Goal: Task Accomplishment & Management: Complete application form

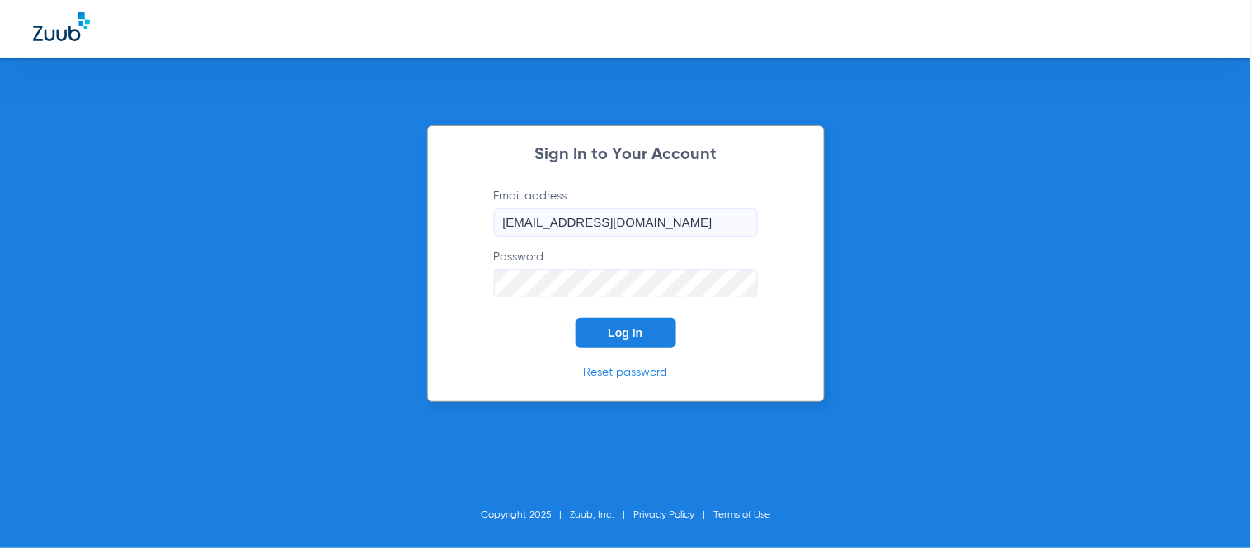
click at [624, 319] on button "Log In" at bounding box center [625, 333] width 101 height 30
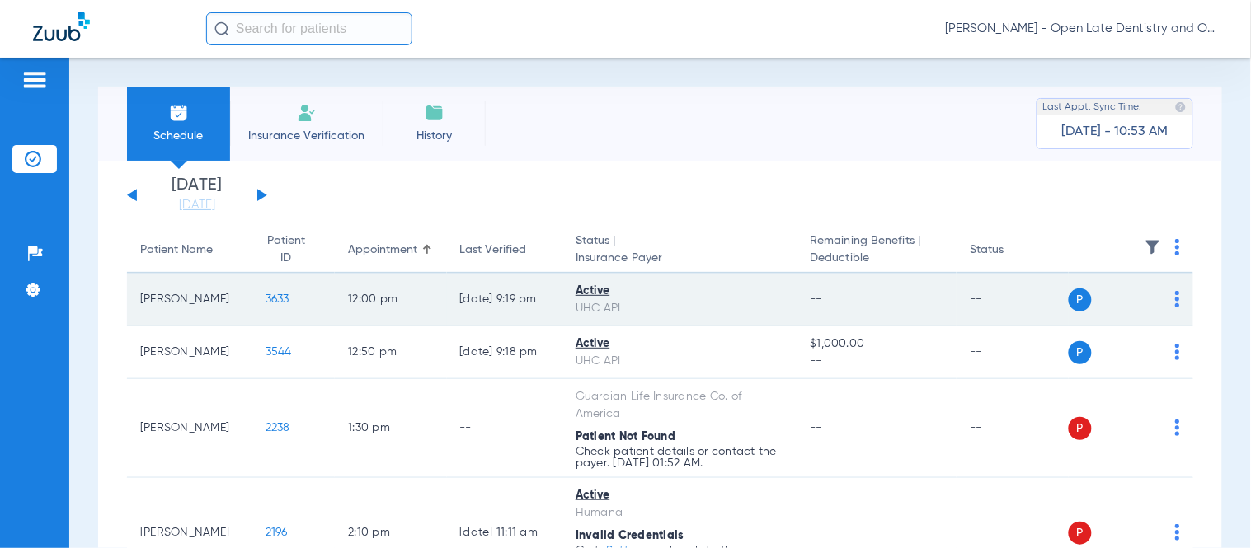
click at [265, 300] on span "3633" at bounding box center [277, 299] width 24 height 12
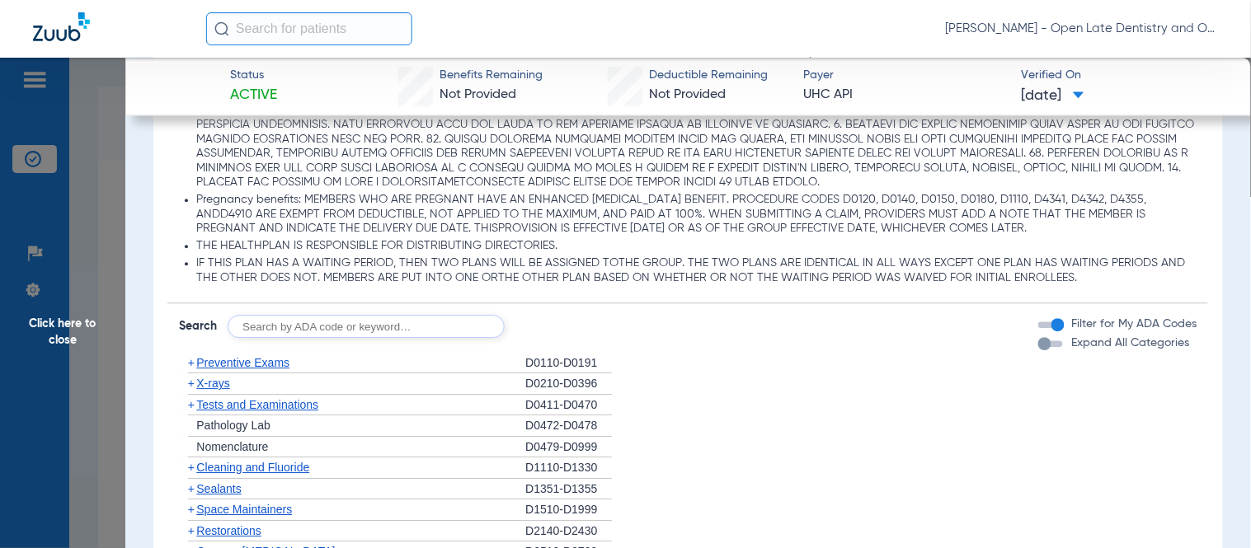
scroll to position [1282, 0]
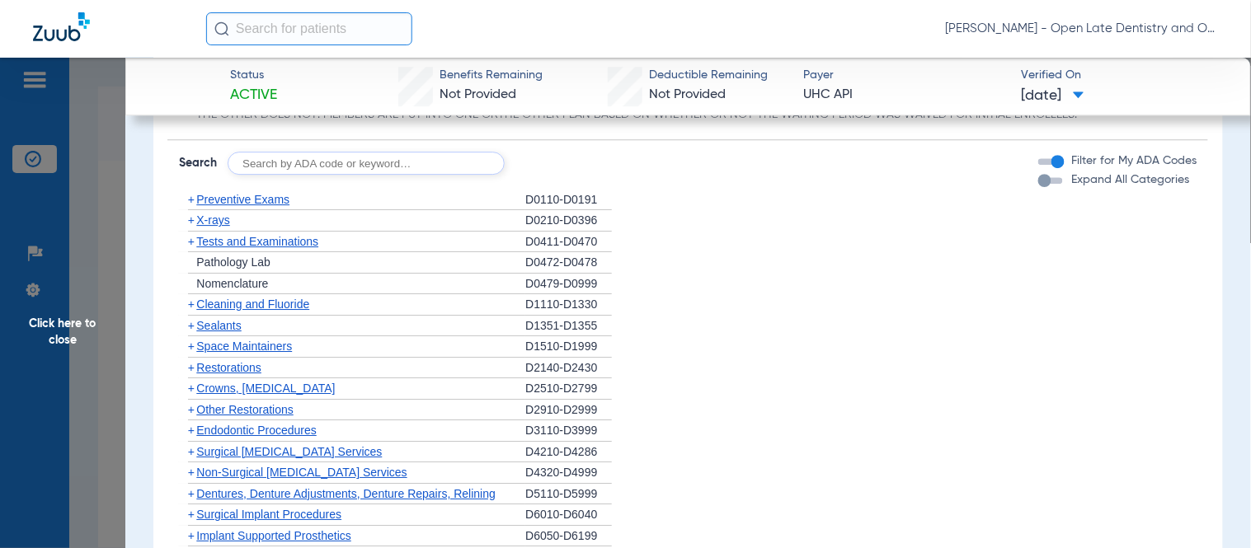
click at [192, 303] on span "+" at bounding box center [191, 304] width 7 height 13
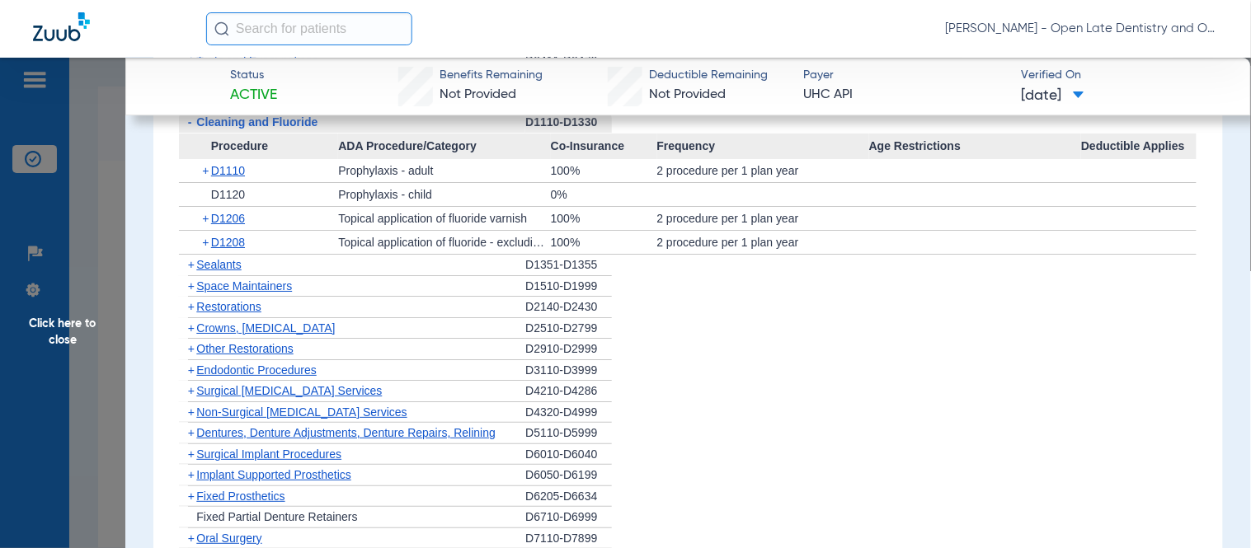
scroll to position [1465, 0]
click at [207, 221] on span "+" at bounding box center [206, 216] width 9 height 23
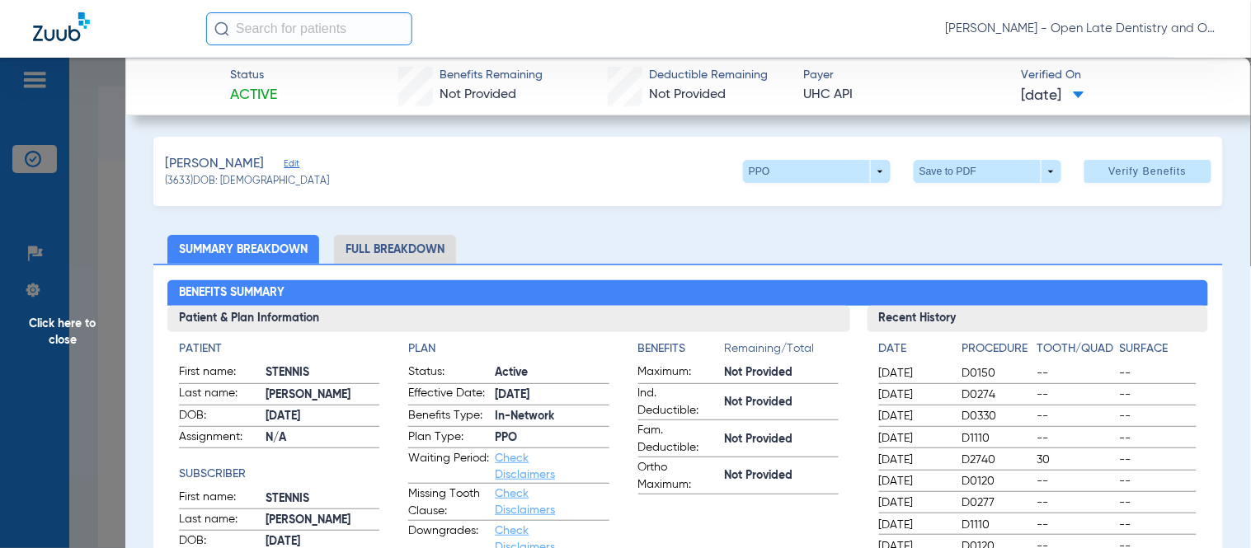
scroll to position [0, 0]
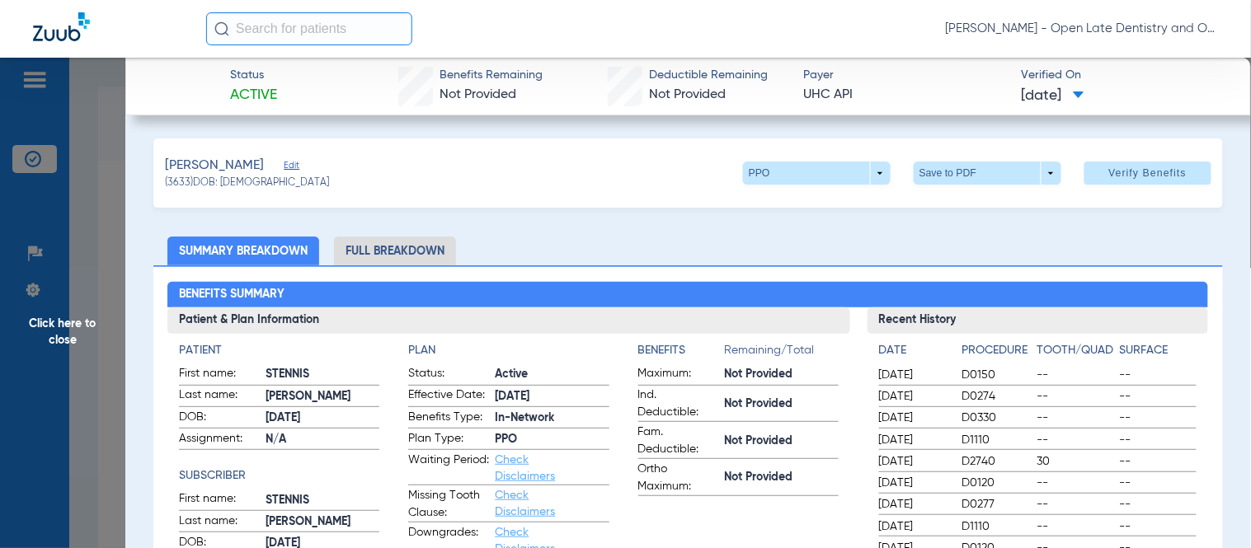
click at [377, 254] on li "Full Breakdown" at bounding box center [395, 251] width 122 height 29
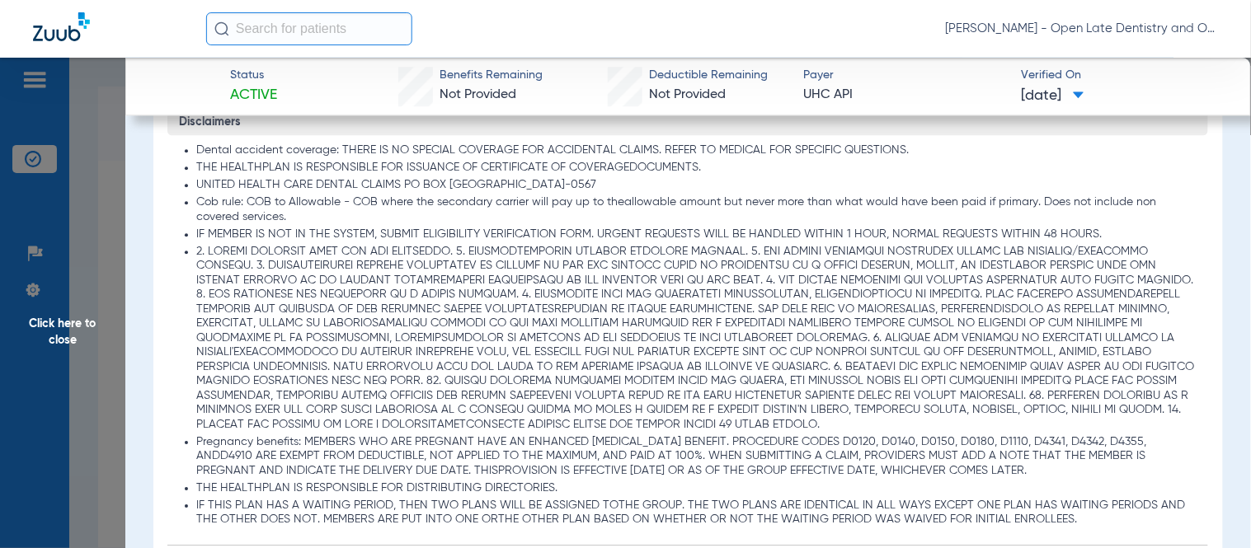
scroll to position [1455, 0]
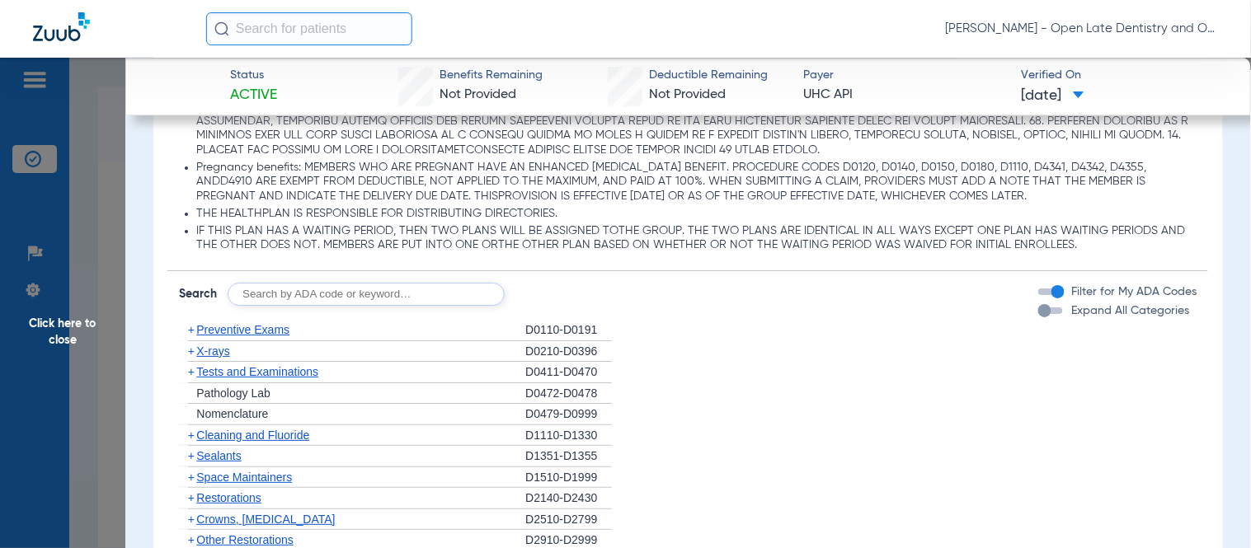
drag, startPoint x: 195, startPoint y: 346, endPoint x: 650, endPoint y: 355, distance: 455.2
click at [195, 347] on div "+ X-rays" at bounding box center [352, 351] width 346 height 21
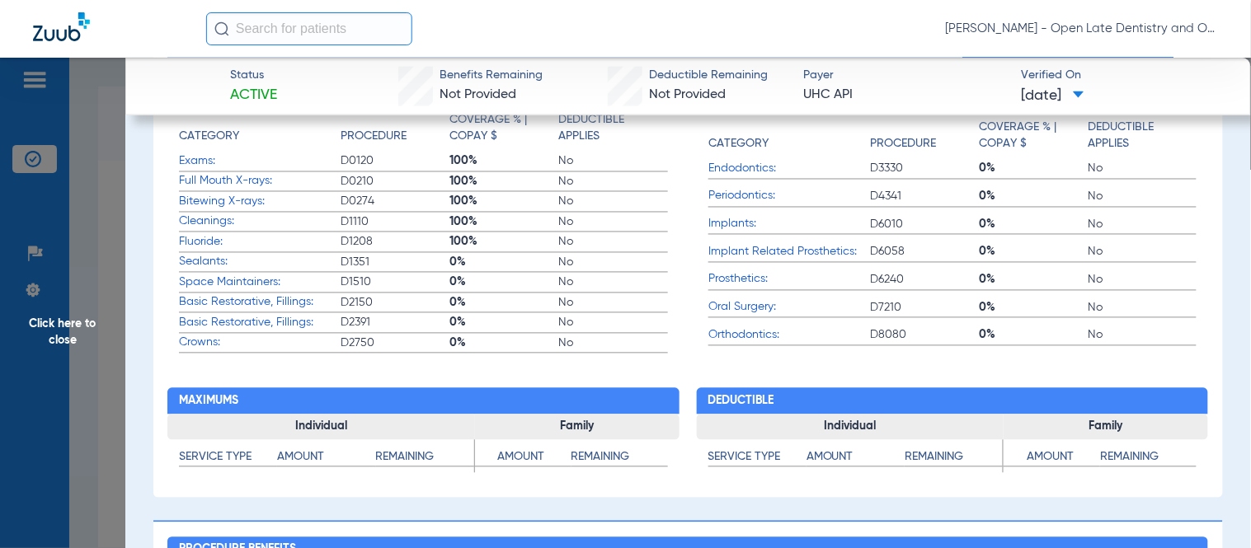
scroll to position [824, 0]
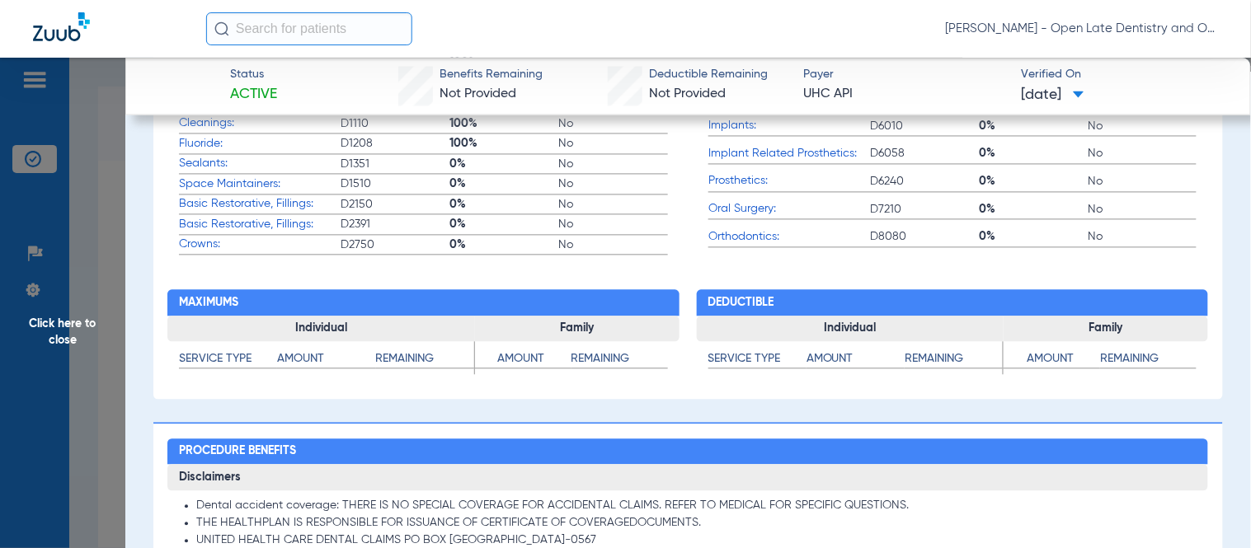
click at [59, 336] on span "Click here to close" at bounding box center [62, 332] width 125 height 548
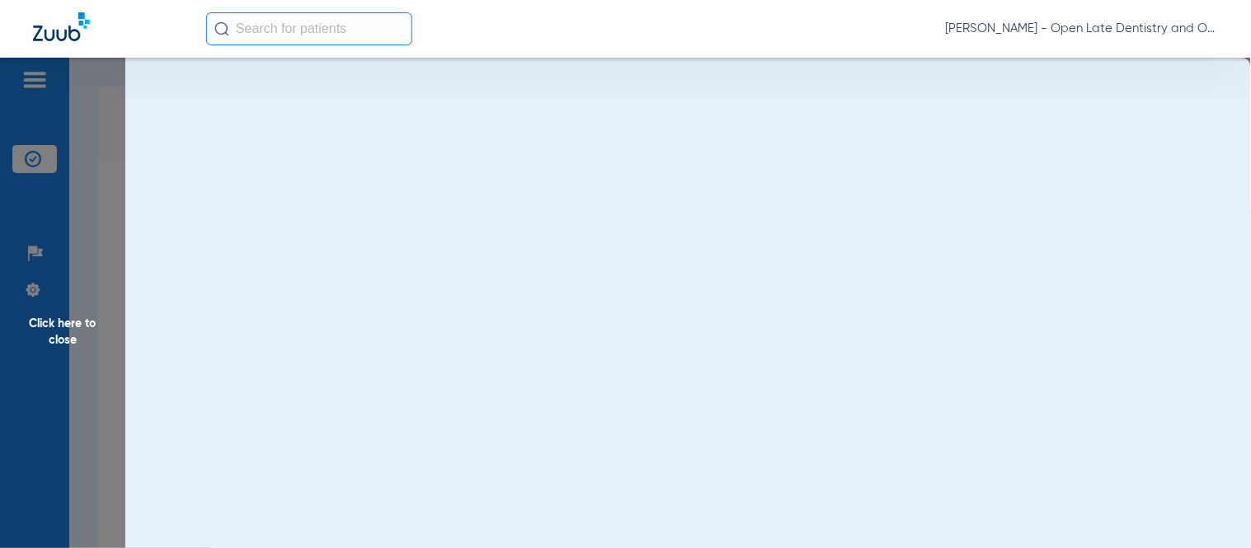
scroll to position [0, 0]
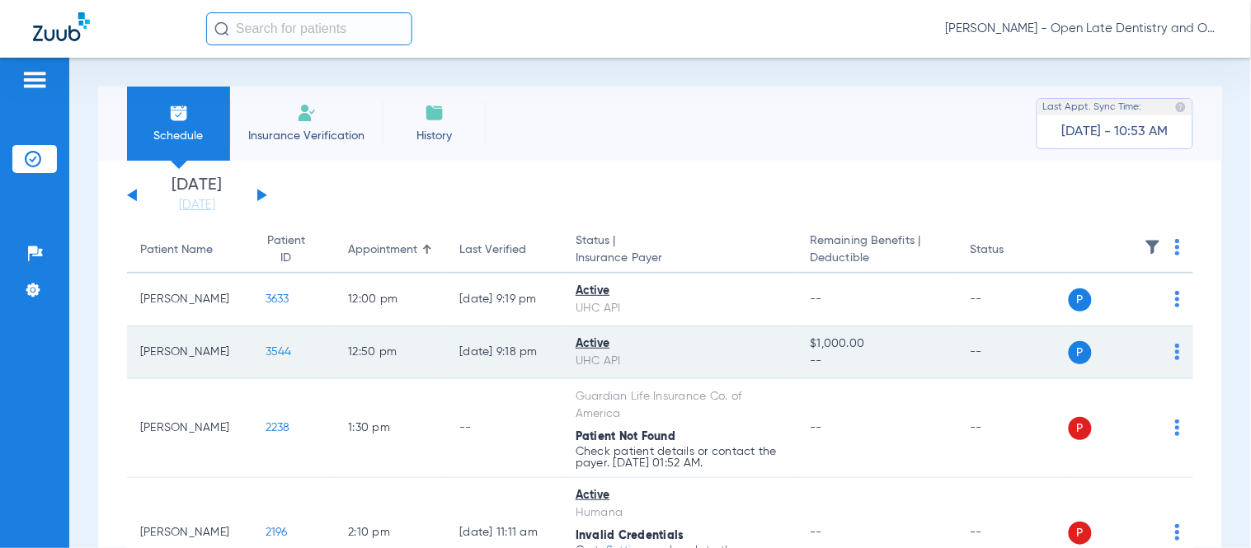
click at [265, 348] on span "3544" at bounding box center [278, 352] width 26 height 12
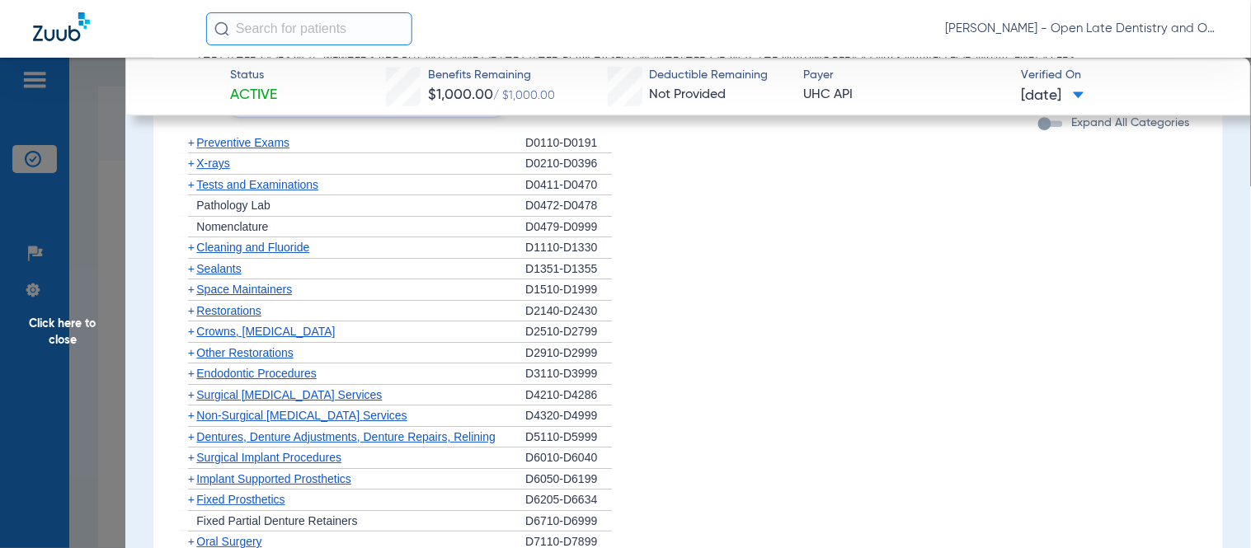
scroll to position [1254, 0]
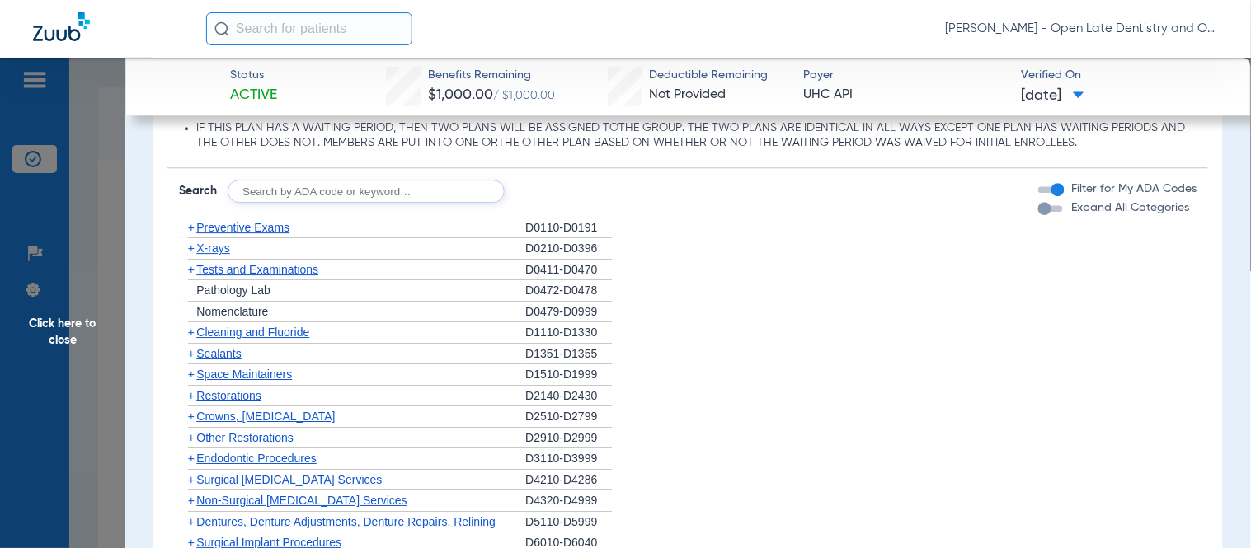
click at [188, 243] on span "+" at bounding box center [191, 248] width 7 height 13
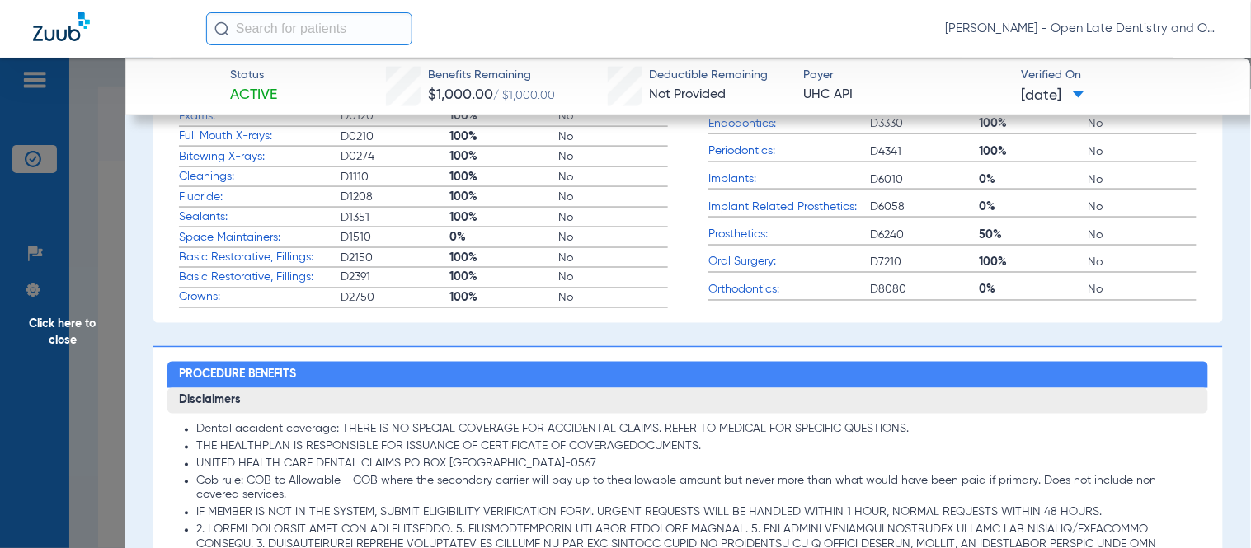
scroll to position [430, 0]
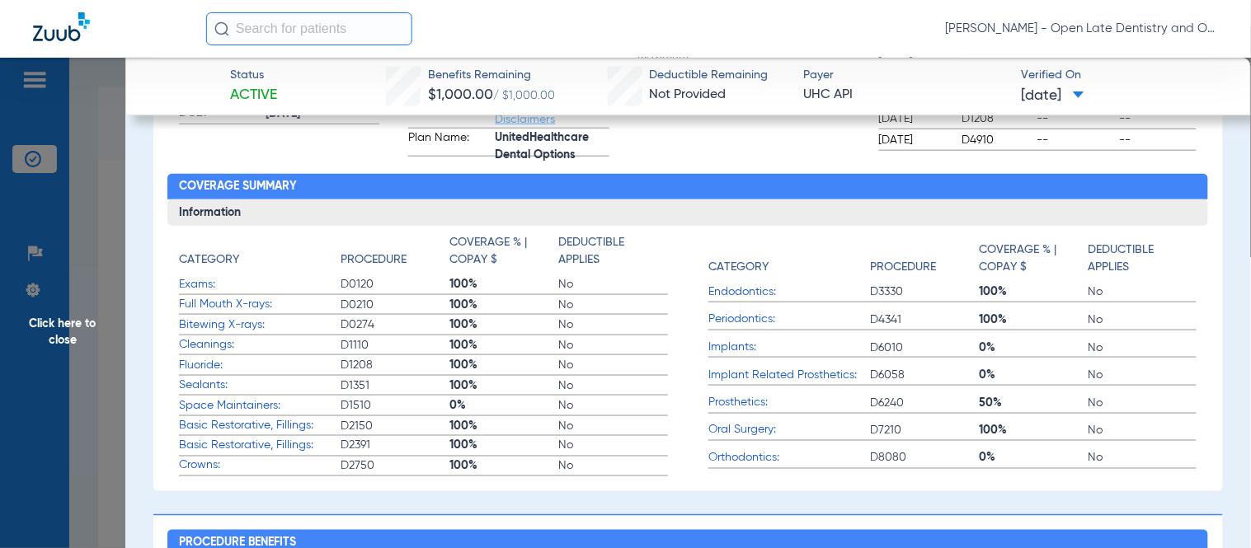
drag, startPoint x: 73, startPoint y: 324, endPoint x: 97, endPoint y: 324, distance: 24.7
click at [74, 322] on span "Click here to close" at bounding box center [62, 332] width 125 height 548
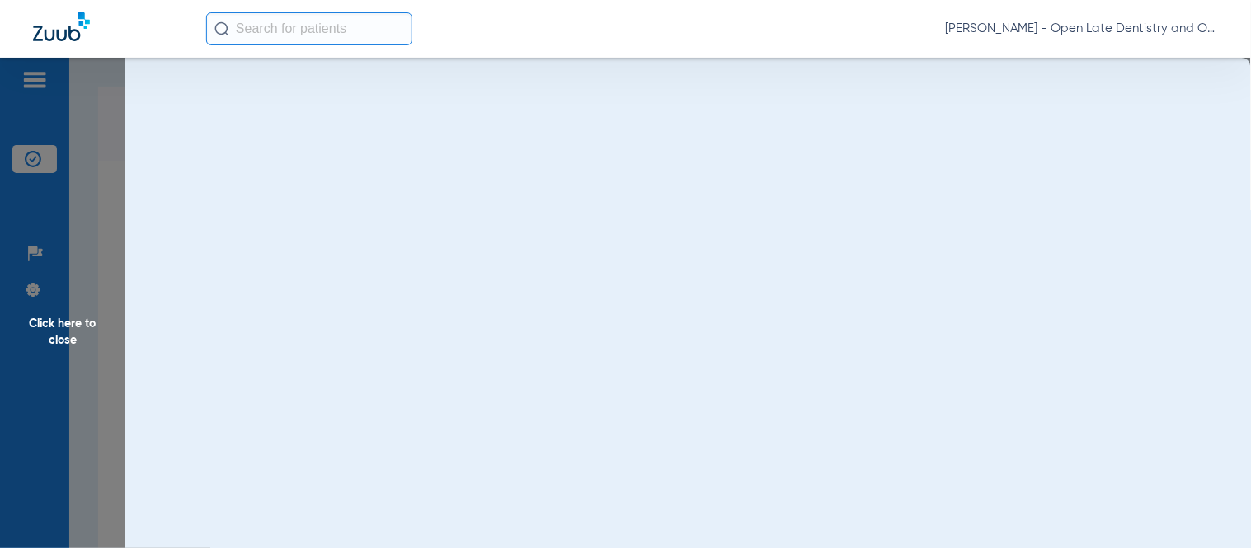
scroll to position [0, 0]
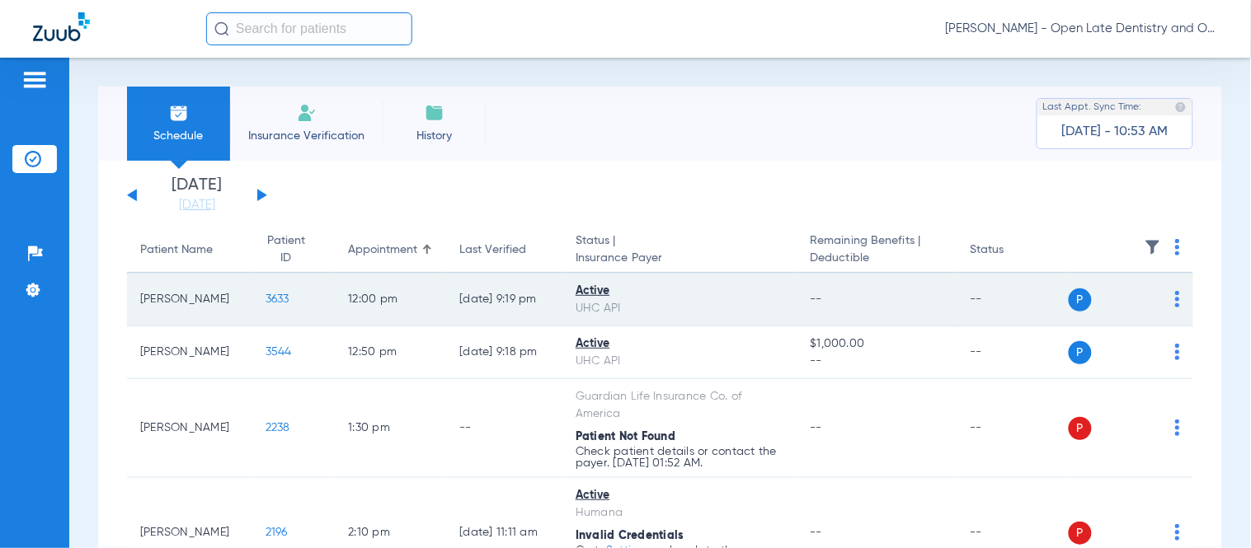
click at [265, 299] on span "3633" at bounding box center [277, 299] width 24 height 12
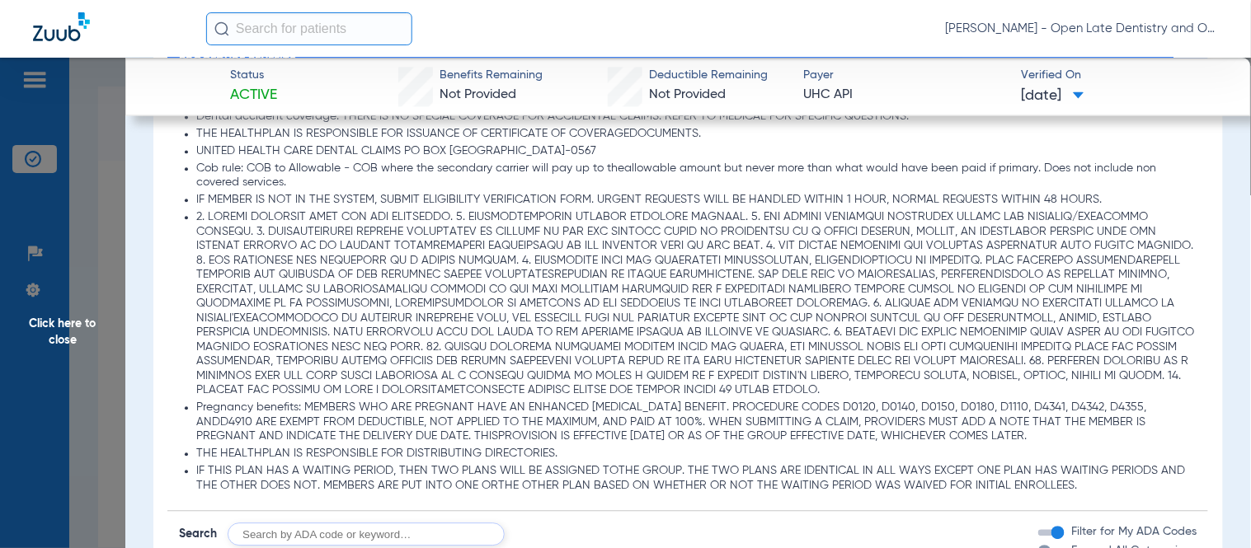
scroll to position [1099, 0]
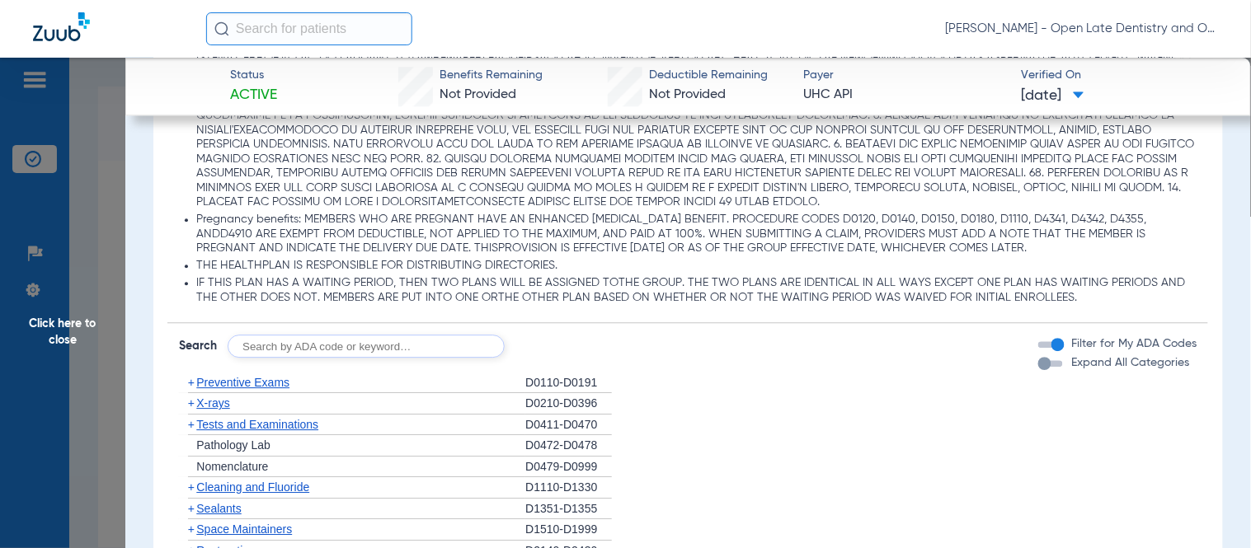
click at [188, 402] on span "+" at bounding box center [191, 403] width 7 height 13
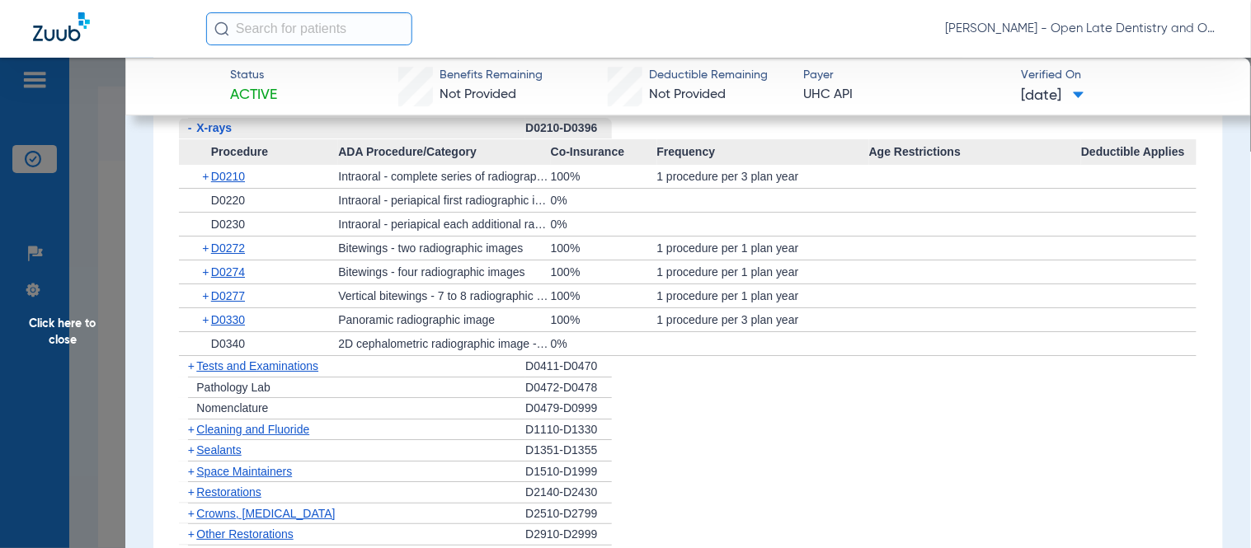
scroll to position [1465, 0]
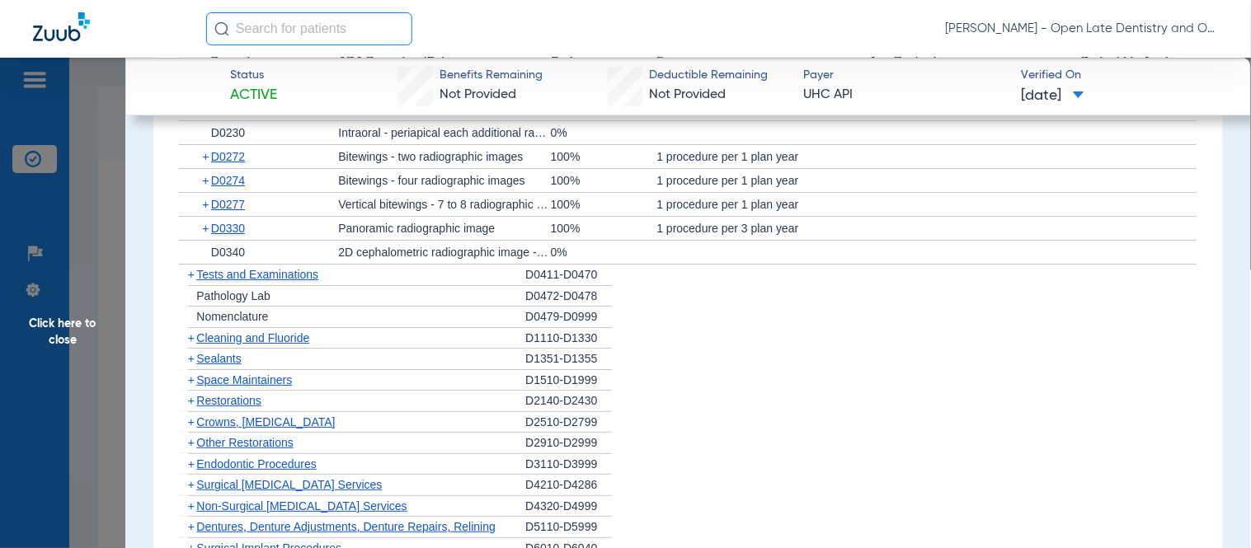
click at [195, 334] on span "+" at bounding box center [187, 338] width 17 height 21
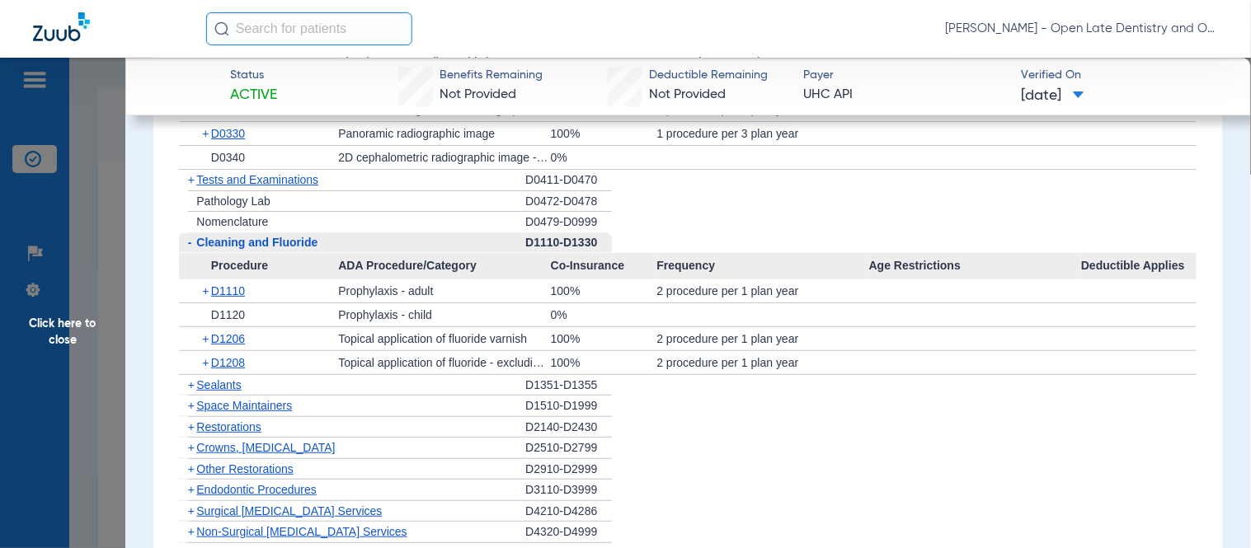
scroll to position [1649, 0]
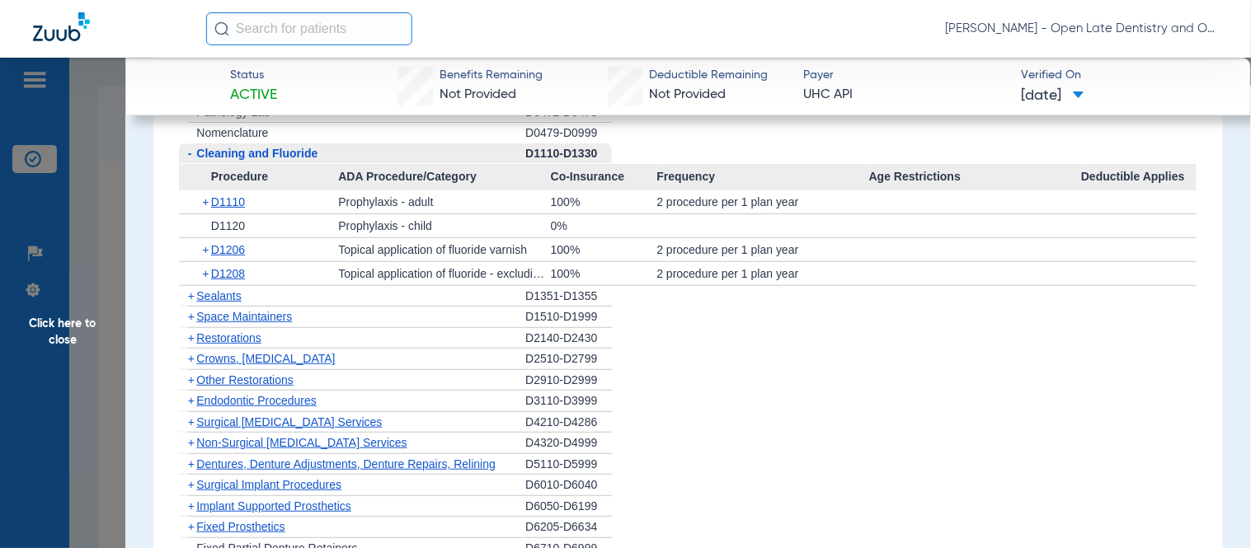
click at [204, 247] on span "+" at bounding box center [206, 249] width 9 height 23
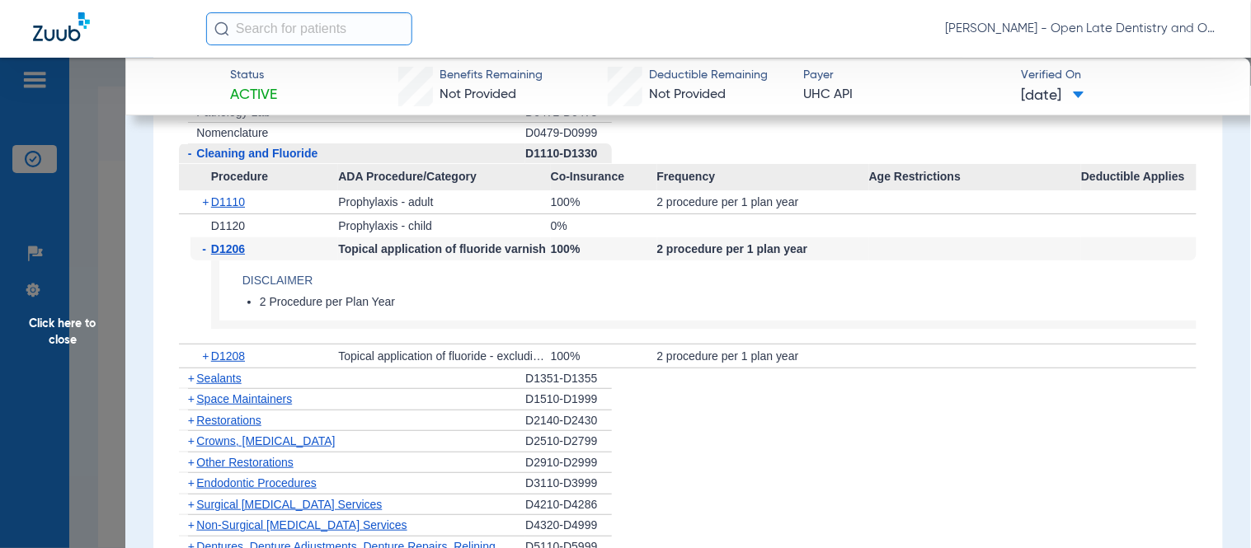
click at [204, 251] on span "-" at bounding box center [206, 248] width 9 height 23
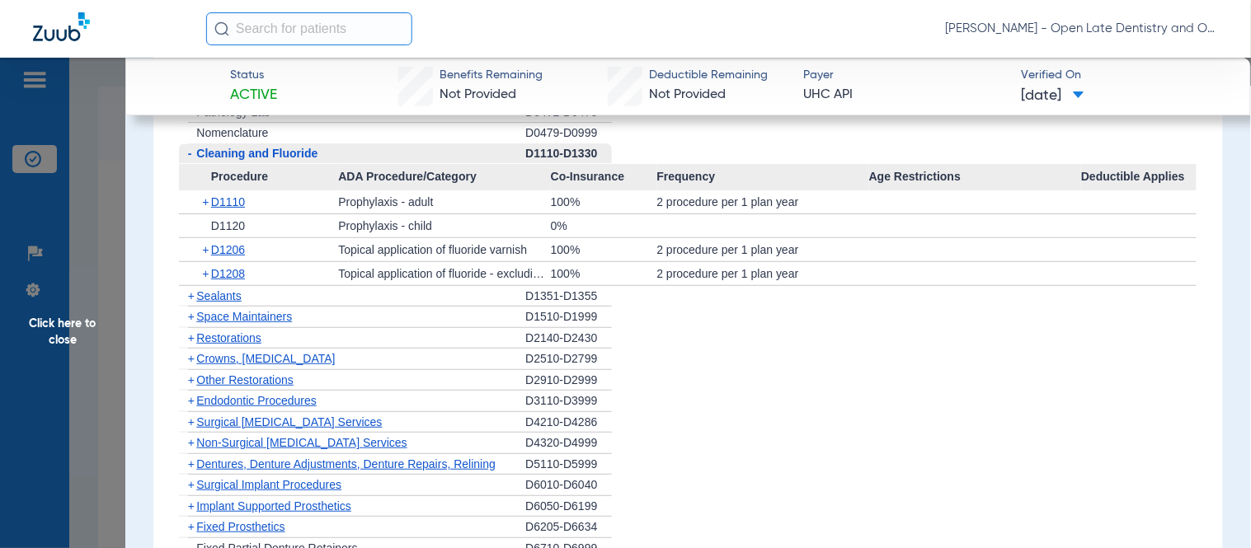
scroll to position [1557, 0]
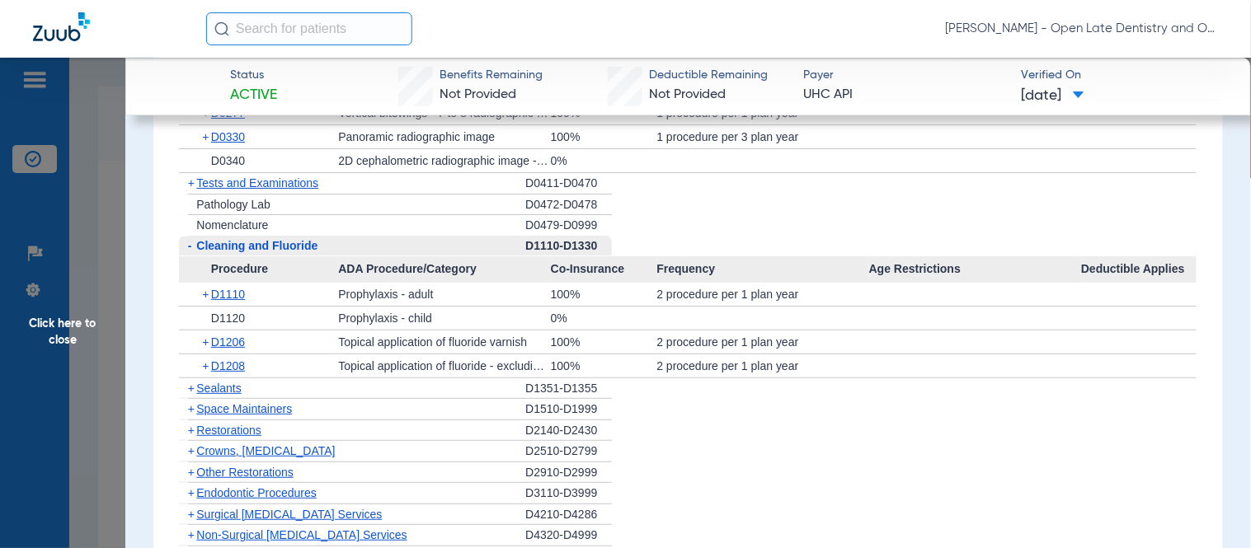
click at [254, 31] on input "text" at bounding box center [309, 28] width 206 height 33
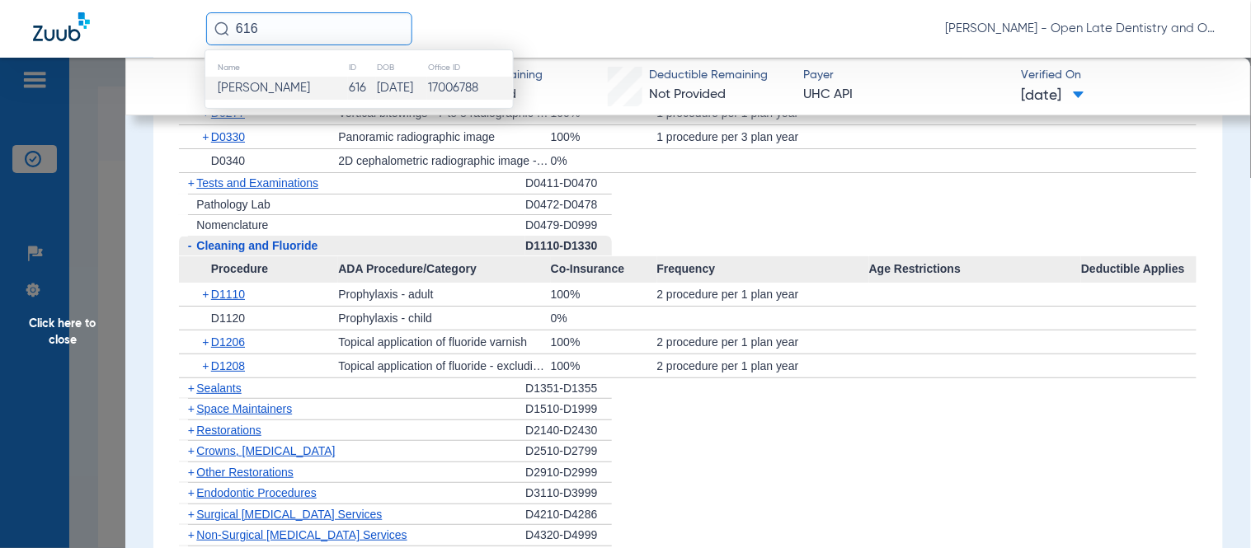
type input "616"
click at [317, 87] on td "Stanley Craig" at bounding box center [276, 88] width 143 height 23
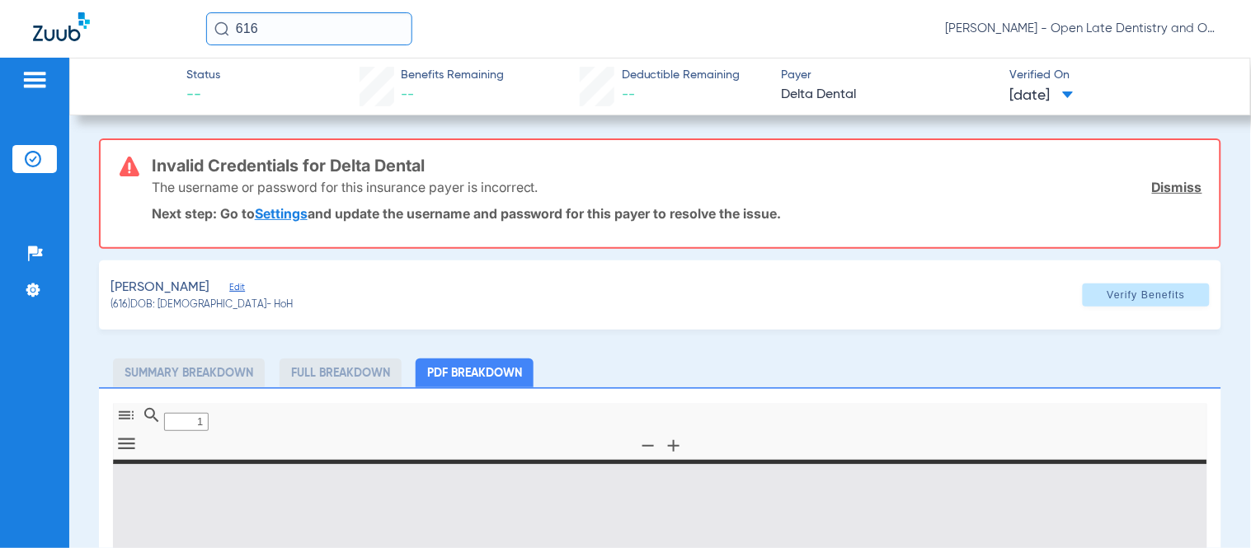
type input "0"
select select "page-width"
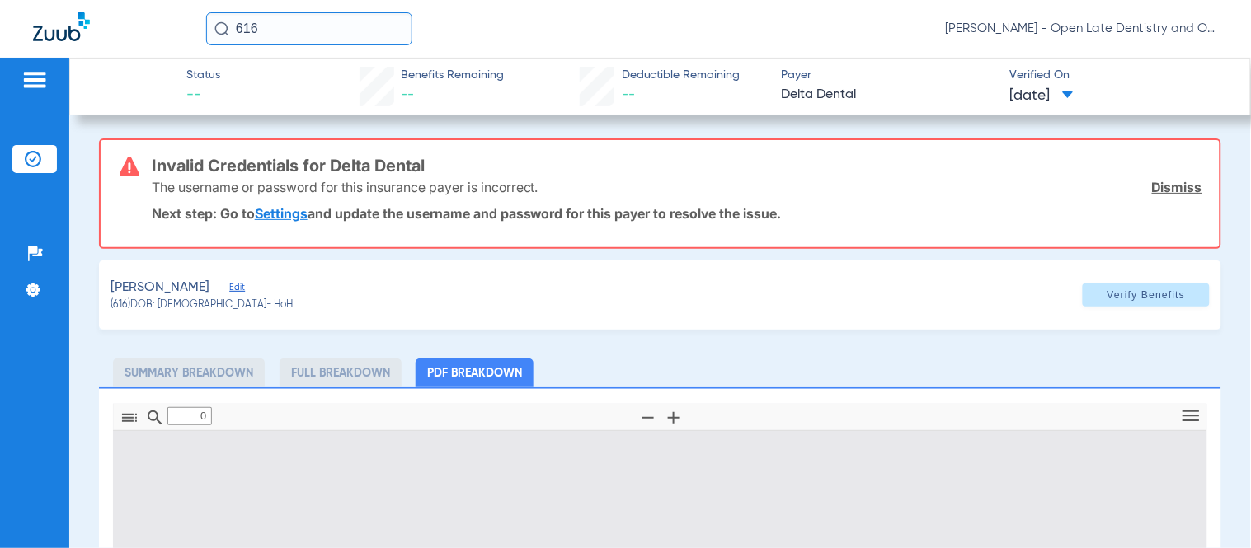
type input "1"
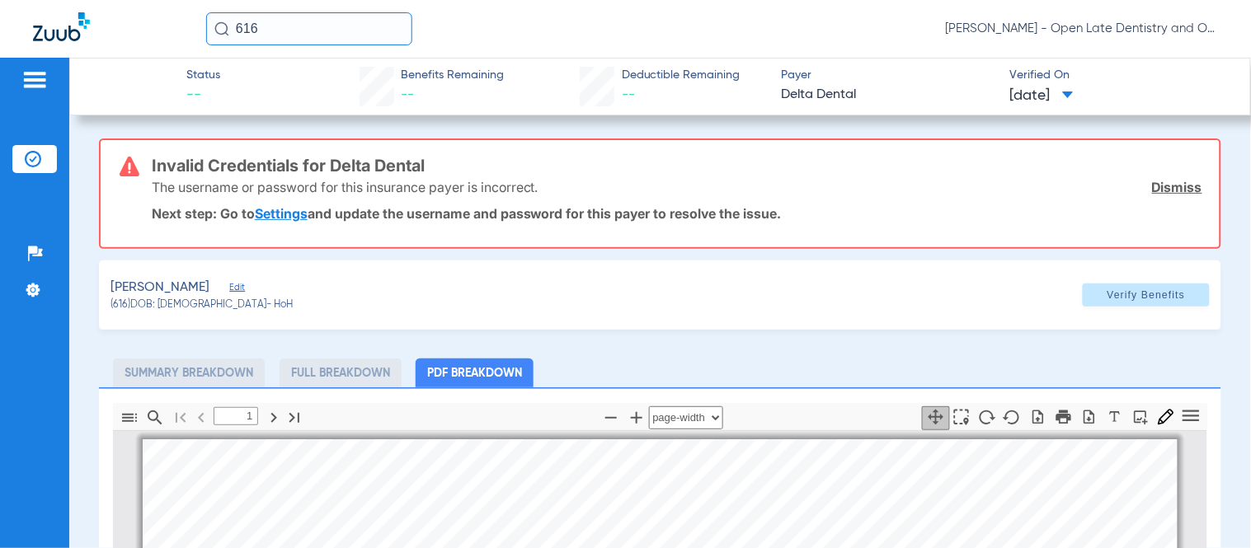
scroll to position [8, 0]
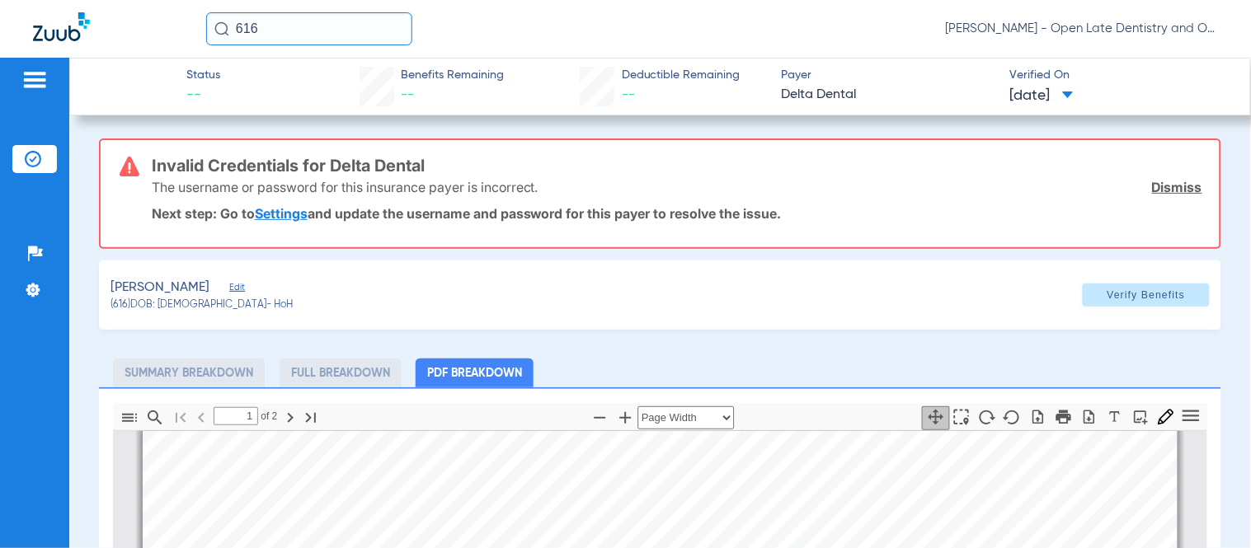
click at [1160, 187] on link "Dismiss" at bounding box center [1177, 187] width 50 height 16
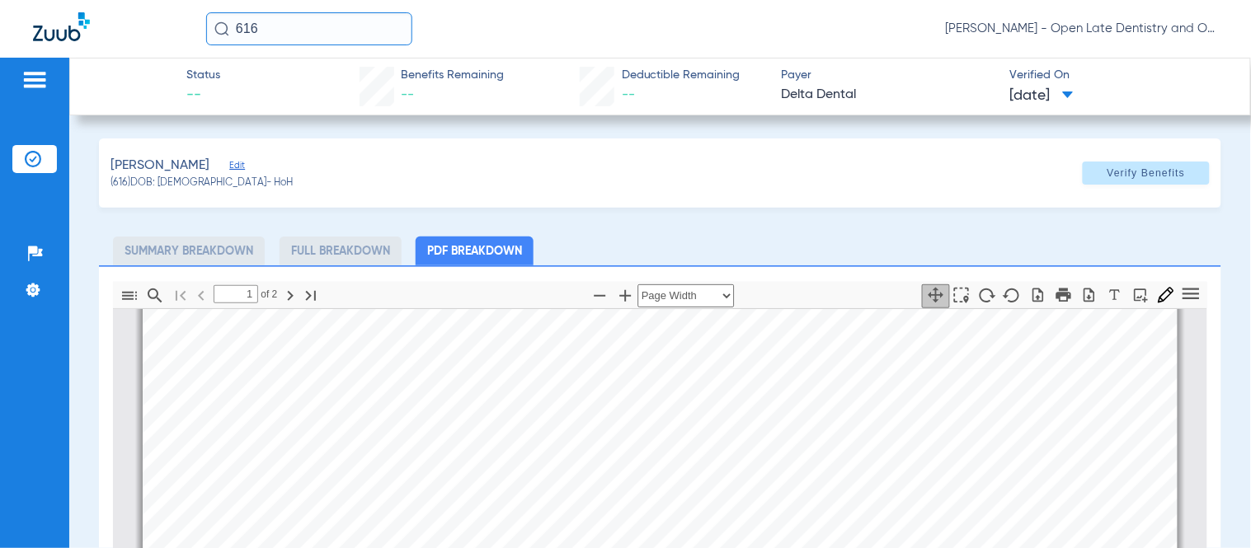
click at [229, 170] on span "Edit" at bounding box center [236, 168] width 15 height 16
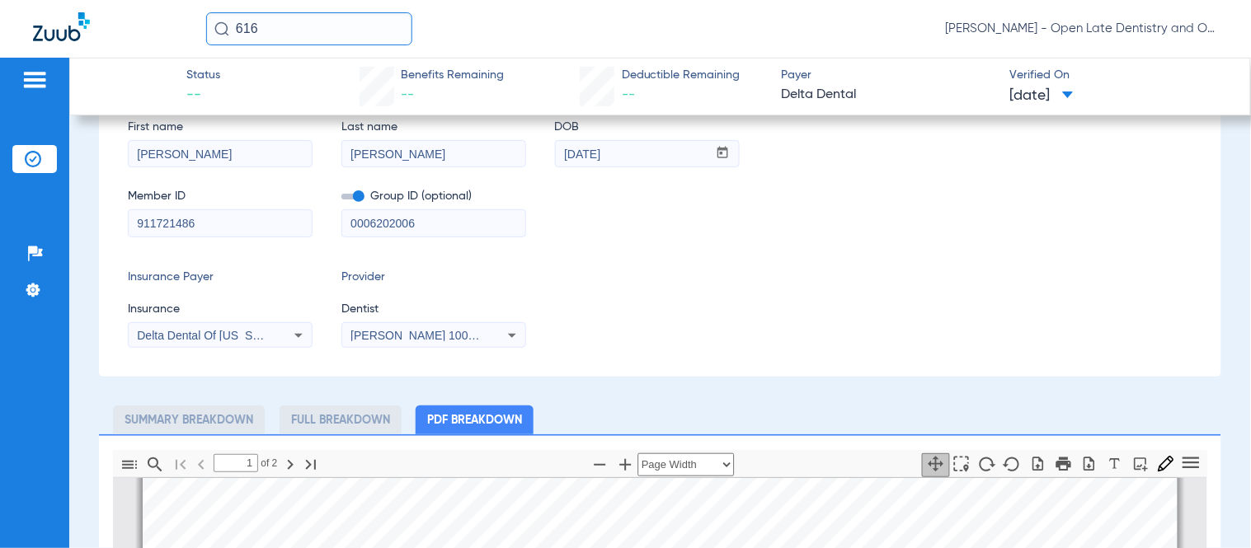
scroll to position [275, 0]
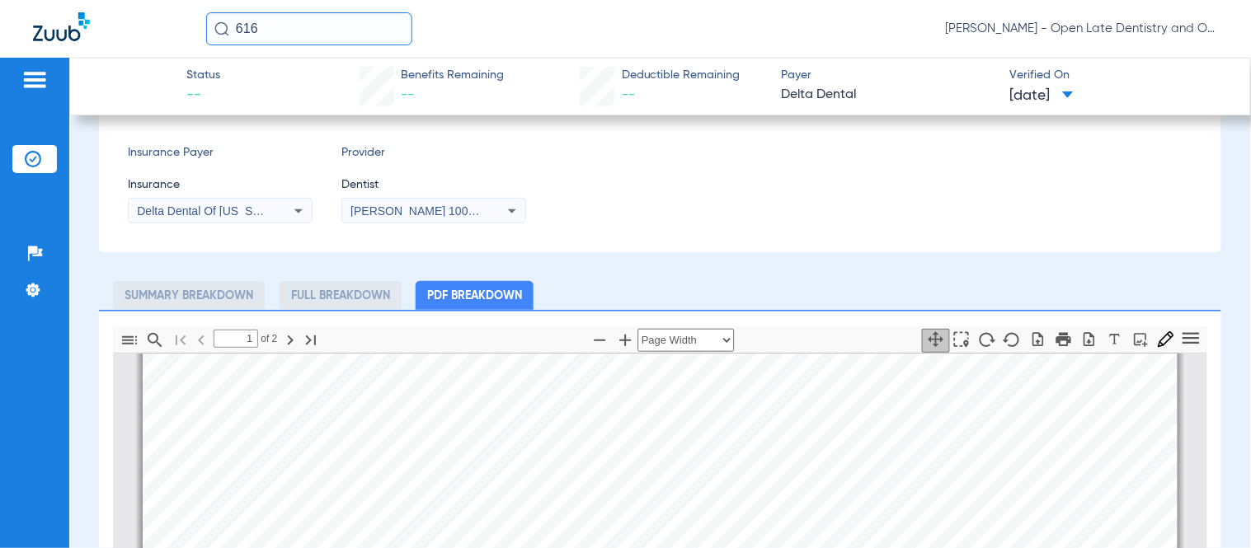
click at [301, 209] on icon at bounding box center [298, 211] width 8 height 4
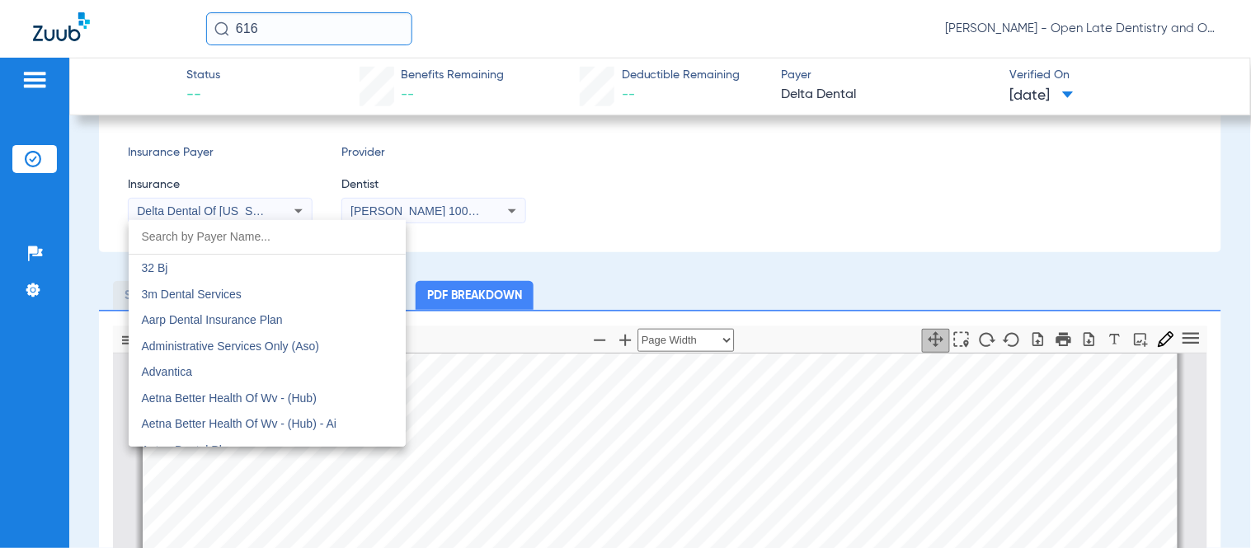
scroll to position [3520, 0]
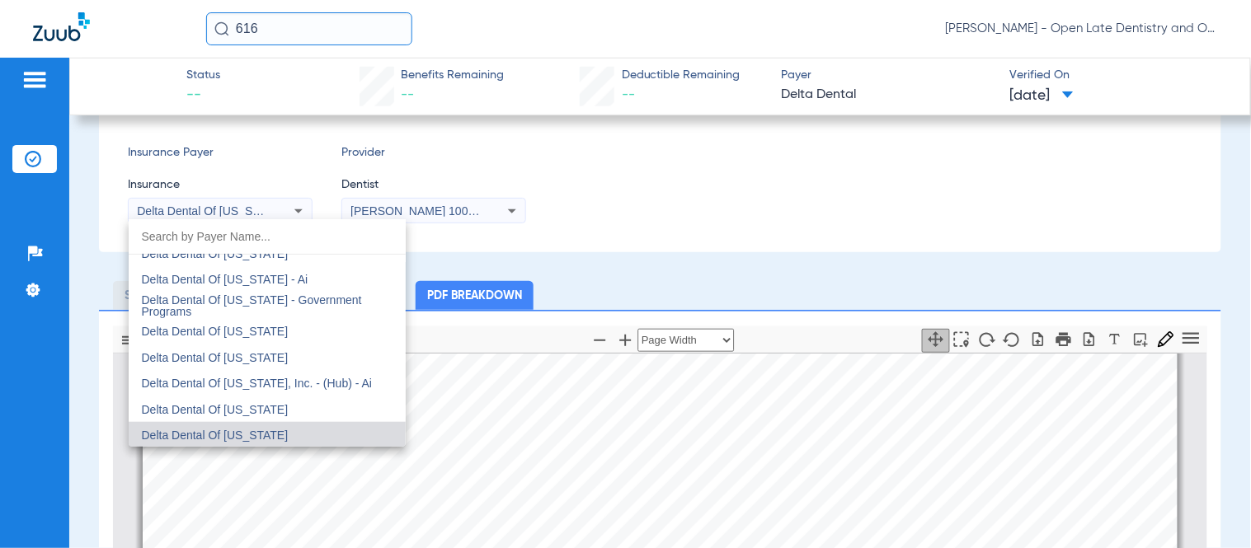
click at [770, 213] on div at bounding box center [625, 274] width 1251 height 548
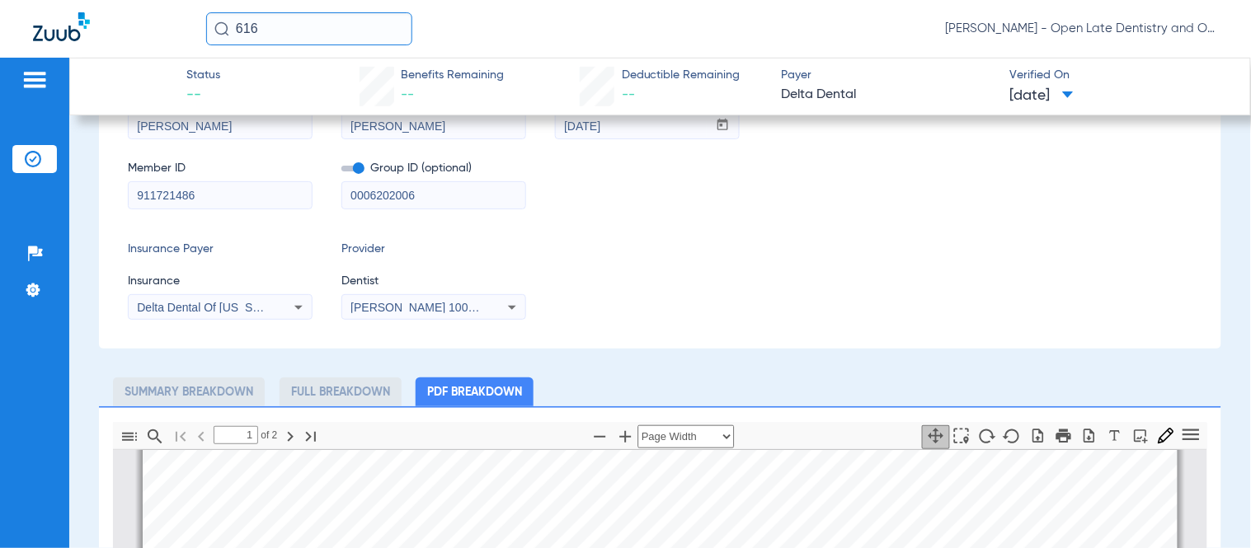
scroll to position [0, 0]
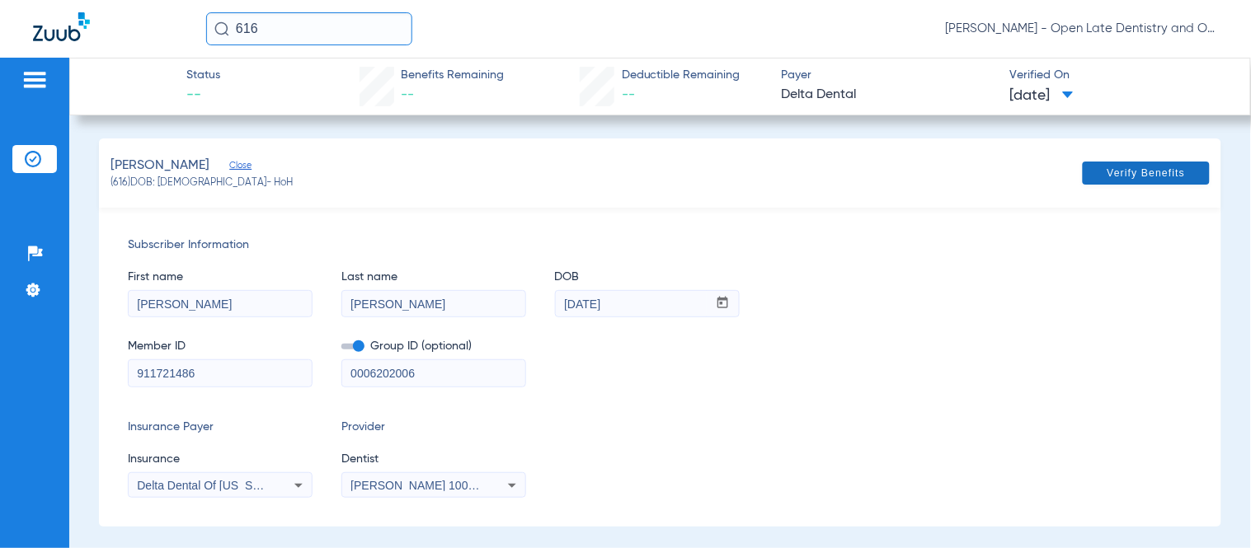
click at [1107, 170] on span "Verify Benefits" at bounding box center [1146, 173] width 78 height 13
click at [876, 242] on span "Subscriber Information" at bounding box center [660, 245] width 1064 height 17
click at [904, 308] on div "First name Stanley Last name Craig DOB mm / dd / yyyy 11/28/1969" at bounding box center [660, 285] width 1064 height 63
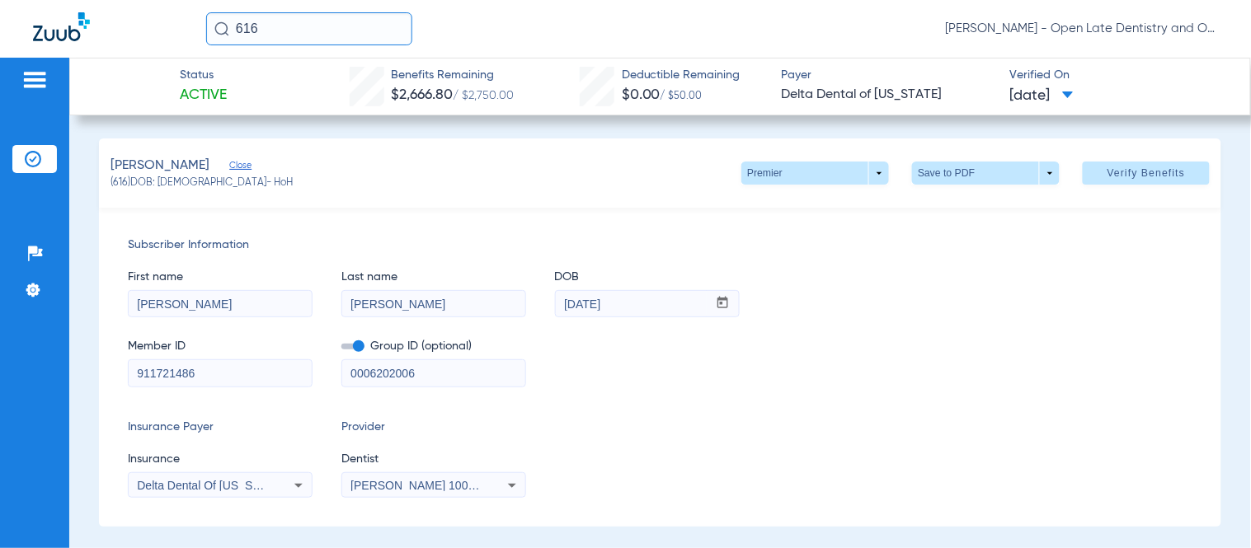
drag, startPoint x: 293, startPoint y: 21, endPoint x: 133, endPoint y: 19, distance: 160.0
click at [134, 19] on div "616 Richard Alexander Rouse - Open Late Dentistry and Orthodontics" at bounding box center [625, 29] width 1251 height 58
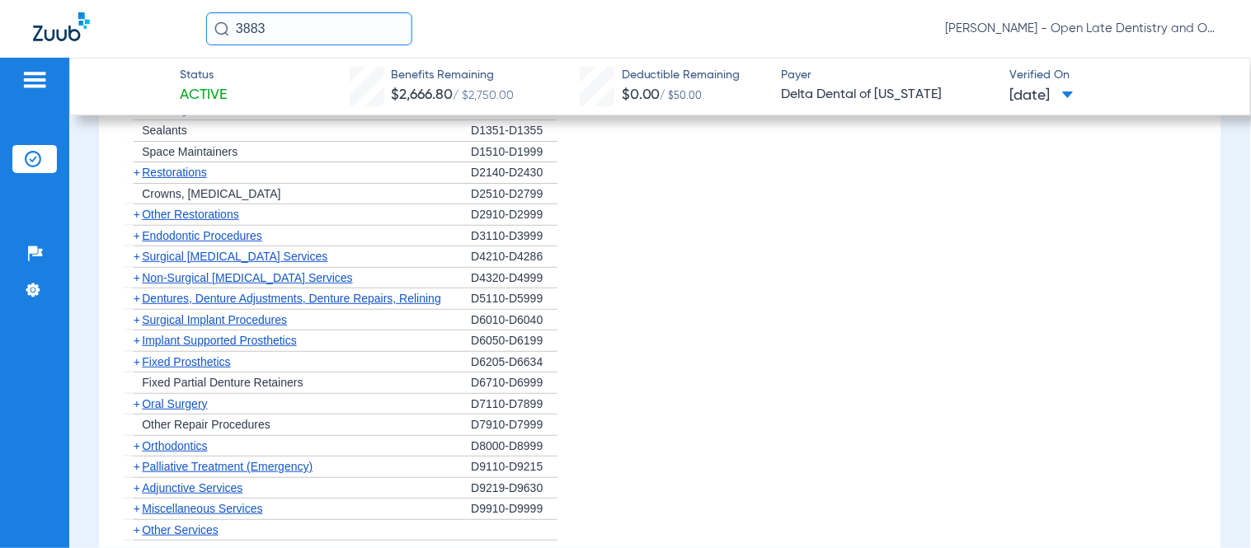
scroll to position [1190, 0]
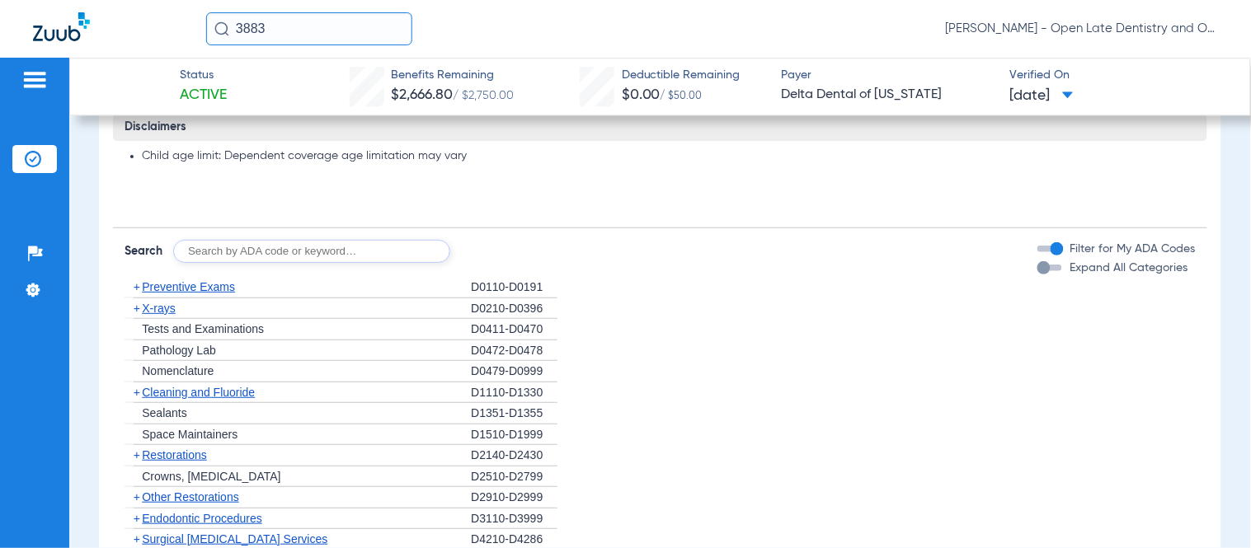
type input "3883"
click at [140, 306] on span "+" at bounding box center [132, 308] width 17 height 21
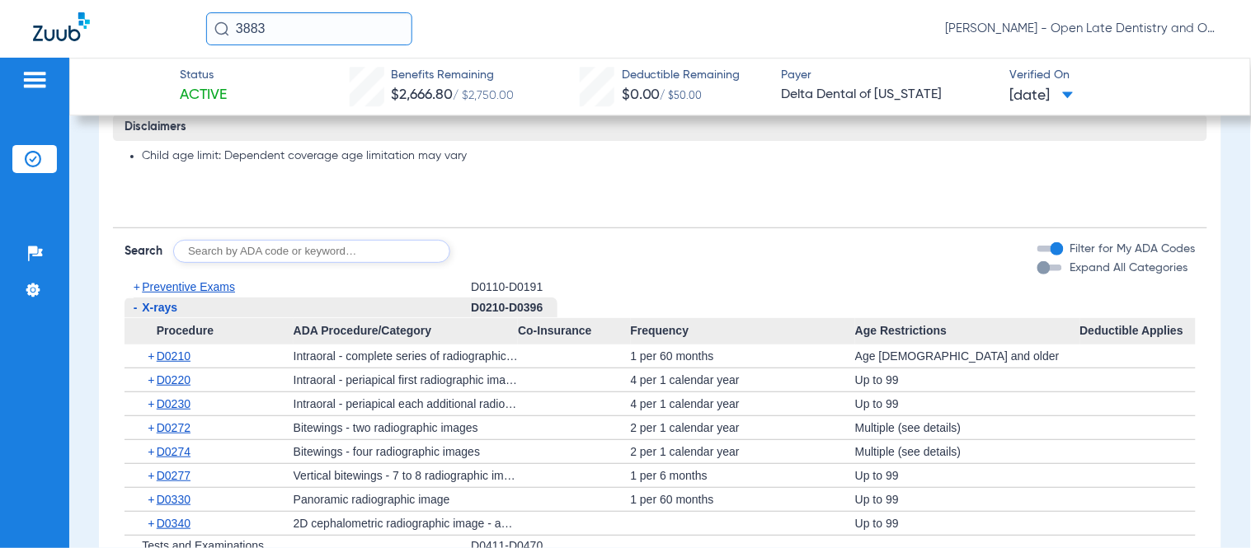
click at [140, 305] on span "-" at bounding box center [132, 308] width 17 height 21
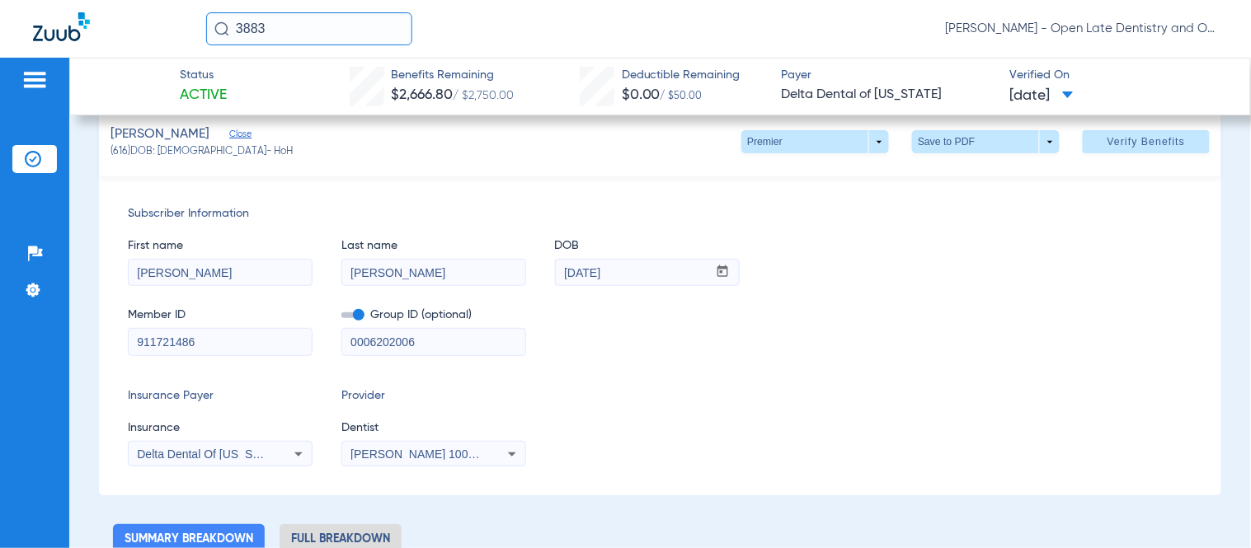
scroll to position [0, 0]
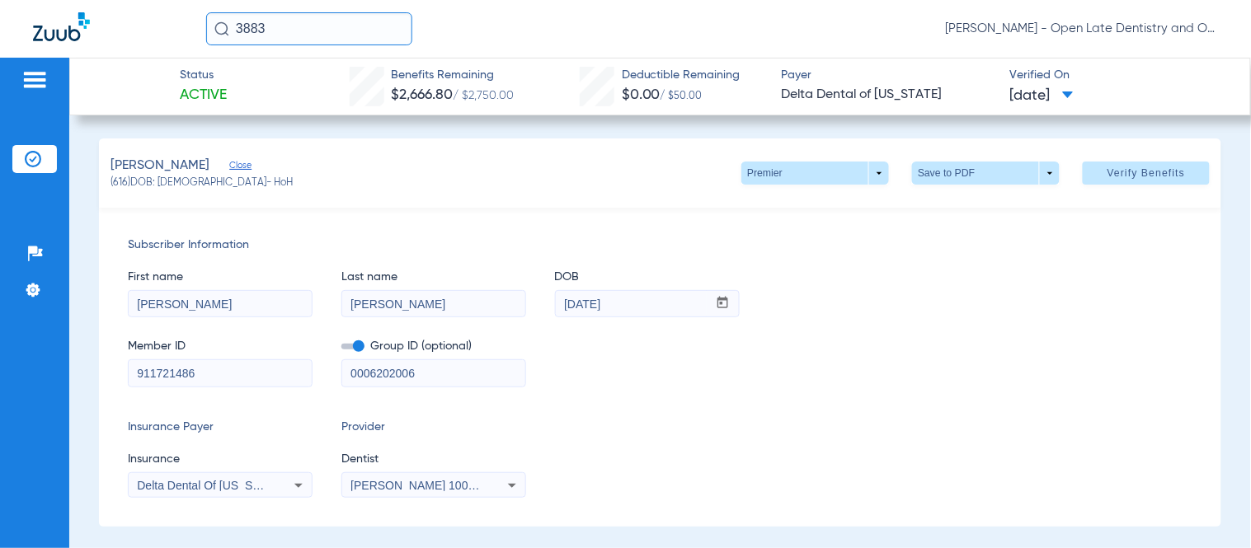
click at [303, 26] on input "3883" at bounding box center [309, 28] width 206 height 33
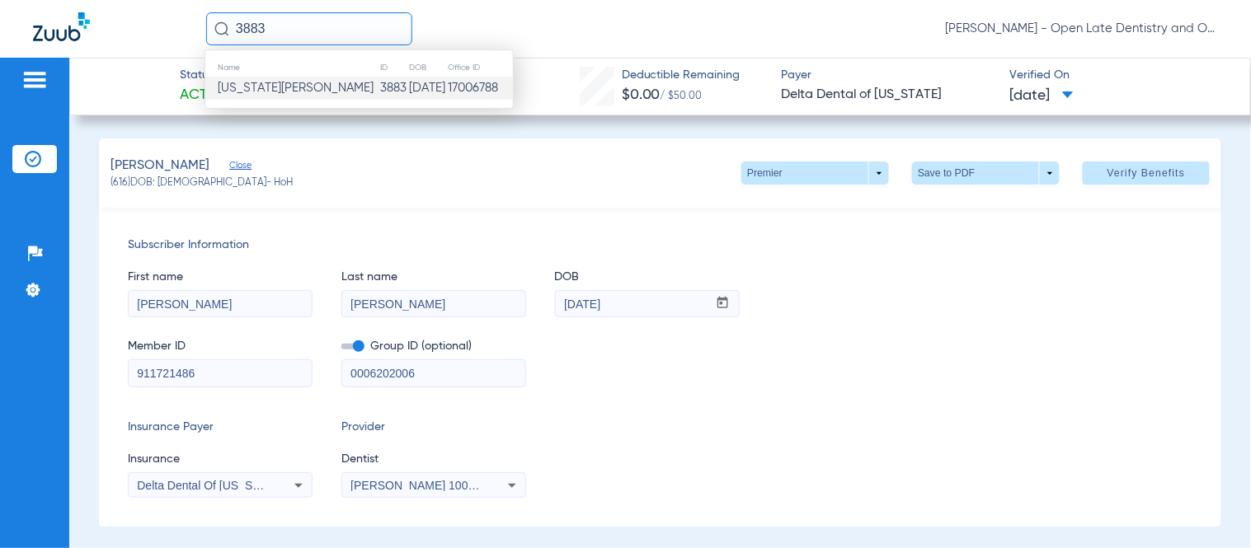
click at [290, 91] on span "Virginia Pedrozo" at bounding box center [296, 88] width 156 height 12
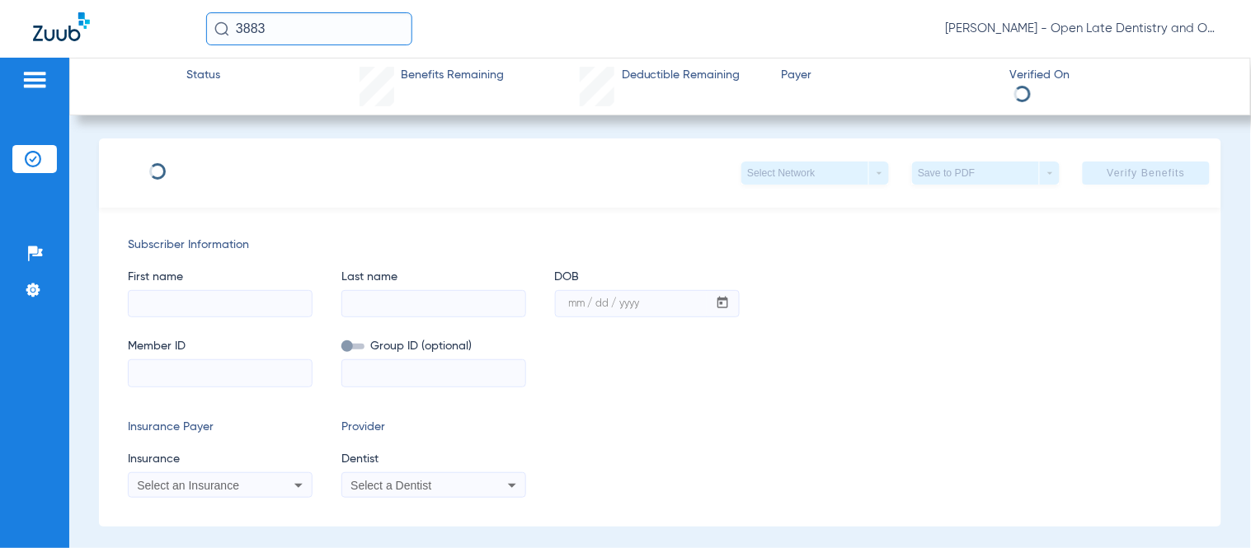
type input "Virginia"
type input "Pedrozo"
type input "12/07/1987"
type input "945915969"
type input "91460"
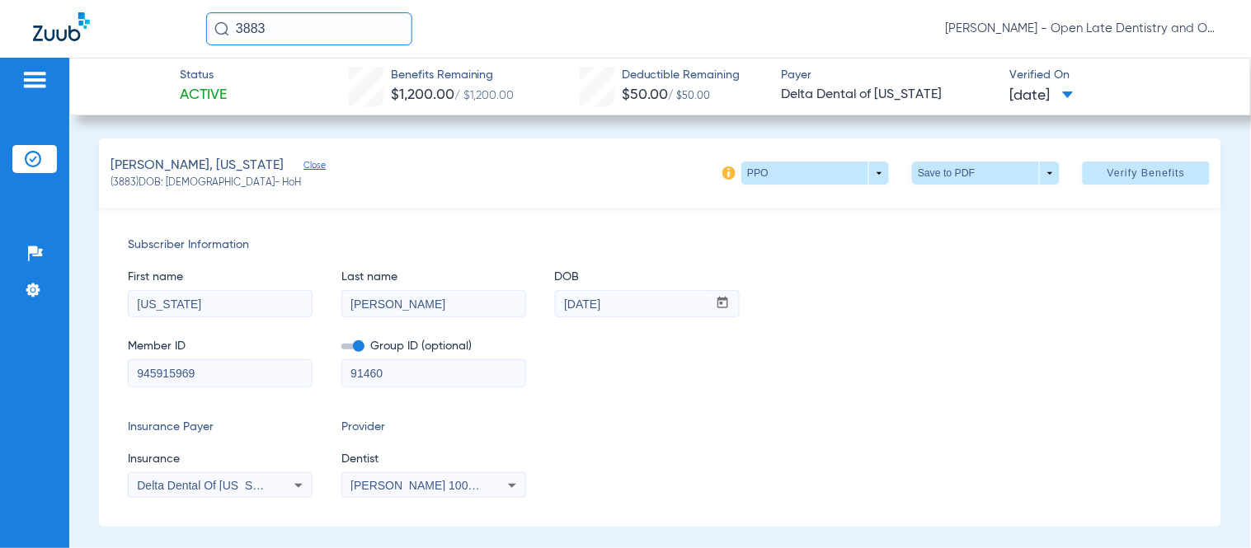
click at [1107, 175] on span "Verify Benefits" at bounding box center [1146, 173] width 78 height 13
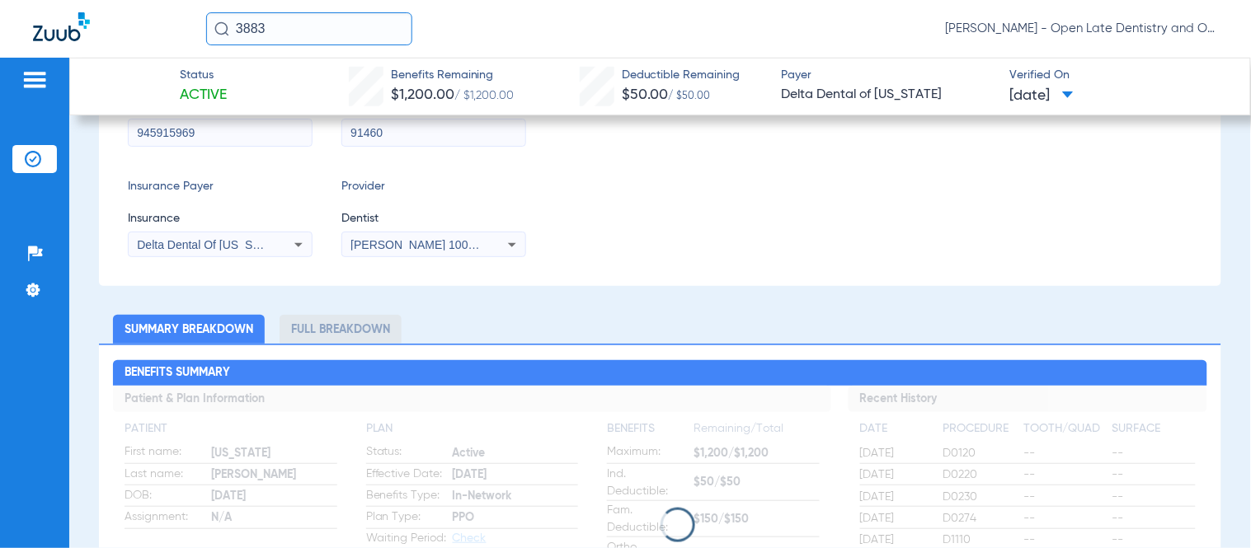
scroll to position [183, 0]
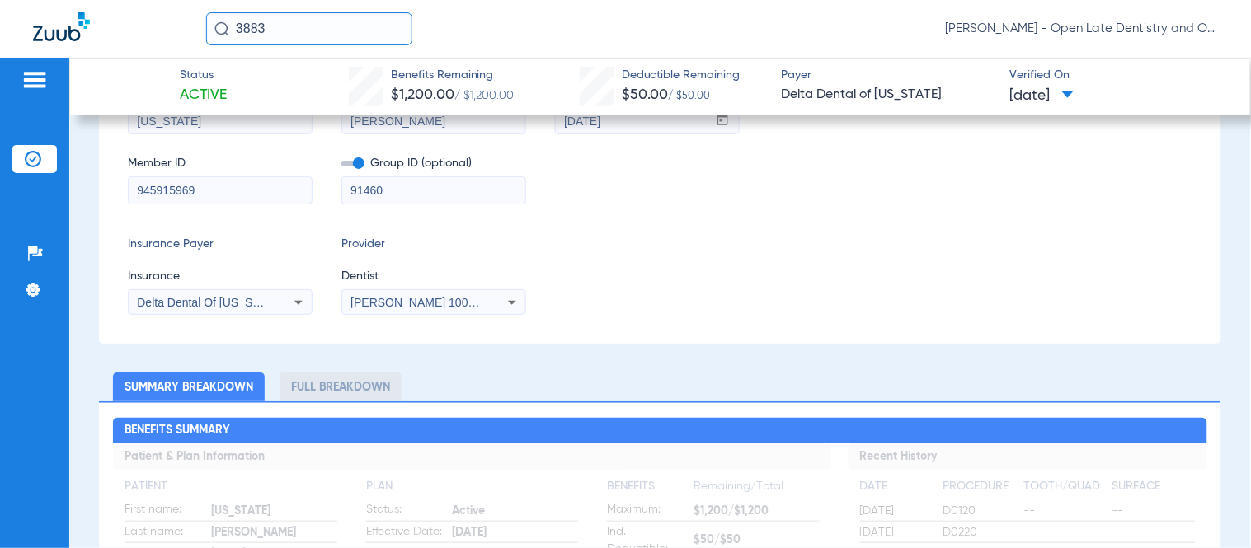
click at [1017, 198] on div "Member ID 945915969 Group ID (optional) 91460" at bounding box center [660, 171] width 1064 height 63
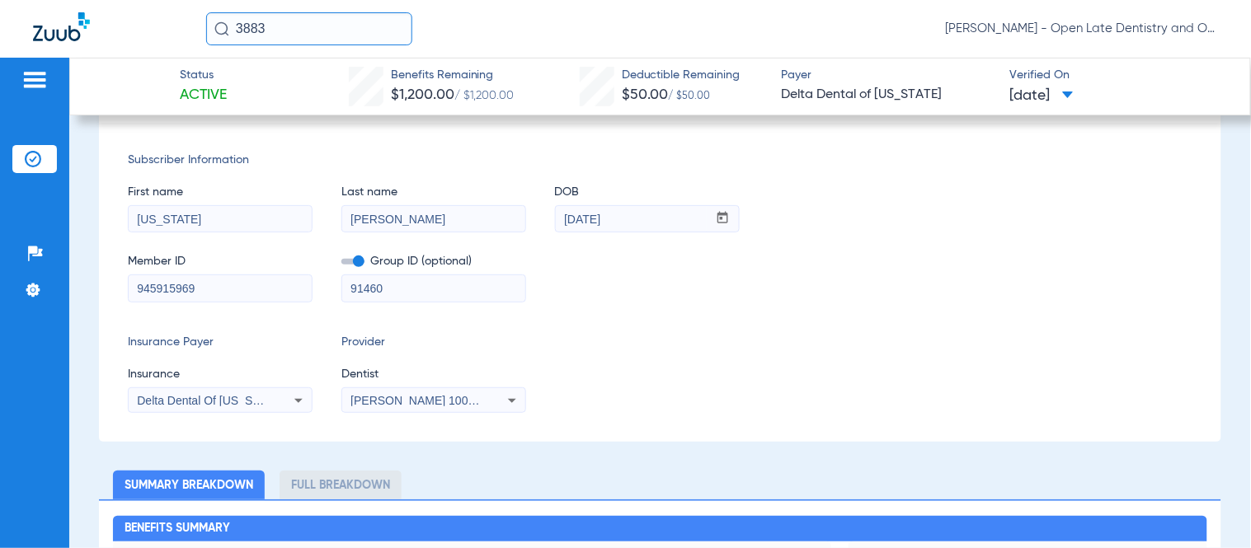
scroll to position [0, 0]
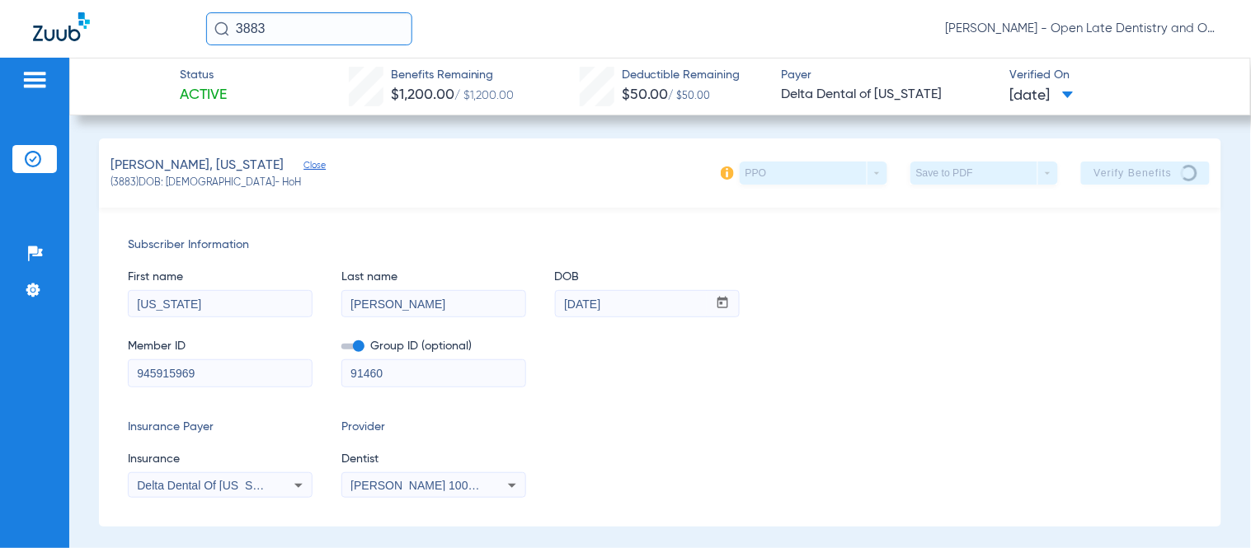
click at [1024, 318] on div "First name Virginia Last name Pedrozo DOB mm / dd / yyyy 12/07/1987 Member ID 9…" at bounding box center [660, 321] width 1064 height 134
click at [910, 283] on div "First name Virginia Last name Pedrozo DOB mm / dd / yyyy 12/07/1987" at bounding box center [660, 285] width 1064 height 63
click at [940, 291] on div "First name Virginia Last name Pedrozo DOB mm / dd / yyyy 12/07/1987" at bounding box center [660, 285] width 1064 height 63
click at [1091, 295] on div "First name Virginia Last name Pedrozo DOB mm / dd / yyyy 12/07/1987" at bounding box center [660, 285] width 1064 height 63
click at [1001, 265] on div "First name Virginia Last name Pedrozo DOB mm / dd / yyyy 12/07/1987" at bounding box center [660, 285] width 1064 height 63
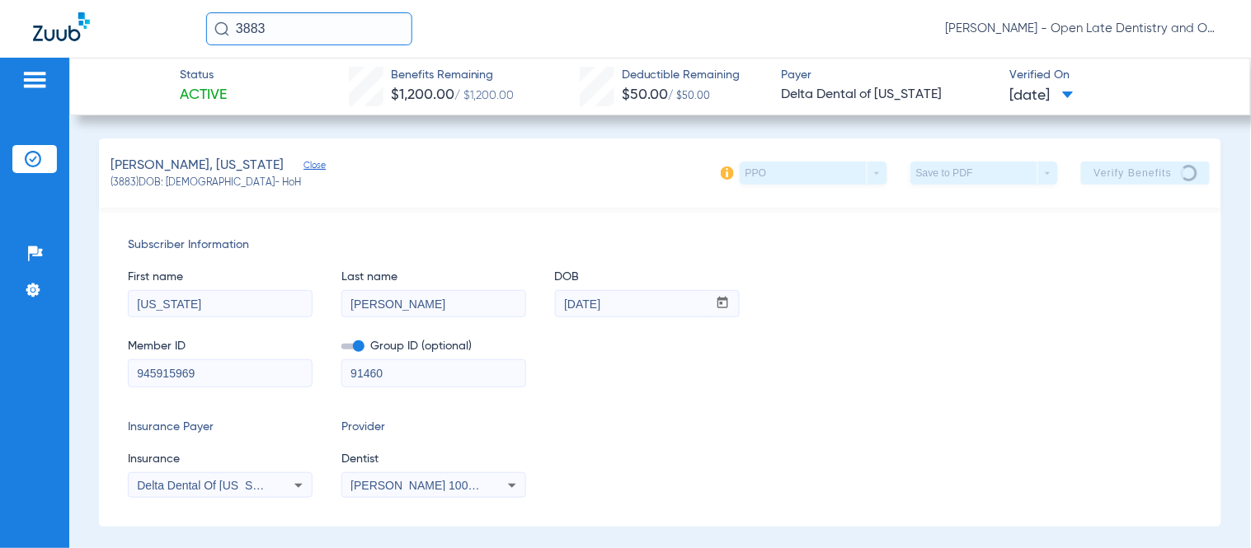
click at [962, 227] on div "Subscriber Information First name Virginia Last name Pedrozo DOB mm / dd / yyyy…" at bounding box center [660, 367] width 1122 height 319
click at [889, 224] on div "Subscriber Information First name Virginia Last name Pedrozo DOB mm / dd / yyyy…" at bounding box center [660, 367] width 1122 height 319
click at [754, 246] on span "Subscriber Information" at bounding box center [660, 245] width 1064 height 17
click at [614, 157] on div "Pedrozo, Virginia Close (3883) DOB: 12/07/1987 - HoH PPO arrow_drop_down Save t…" at bounding box center [660, 173] width 1122 height 69
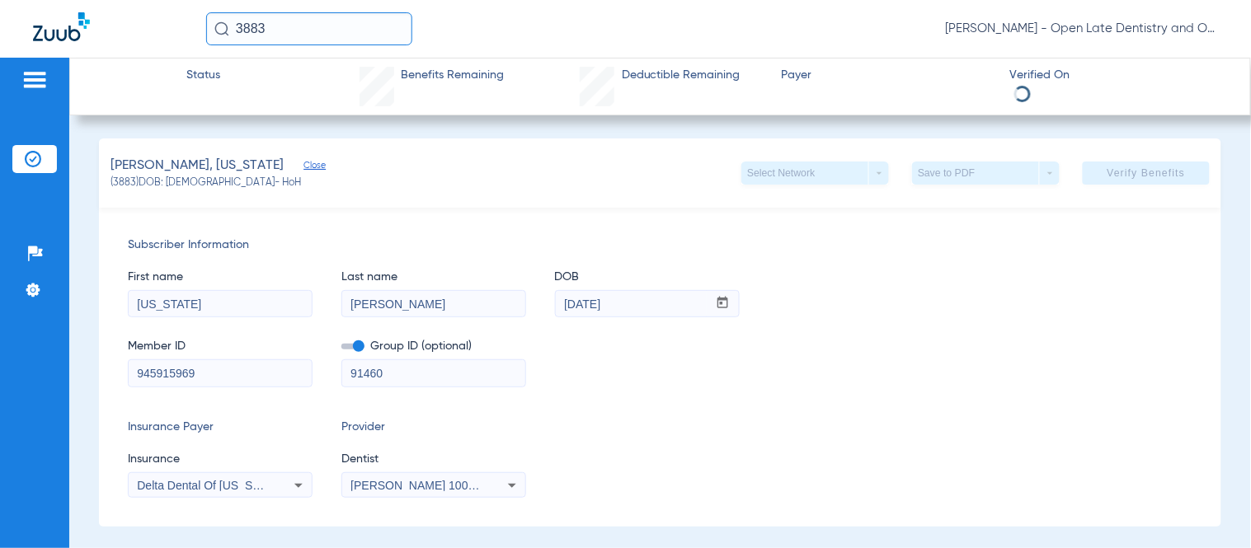
click at [1003, 266] on div "First name Virginia Last name Pedrozo DOB mm / dd / yyyy 12/07/1987" at bounding box center [660, 285] width 1064 height 63
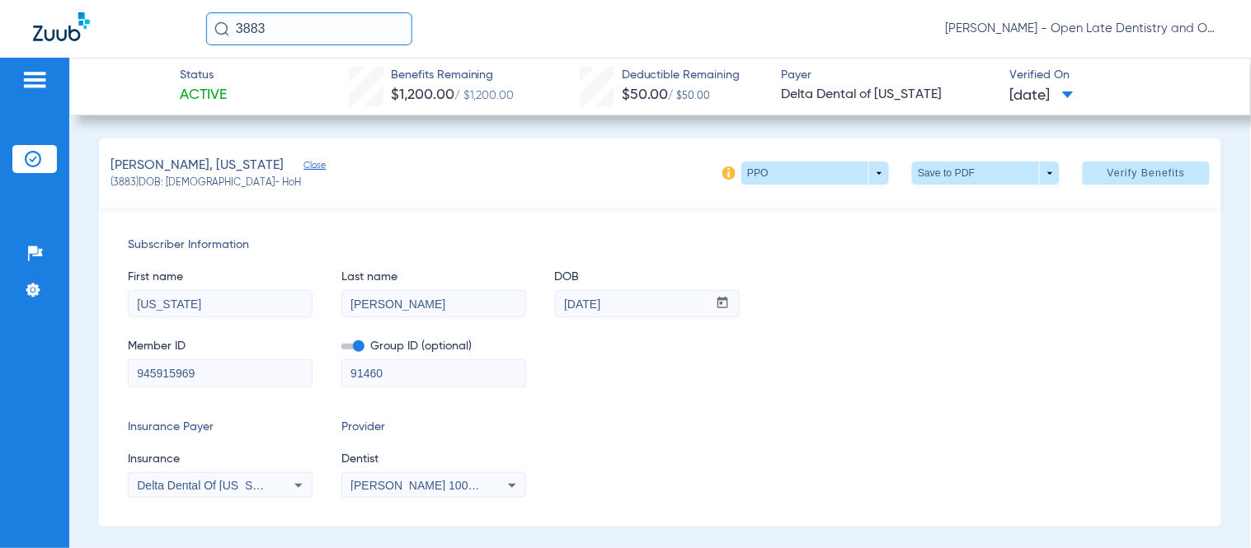
drag, startPoint x: 287, startPoint y: 29, endPoint x: 114, endPoint y: 39, distance: 173.4
click at [134, 34] on div "3883 Richard Alexander Rouse - Open Late Dentistry and Orthodontics" at bounding box center [625, 29] width 1251 height 58
click at [336, 37] on input "2083" at bounding box center [309, 28] width 206 height 33
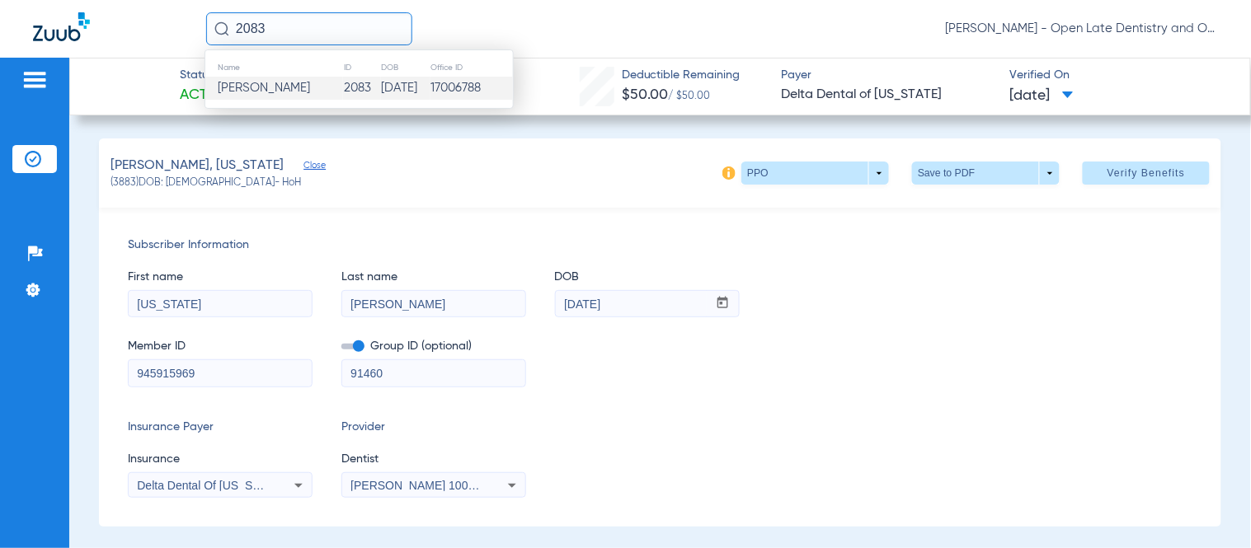
type input "2083"
click at [287, 92] on span "Diane Cooper" at bounding box center [264, 88] width 92 height 12
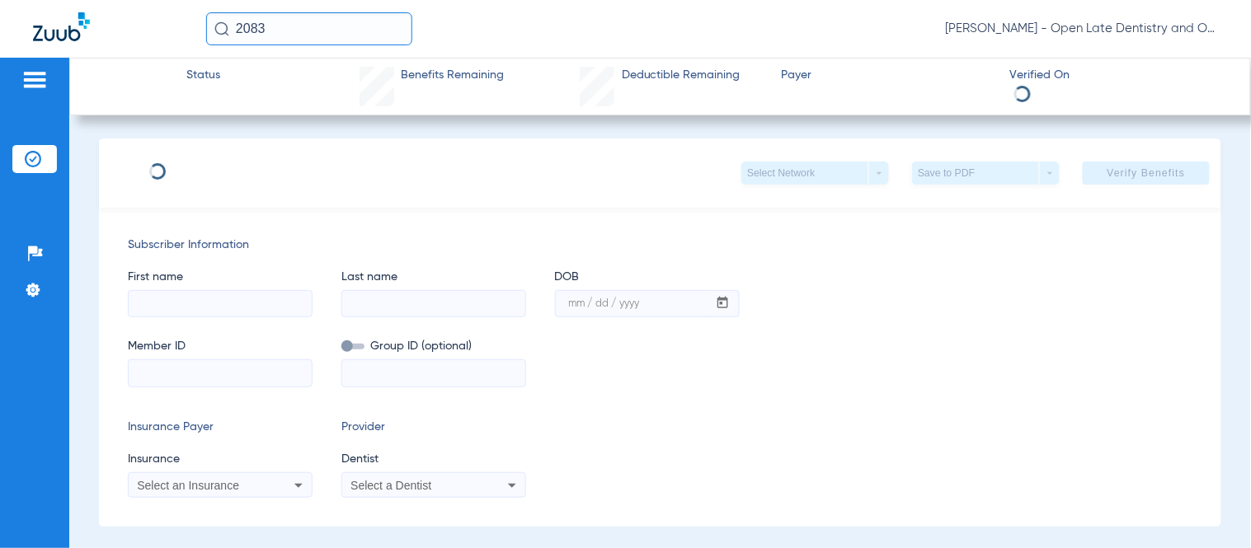
type input "Diane"
type input "Cooper"
type input "05/29/1950"
type input "173423568"
type input "102310000000100000"
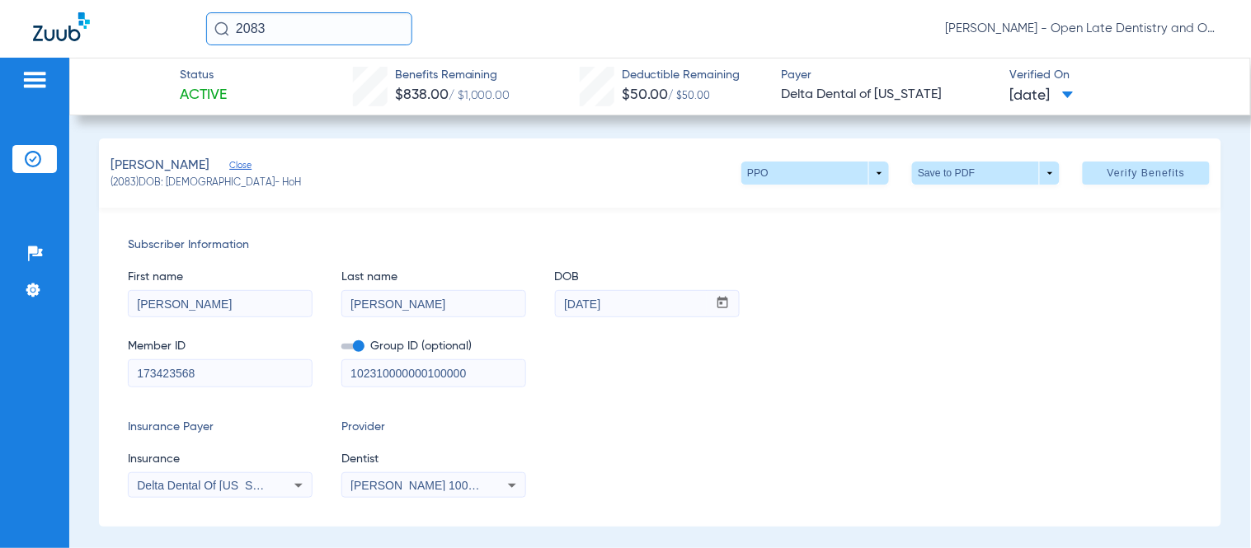
drag, startPoint x: 295, startPoint y: 33, endPoint x: 167, endPoint y: 35, distance: 127.8
click at [169, 35] on div "2083 Richard Alexander Rouse - Open Late Dentistry and Orthodontics" at bounding box center [625, 29] width 1251 height 58
click at [366, 22] on input "1165" at bounding box center [309, 28] width 206 height 33
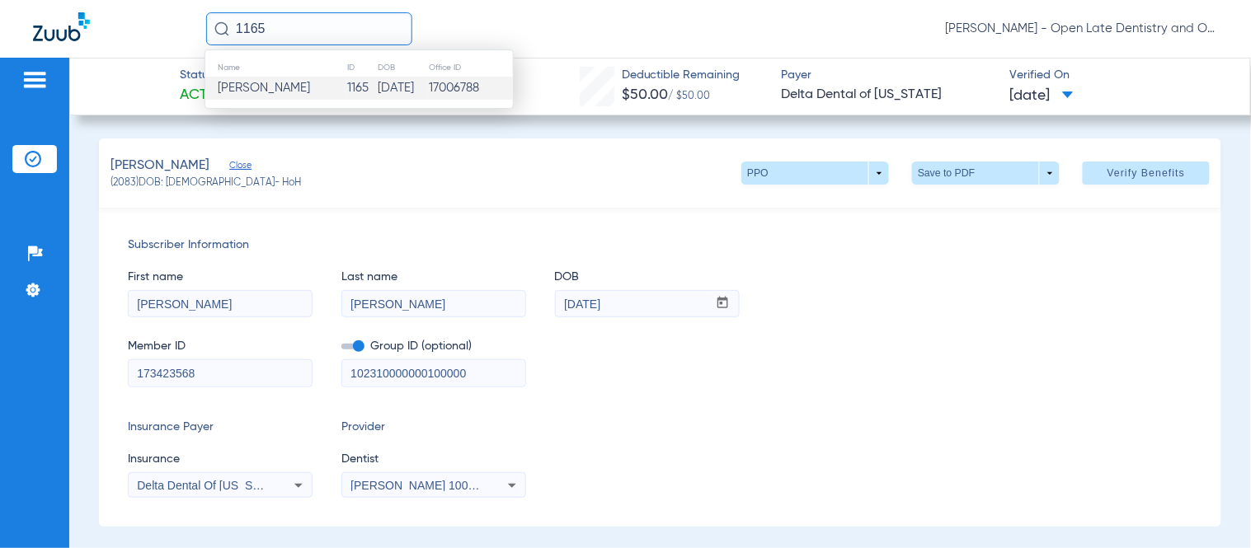
type input "1165"
click at [346, 85] on td "1165" at bounding box center [361, 88] width 31 height 23
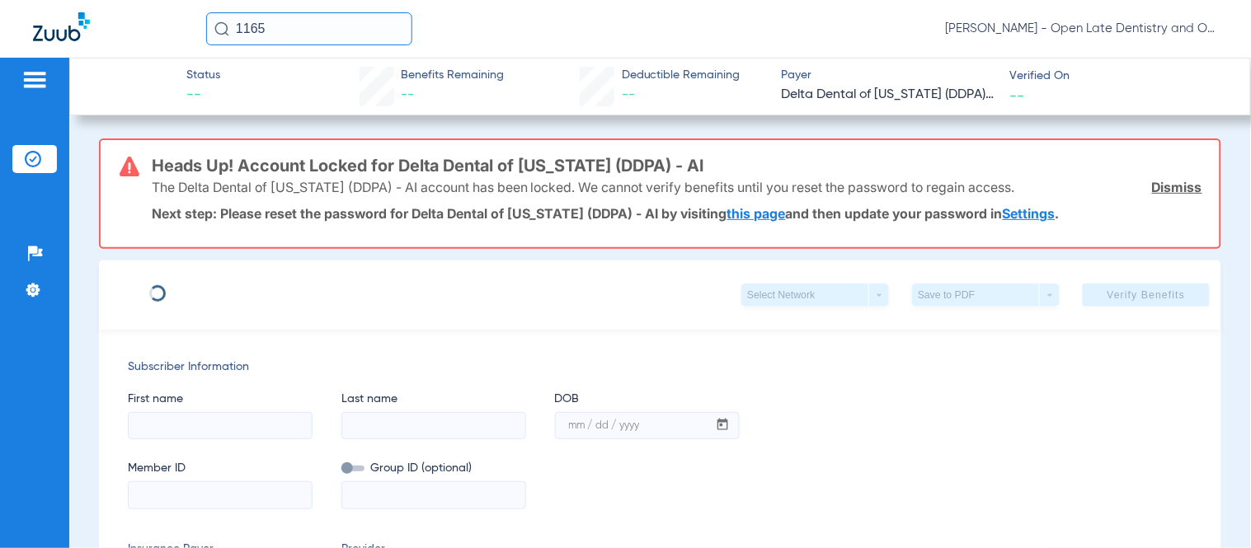
type input "Brittany"
type input "Alston"
type input "09/26/1987"
type input "5605537889"
type input "0960706001"
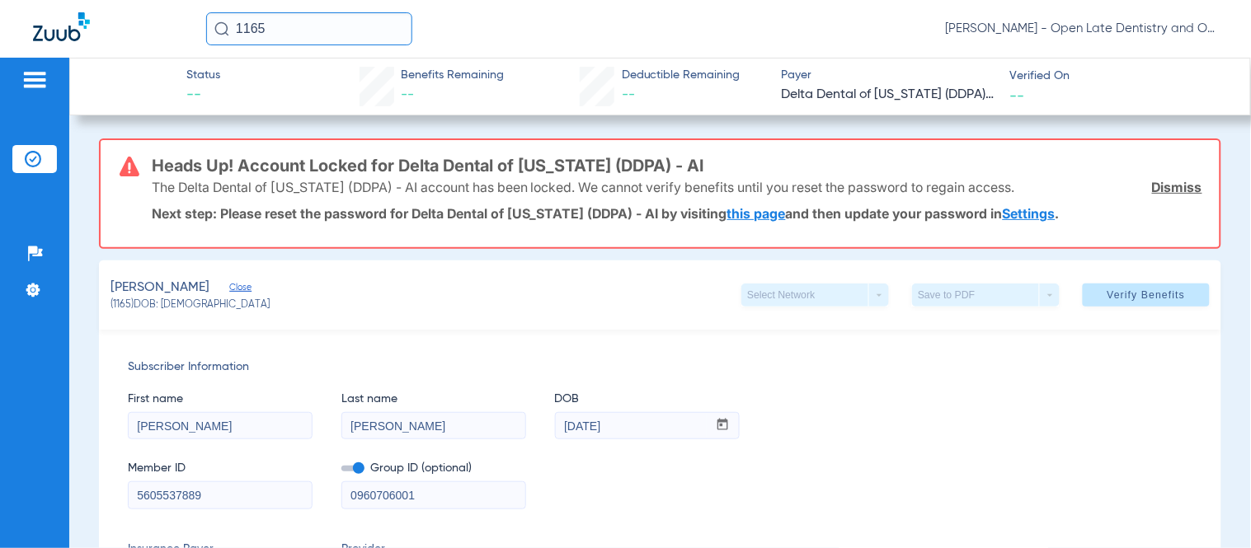
click at [1159, 188] on link "Dismiss" at bounding box center [1177, 187] width 50 height 16
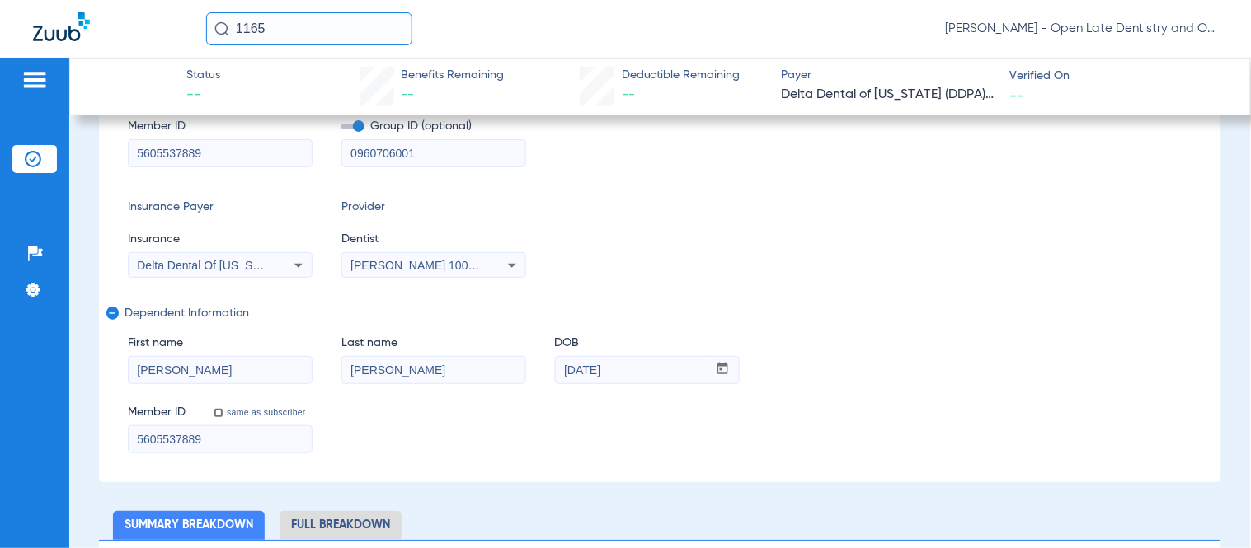
scroll to position [183, 0]
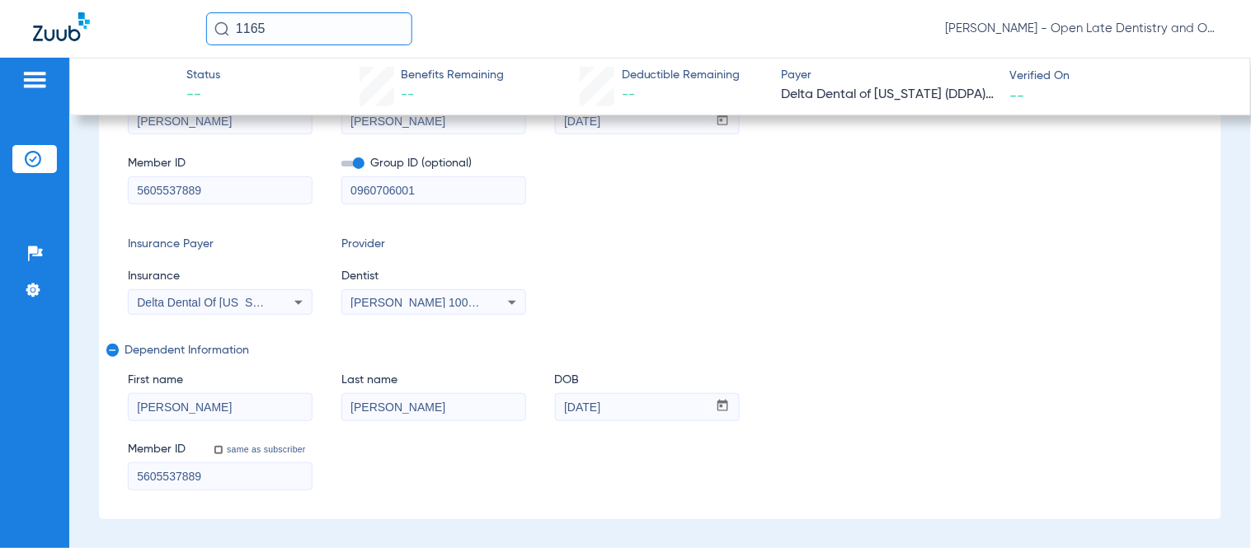
drag, startPoint x: 295, startPoint y: 23, endPoint x: 180, endPoint y: 22, distance: 115.4
click at [190, 23] on div "1165 Richard Alexander Rouse - Open Late Dentistry and Orthodontics" at bounding box center [625, 29] width 1251 height 58
click at [318, 35] on input "2004" at bounding box center [309, 28] width 206 height 33
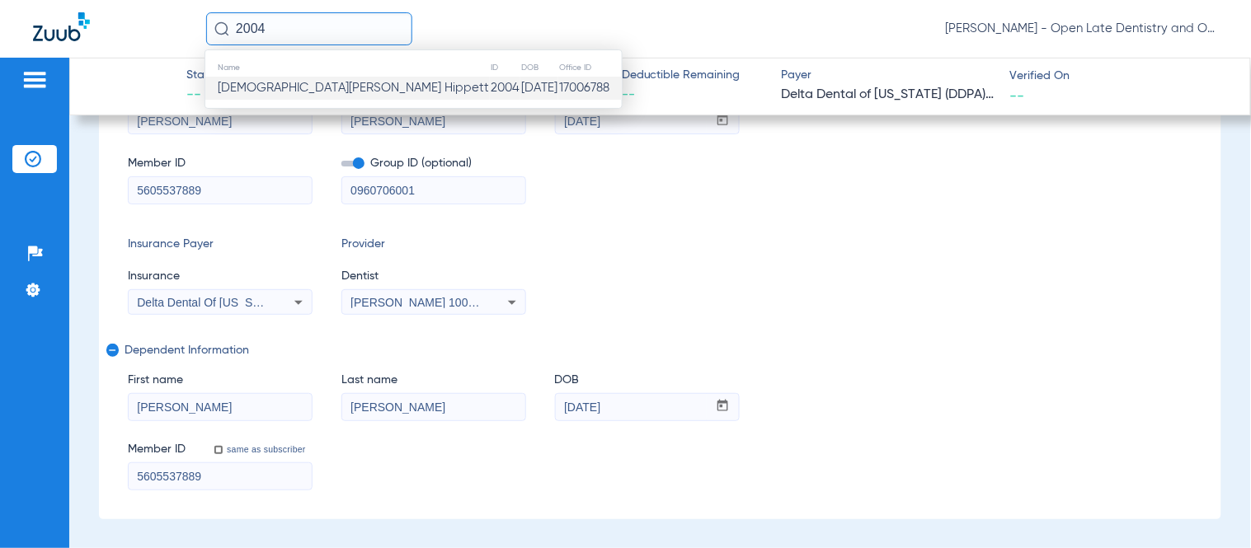
type input "2004"
click at [308, 86] on span "Kristen Beckmen Hippett" at bounding box center [353, 88] width 271 height 12
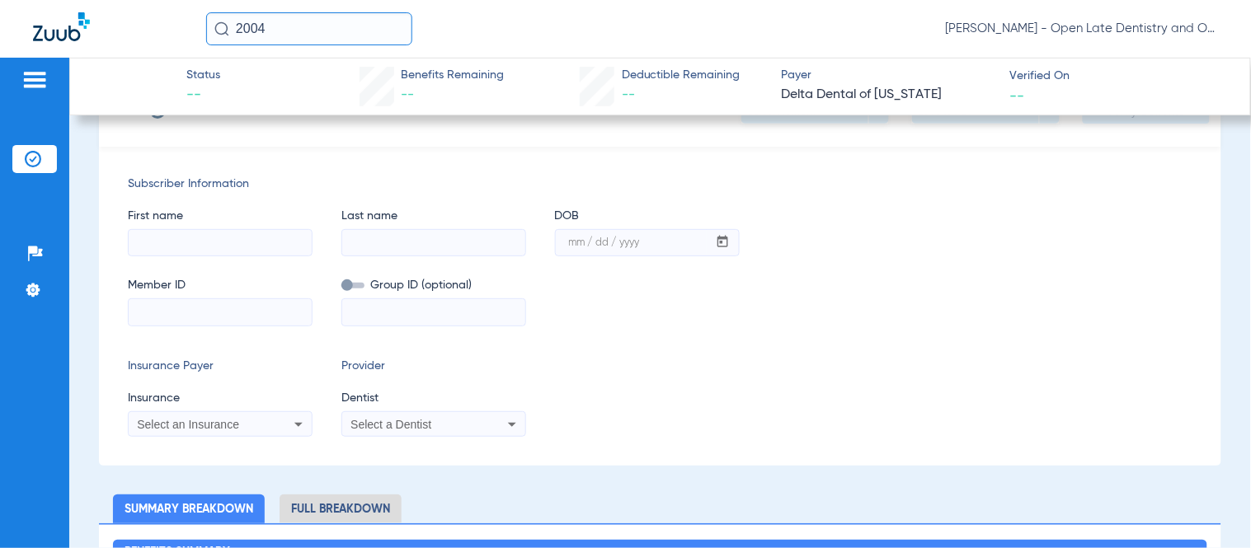
scroll to position [303, 0]
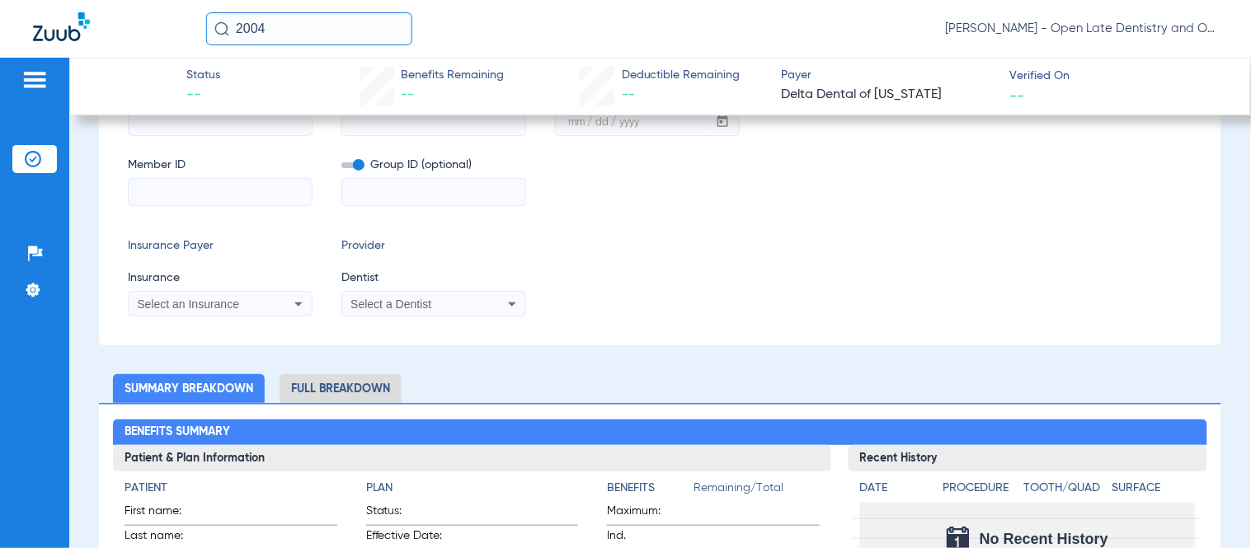
type input "Kristen"
type input "Beckmen Hippett"
type input "05/14/1979"
type input "539985062"
type input "22311000"
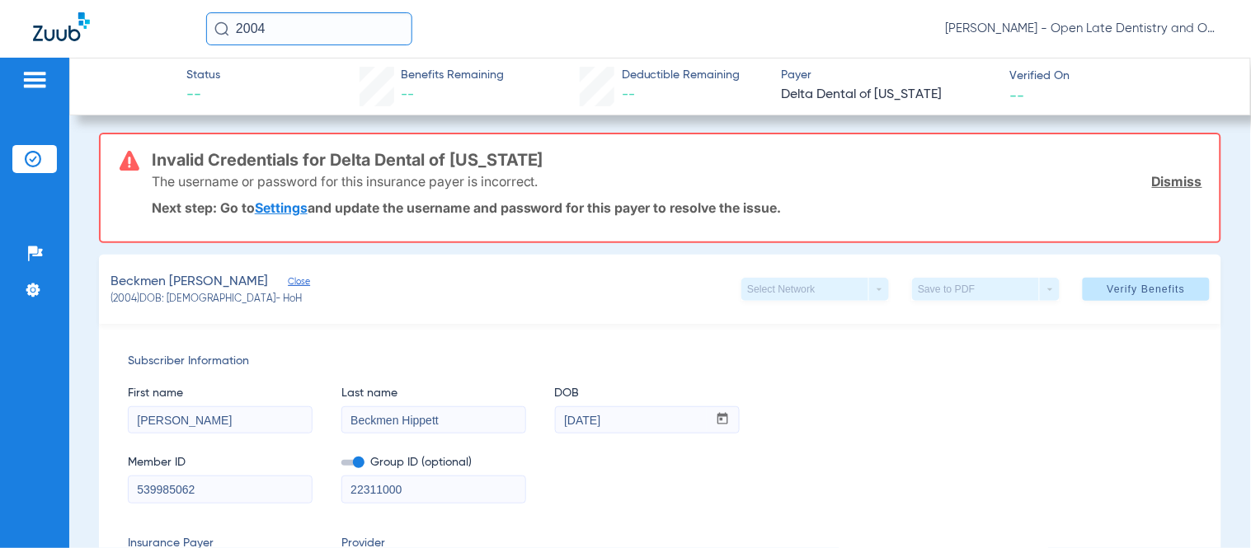
scroll to position [0, 0]
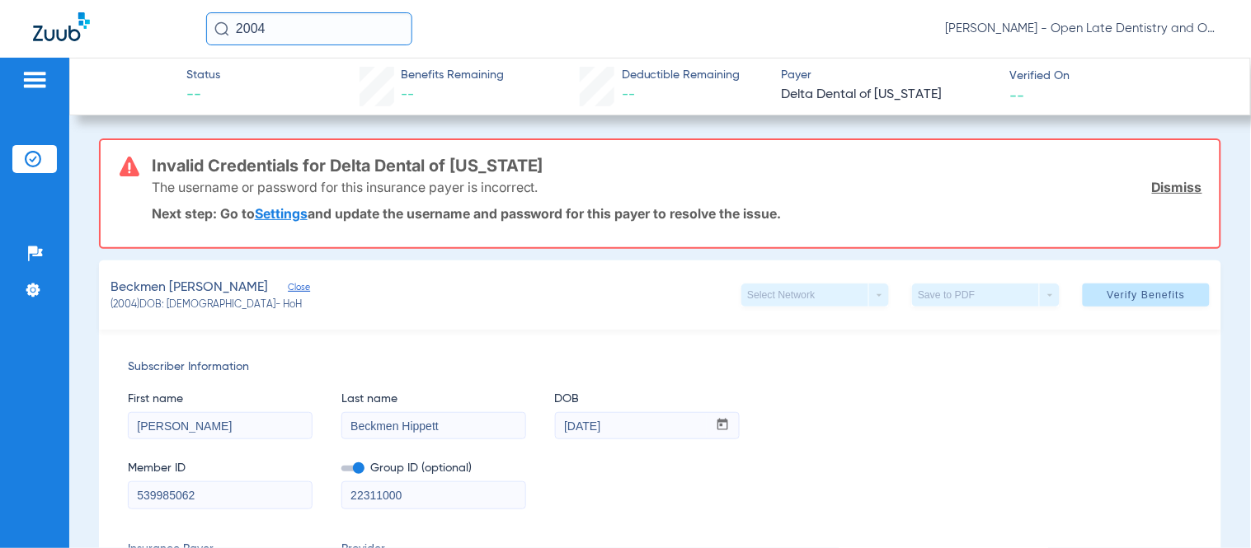
click at [1173, 183] on link "Dismiss" at bounding box center [1177, 187] width 50 height 16
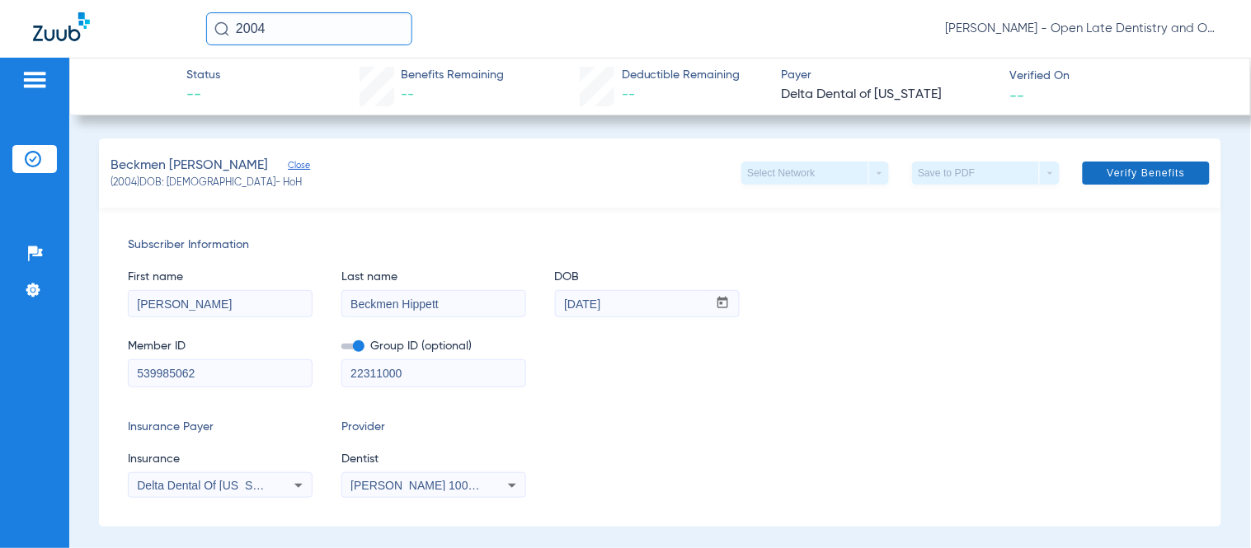
click at [1139, 176] on span "Verify Benefits" at bounding box center [1146, 173] width 78 height 13
click at [816, 289] on div "First name Kristen Last name Beckmen Hippett DOB mm / dd / yyyy 05/14/1979" at bounding box center [660, 285] width 1064 height 63
click at [979, 226] on div "Subscriber Information First name Kristen Last name Beckmen Hippett DOB mm / dd…" at bounding box center [660, 367] width 1122 height 319
drag, startPoint x: 282, startPoint y: 25, endPoint x: 143, endPoint y: 29, distance: 138.6
click at [143, 29] on div "2004 Richard Alexander Rouse - Open Late Dentistry and Orthodontics" at bounding box center [625, 29] width 1251 height 58
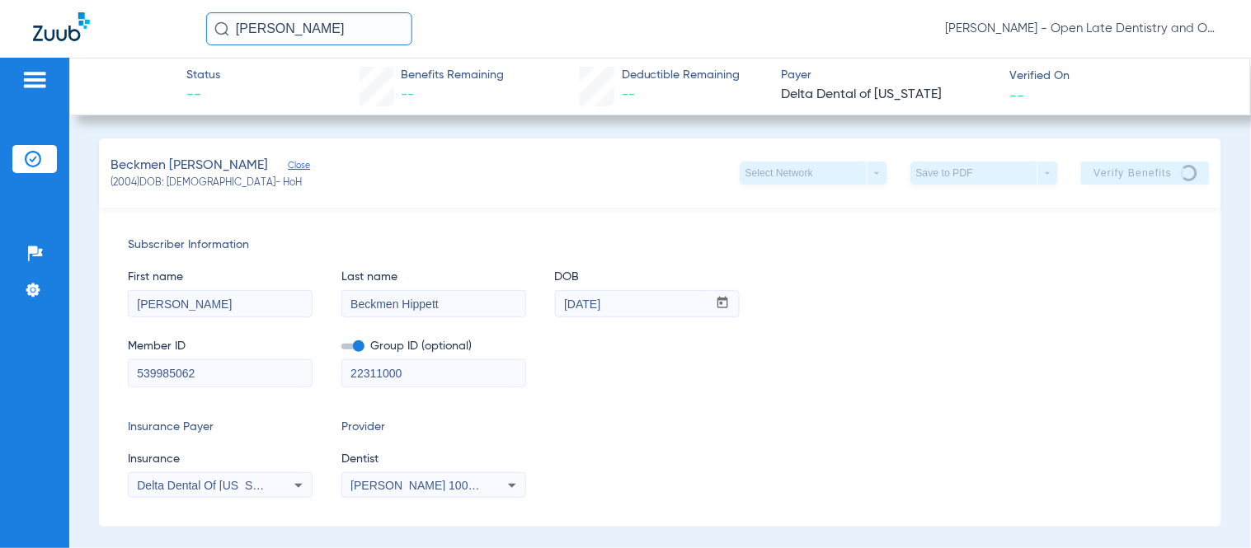
click at [295, 23] on input "galan" at bounding box center [309, 28] width 206 height 33
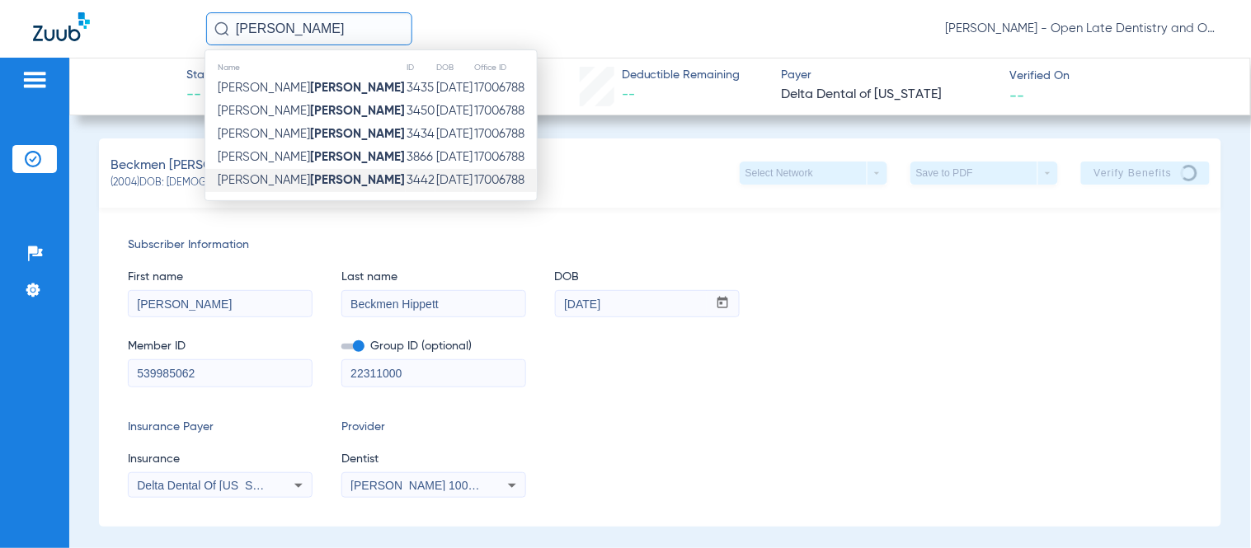
type input "galan"
click at [292, 181] on td "Travis Galan" at bounding box center [305, 180] width 200 height 23
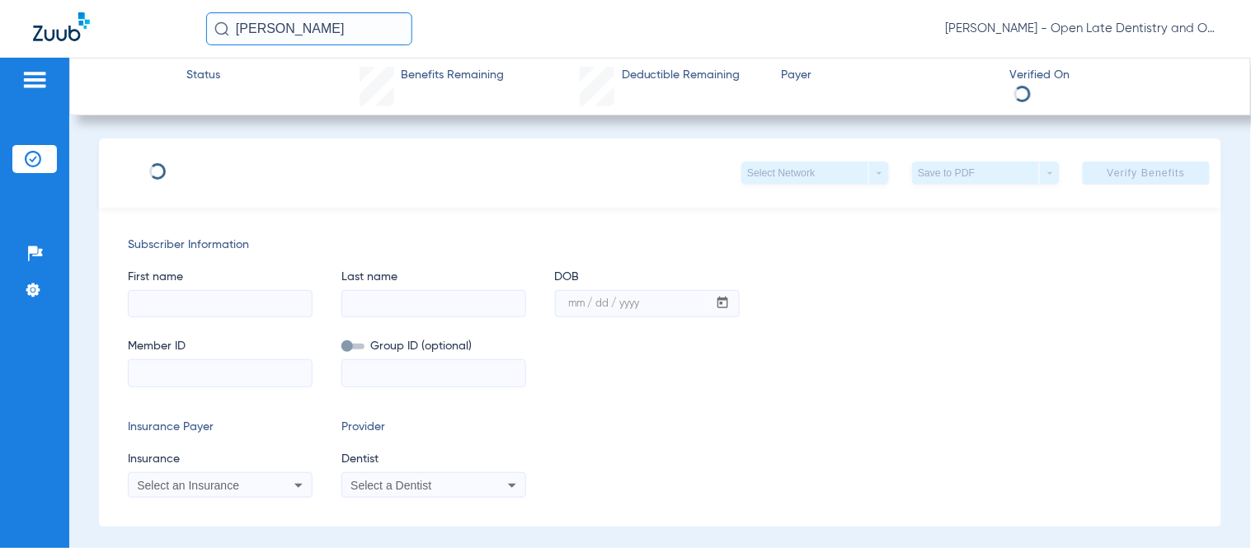
type input "Travis"
type input "Galan"
type input "07/09/1983"
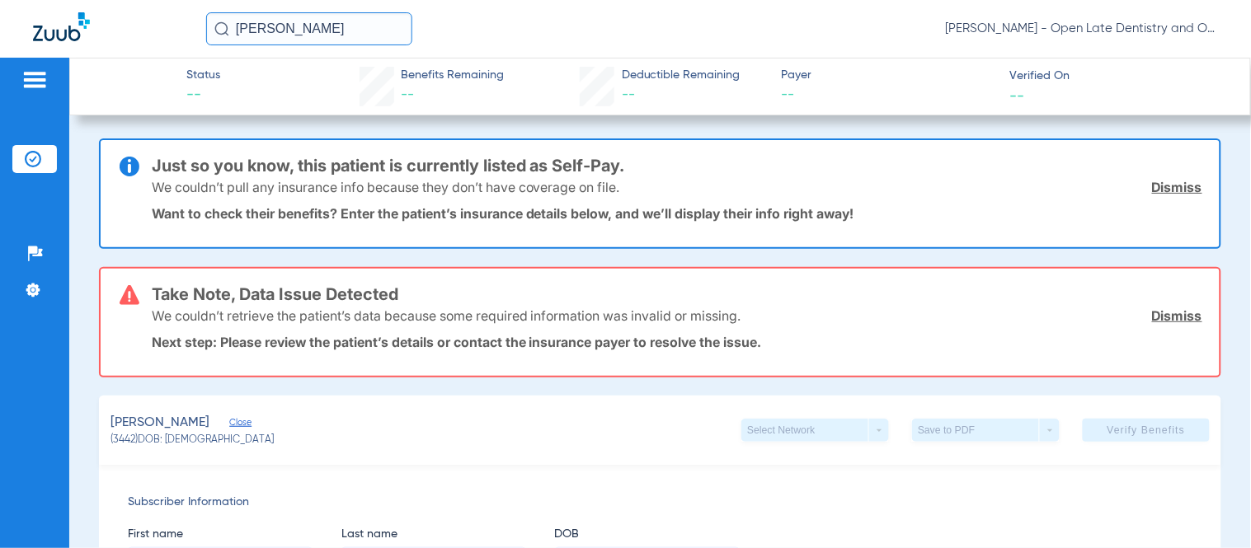
click at [316, 35] on input "galan" at bounding box center [309, 28] width 206 height 33
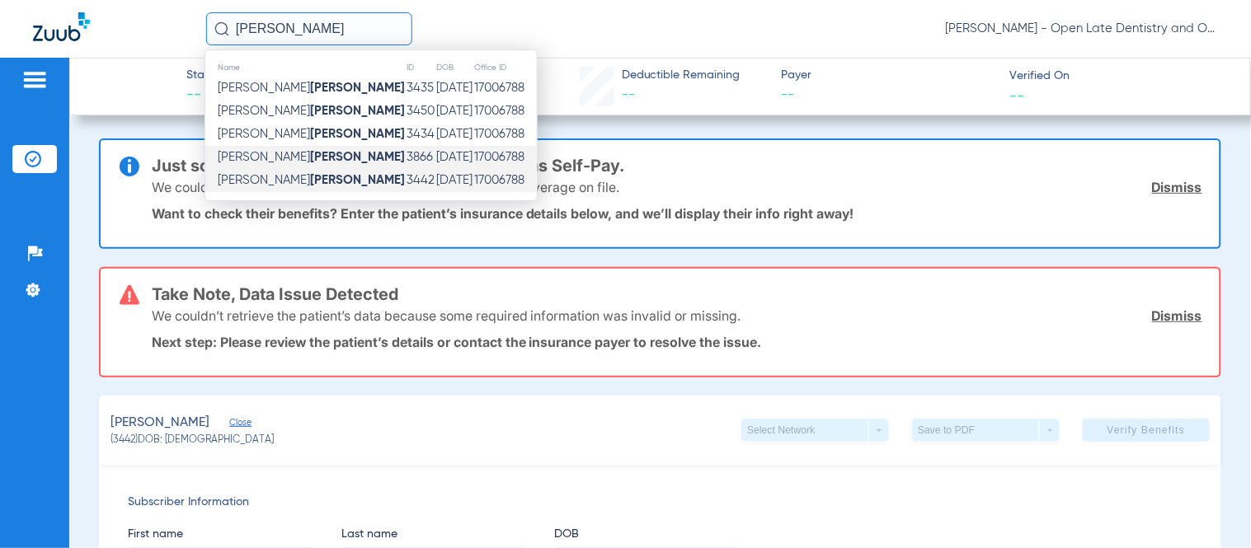
click at [310, 153] on strong "Galan" at bounding box center [357, 157] width 95 height 12
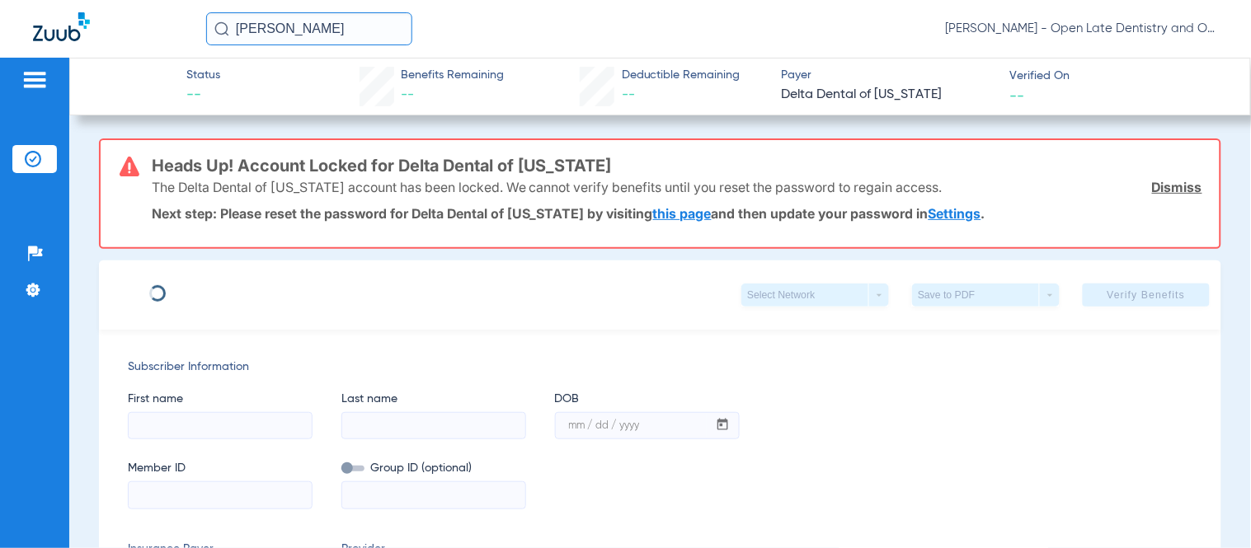
type input "Travis"
type input "Galan"
type input "07/09/1983"
type input "999500000170543"
type input "MO22562000"
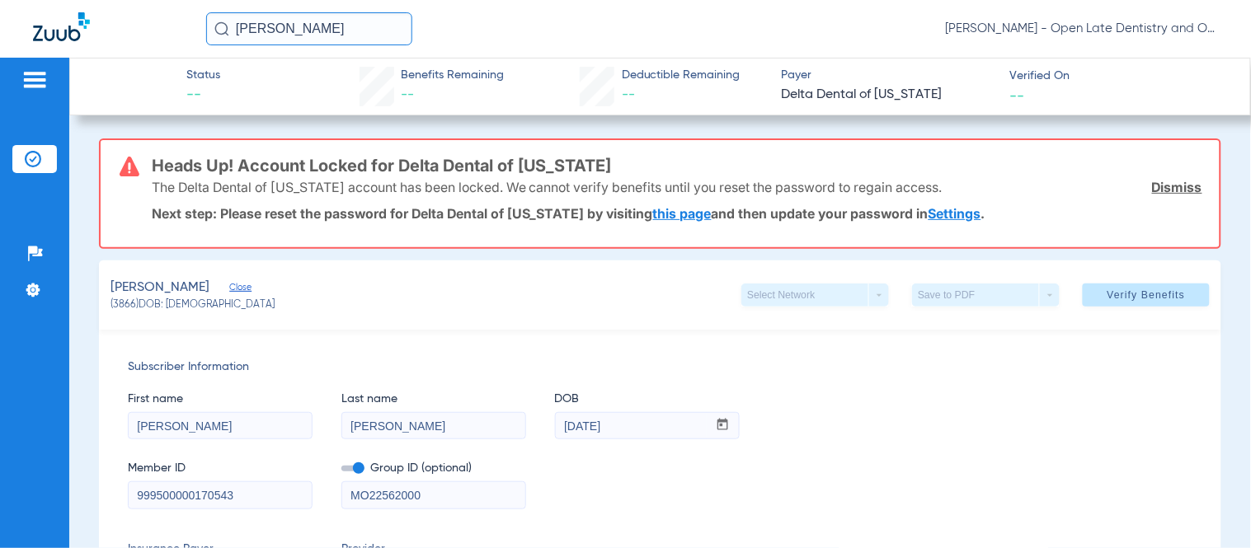
click at [1168, 187] on link "Dismiss" at bounding box center [1177, 187] width 50 height 16
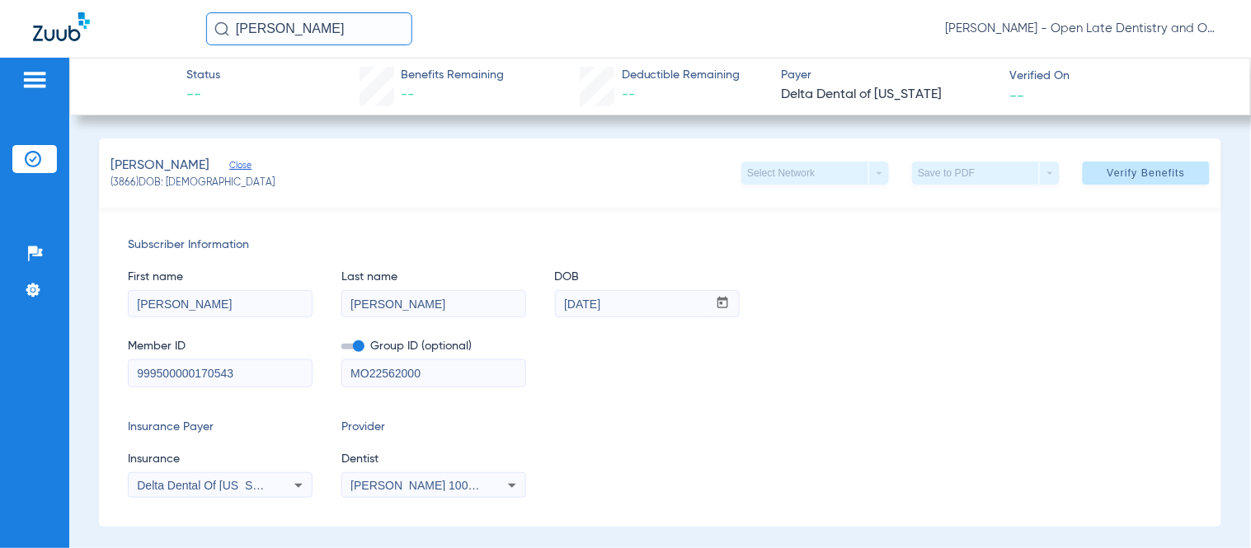
drag, startPoint x: 293, startPoint y: 25, endPoint x: 150, endPoint y: 25, distance: 143.4
click at [150, 25] on div "galan Richard Alexander Rouse - Open Late Dentistry and Orthodontics" at bounding box center [625, 29] width 1251 height 58
click at [336, 33] on input "bryan denn" at bounding box center [309, 28] width 206 height 33
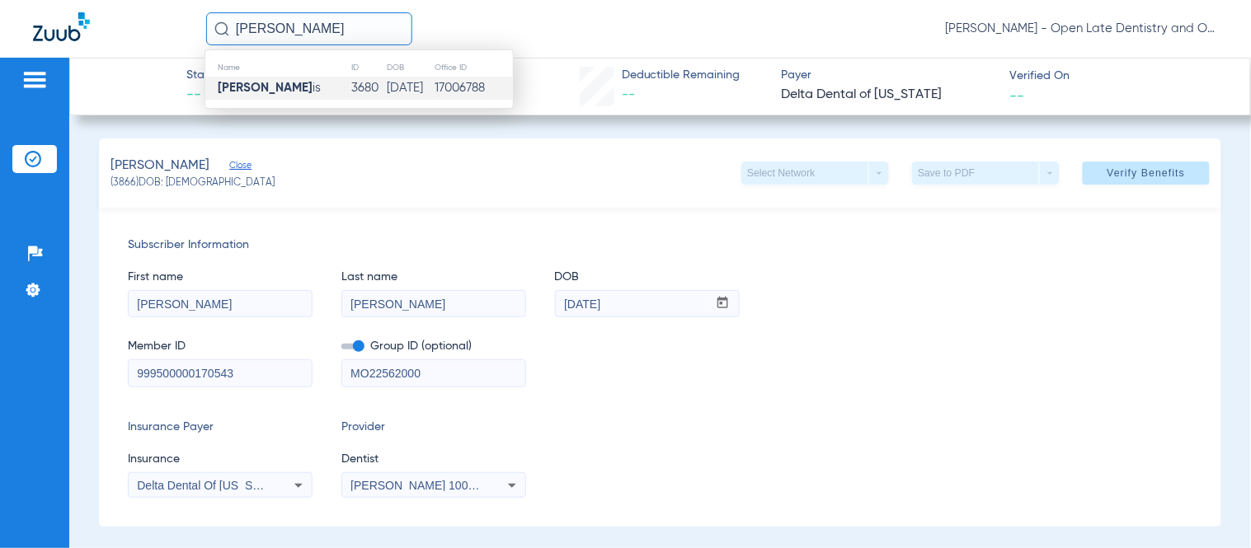
type input "bryan denn"
click at [279, 92] on strong "Bryan Denn" at bounding box center [265, 88] width 95 height 12
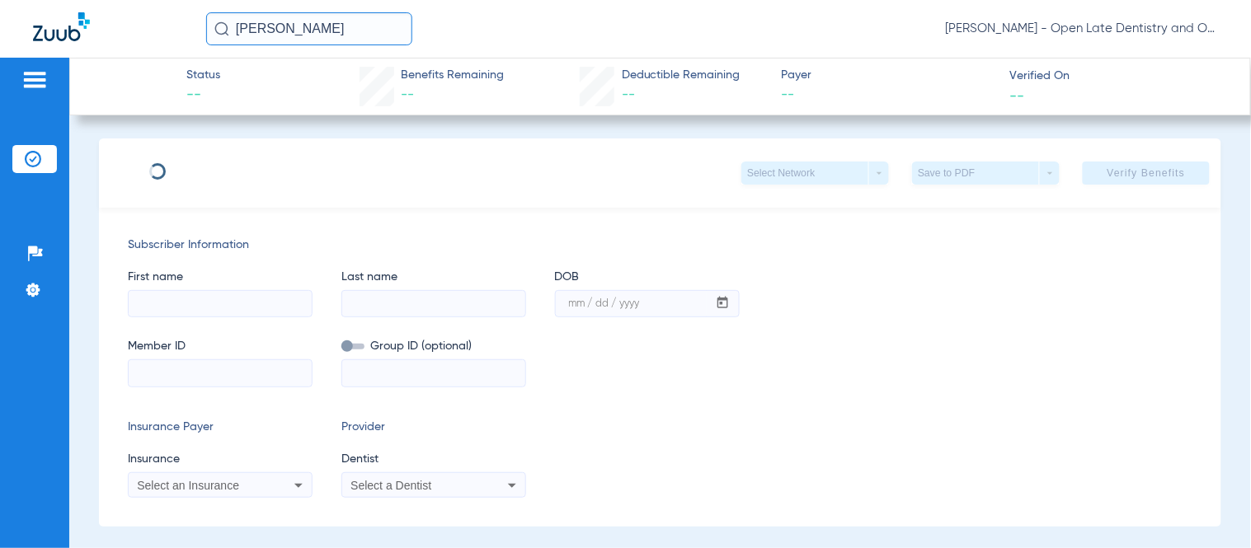
type input "Bryan"
type input "Dennis"
type input "03/16/1969"
type input "6905000682"
type input "MO69051000"
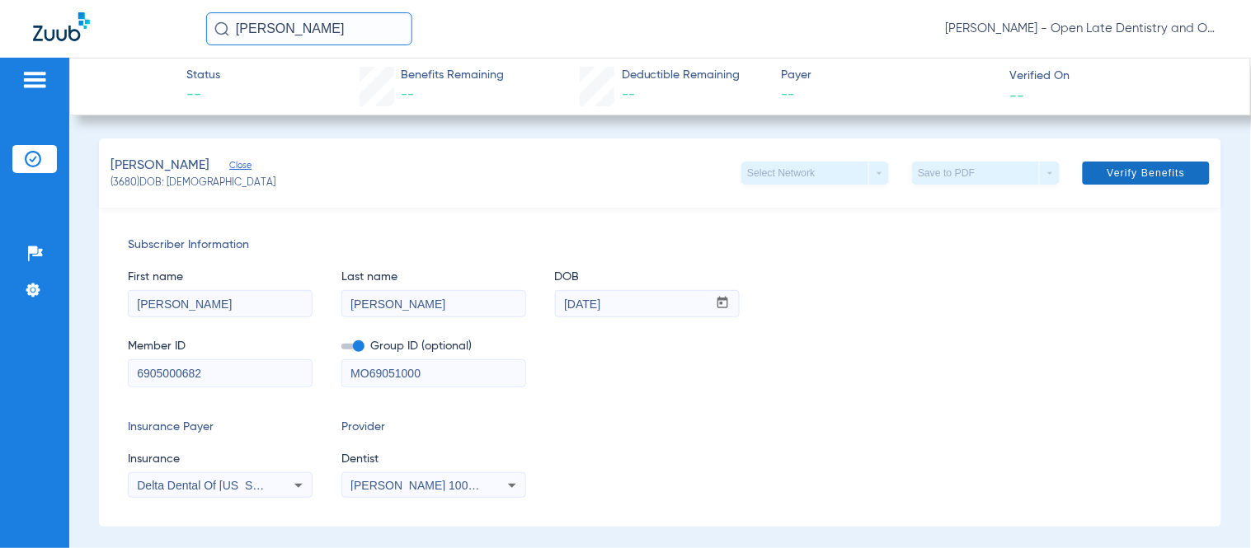
click at [1121, 175] on span "Verify Benefits" at bounding box center [1146, 173] width 78 height 13
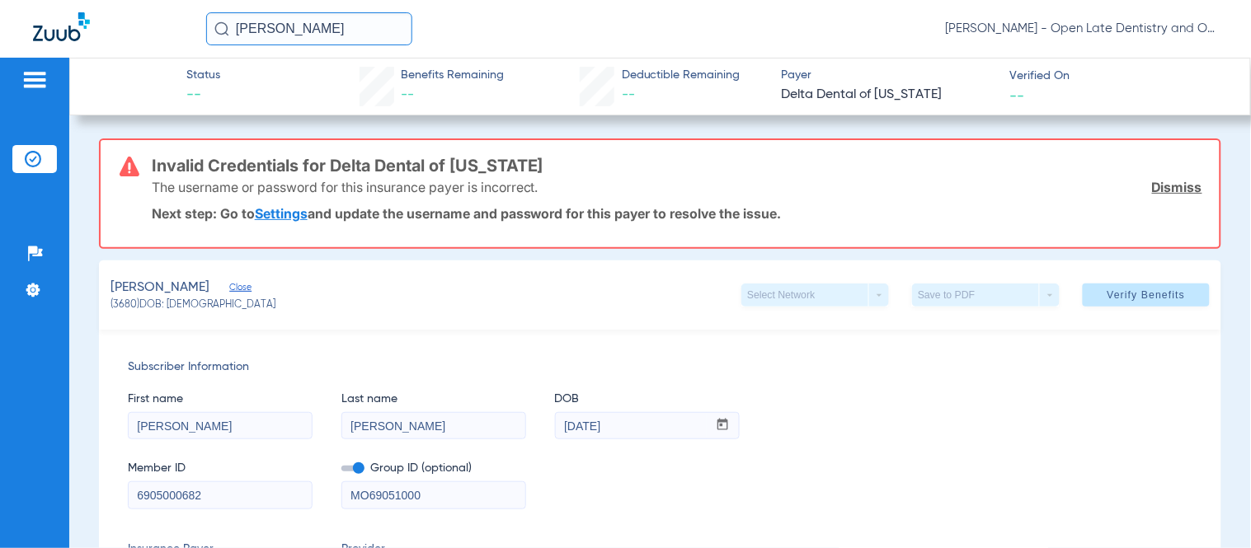
click at [291, 209] on link "Settings" at bounding box center [281, 213] width 53 height 16
click at [1162, 174] on div "The username or password for this insurance payer is incorrect. Dismiss" at bounding box center [677, 187] width 1050 height 43
click at [1160, 180] on link "Dismiss" at bounding box center [1177, 187] width 50 height 16
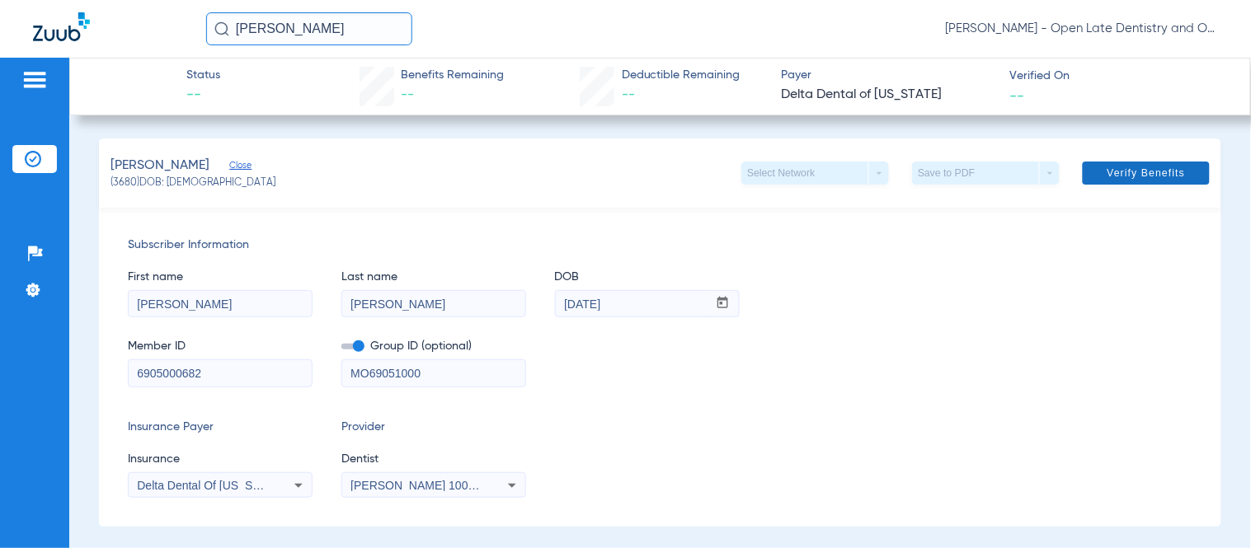
click at [1148, 176] on span "Verify Benefits" at bounding box center [1146, 173] width 78 height 13
click at [829, 260] on div "First name Bryan Last name Dennis DOB mm / dd / yyyy 03/16/1969" at bounding box center [660, 285] width 1064 height 63
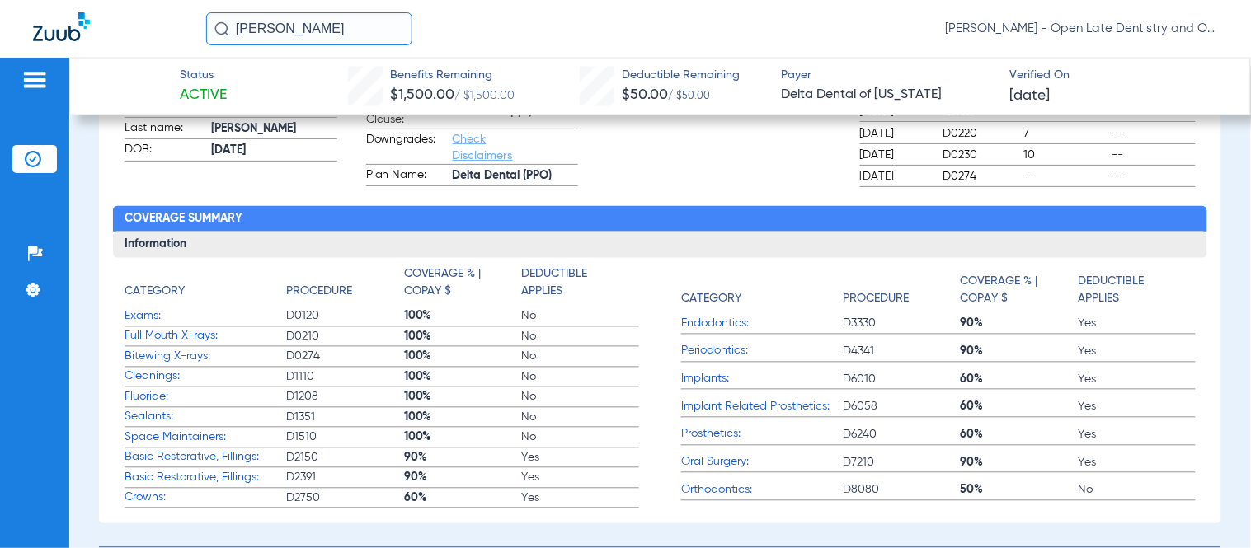
scroll to position [549, 0]
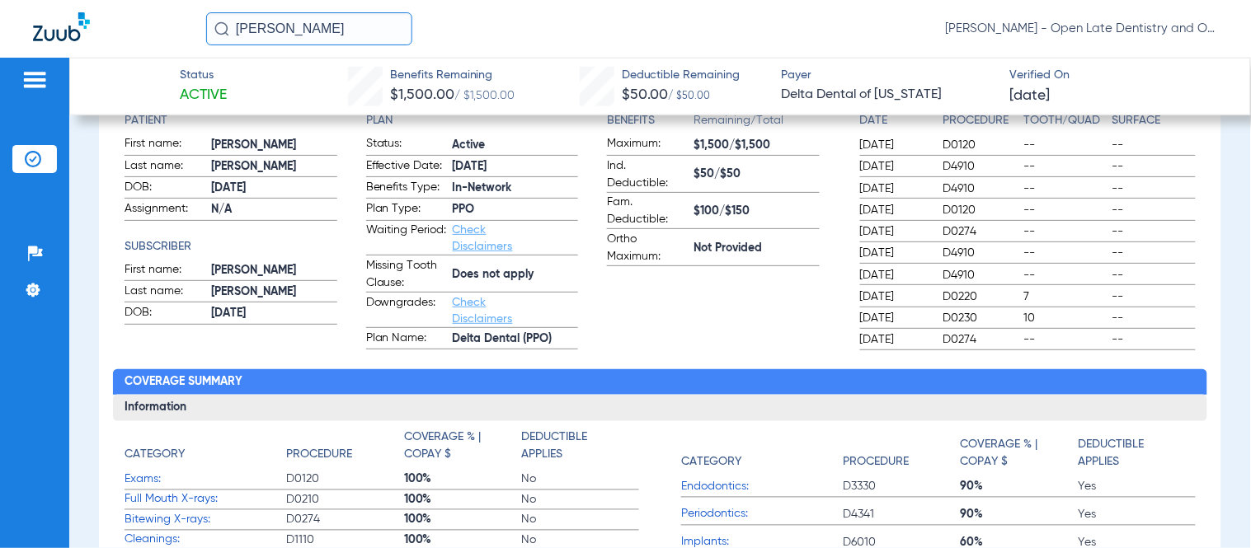
drag, startPoint x: 334, startPoint y: 28, endPoint x: 134, endPoint y: 17, distance: 200.6
click at [134, 17] on div "bryan denn Richard Alexander Rouse - Open Late Dentistry and Orthodontics" at bounding box center [625, 29] width 1251 height 58
click at [366, 44] on input "3938" at bounding box center [309, 28] width 206 height 33
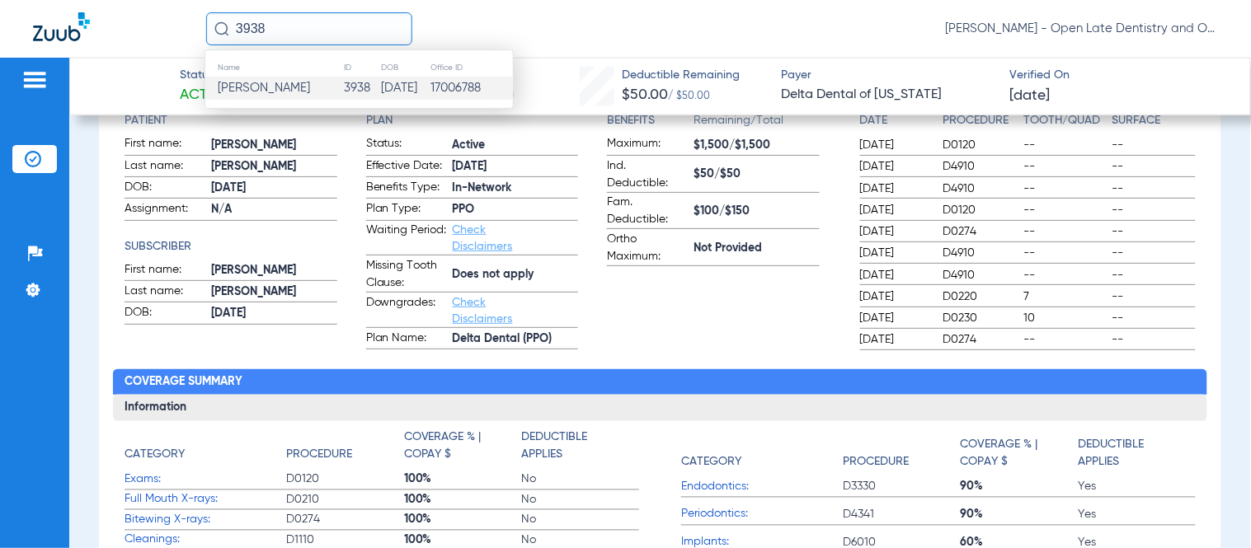
type input "3938"
click at [293, 91] on span "Kristine Stewart" at bounding box center [264, 88] width 92 height 12
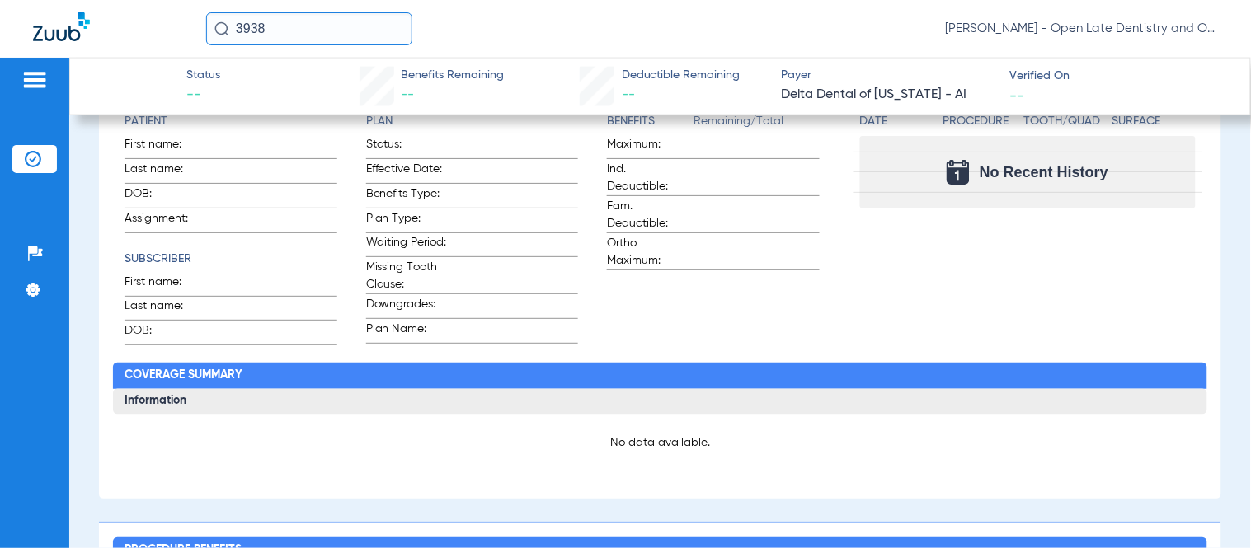
type input "Kristine"
type input "Stewart"
type input "10/23/1987"
type input "0332861082"
type input "0475900003"
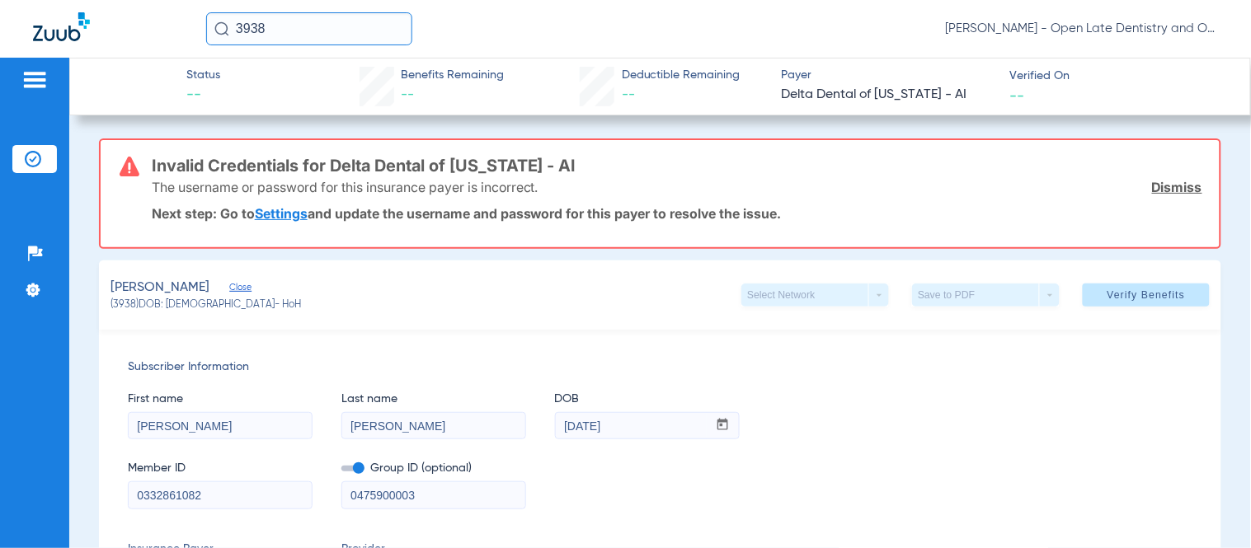
click at [270, 216] on link "Settings" at bounding box center [281, 213] width 53 height 16
click at [1174, 192] on link "Dismiss" at bounding box center [1177, 187] width 50 height 16
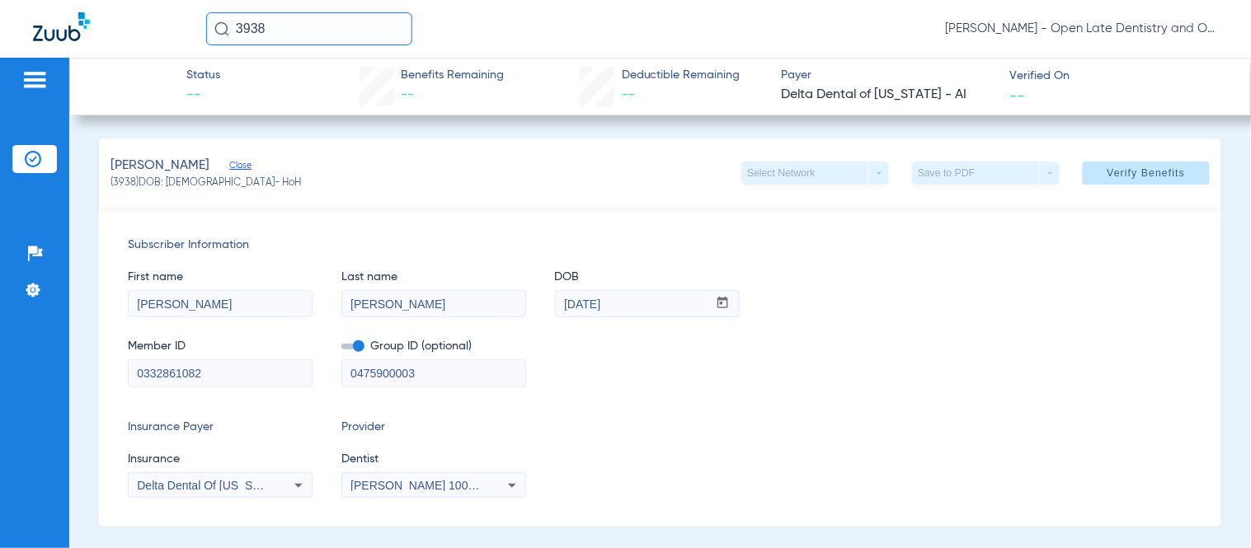
drag, startPoint x: 286, startPoint y: 35, endPoint x: -3, endPoint y: 60, distance: 290.5
click at [0, 60] on html "3938 Richard Alexander Rouse - Open Late Dentistry and Orthodontics Patients In…" at bounding box center [625, 274] width 1251 height 548
click at [323, 29] on input "2340" at bounding box center [309, 28] width 206 height 33
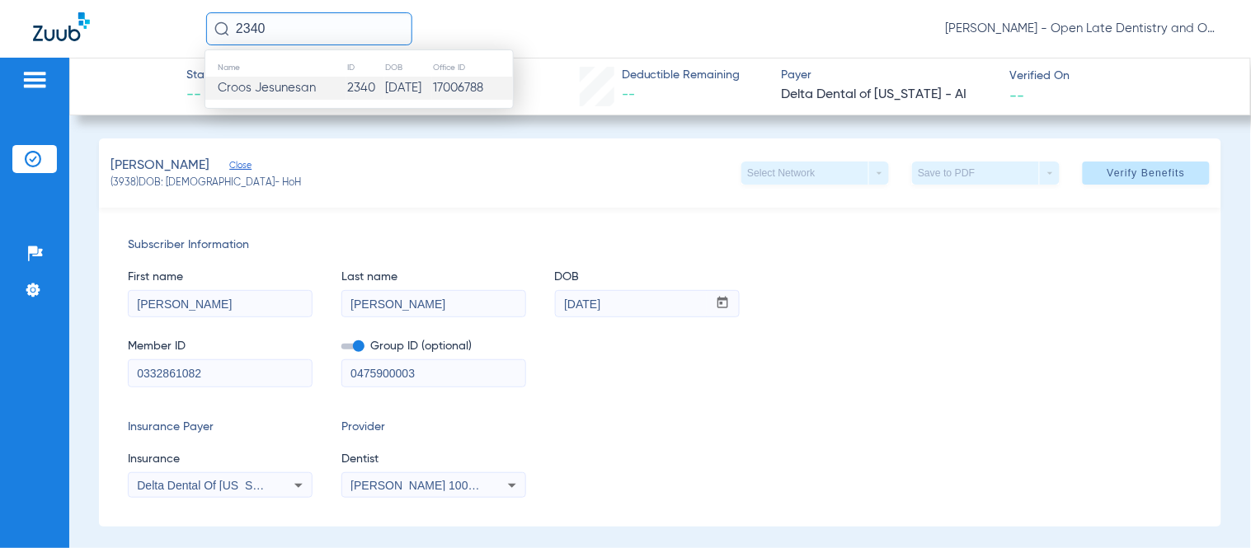
type input "2340"
click at [284, 92] on span "Croos Jesunesan" at bounding box center [267, 88] width 98 height 12
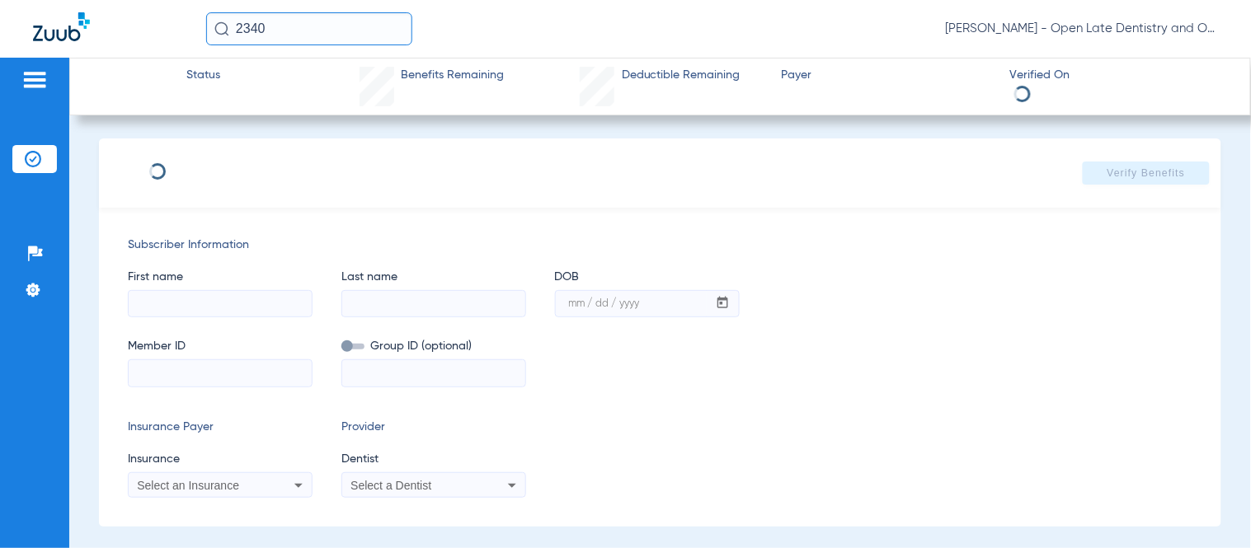
type input "Croos"
type input "Jesunesan"
type input "02/07/1951"
type input "05542483W"
type input "800000010000"
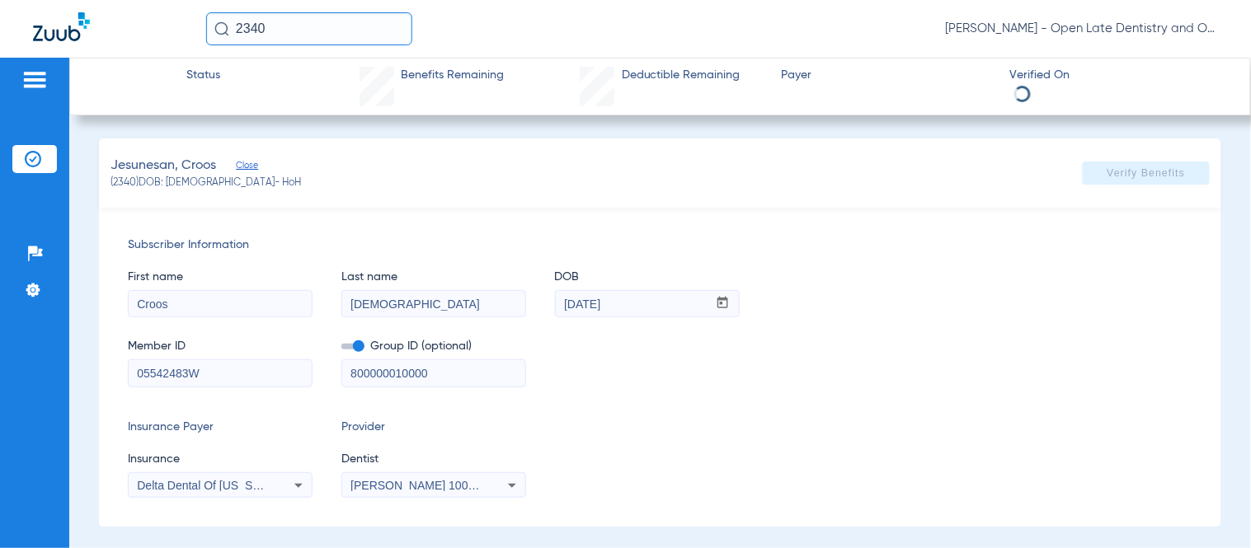
select select "page-width"
type input "1"
drag, startPoint x: 303, startPoint y: 35, endPoint x: 124, endPoint y: 35, distance: 178.9
click at [124, 35] on div "2340 Richard Alexander Rouse - Open Late Dentistry and Orthodontics" at bounding box center [625, 29] width 1251 height 58
click at [319, 29] on input "2205" at bounding box center [309, 28] width 206 height 33
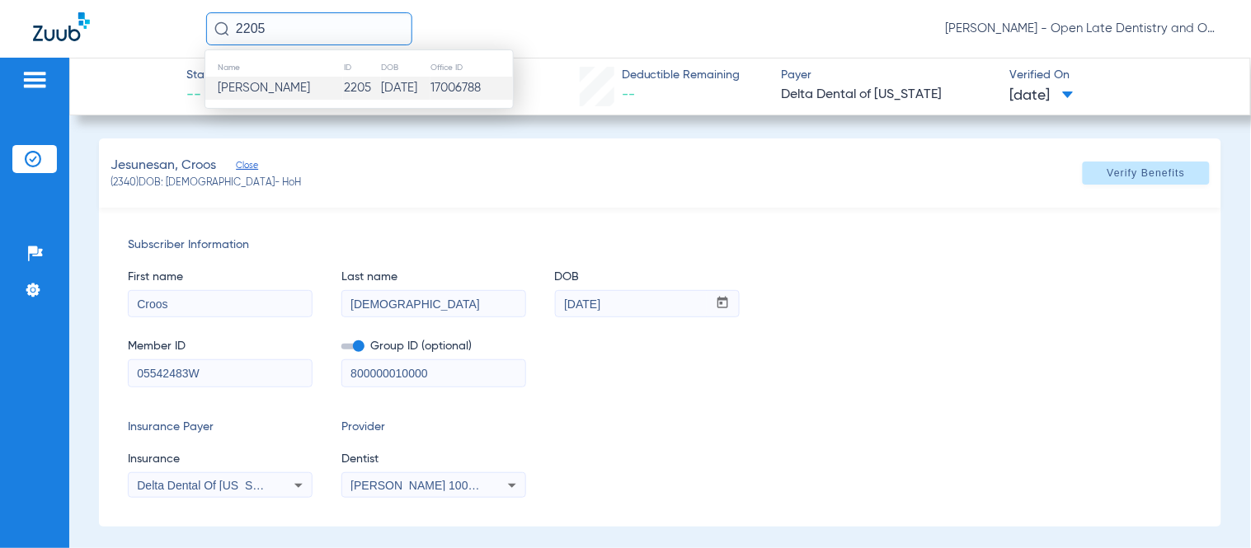
type input "2205"
click at [322, 87] on td "Joshua Depauw" at bounding box center [274, 88] width 138 height 23
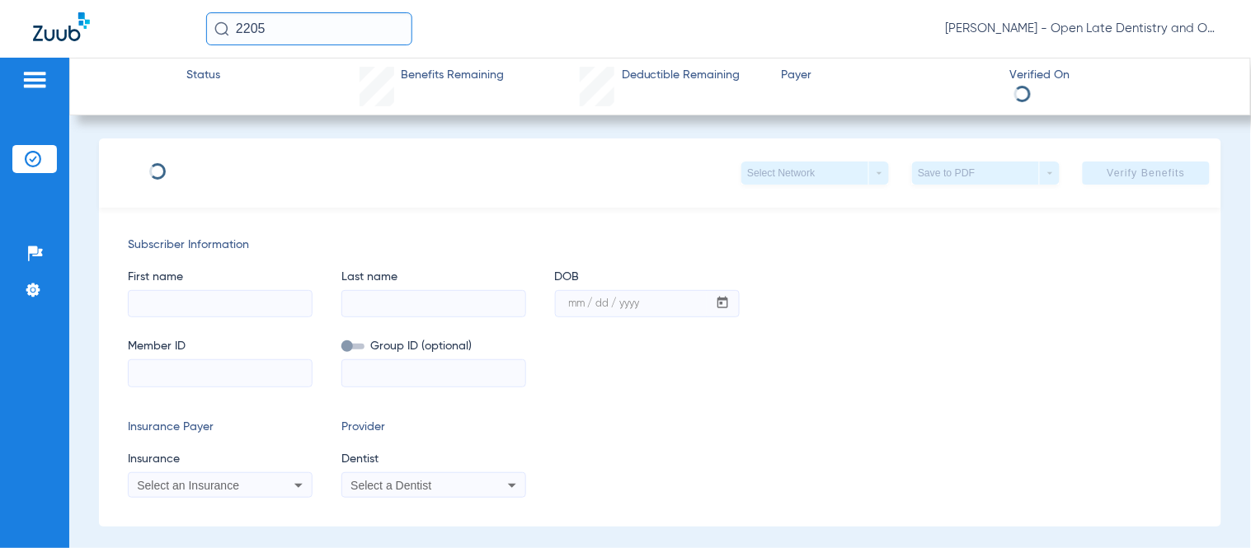
type input "Joshua"
type input "Depauw"
type input "06/05/1980"
type input "LYU531167"
type input "00073659"
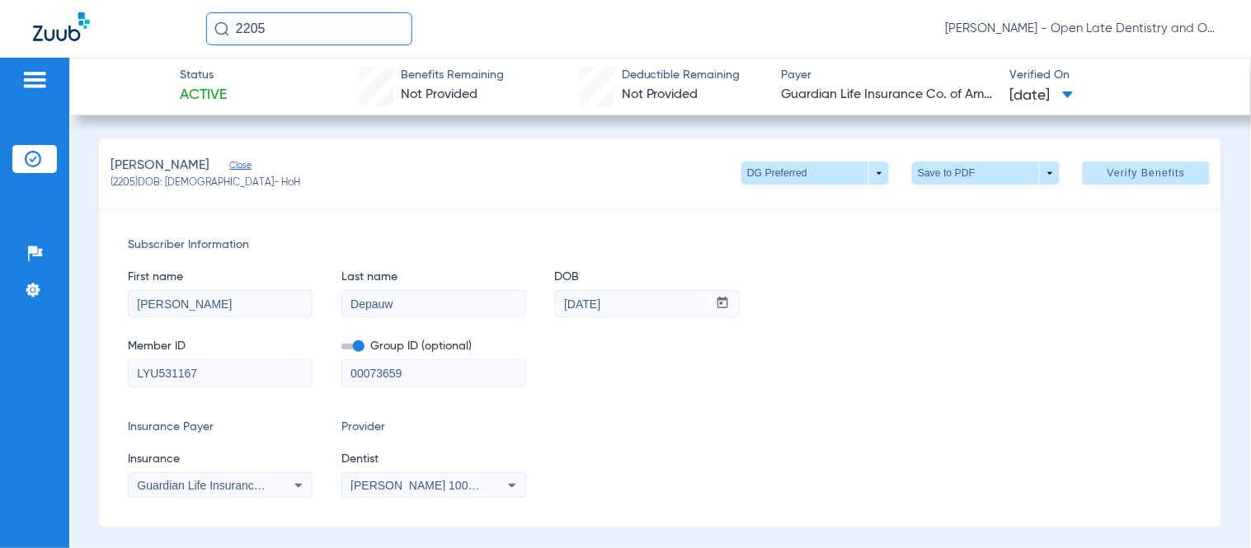
drag, startPoint x: 284, startPoint y: 29, endPoint x: 173, endPoint y: 22, distance: 111.5
click at [173, 22] on div "2205 Richard Alexander Rouse - Open Late Dentistry and Orthodontics" at bounding box center [625, 29] width 1251 height 58
click at [359, 33] on input "text" at bounding box center [309, 28] width 206 height 33
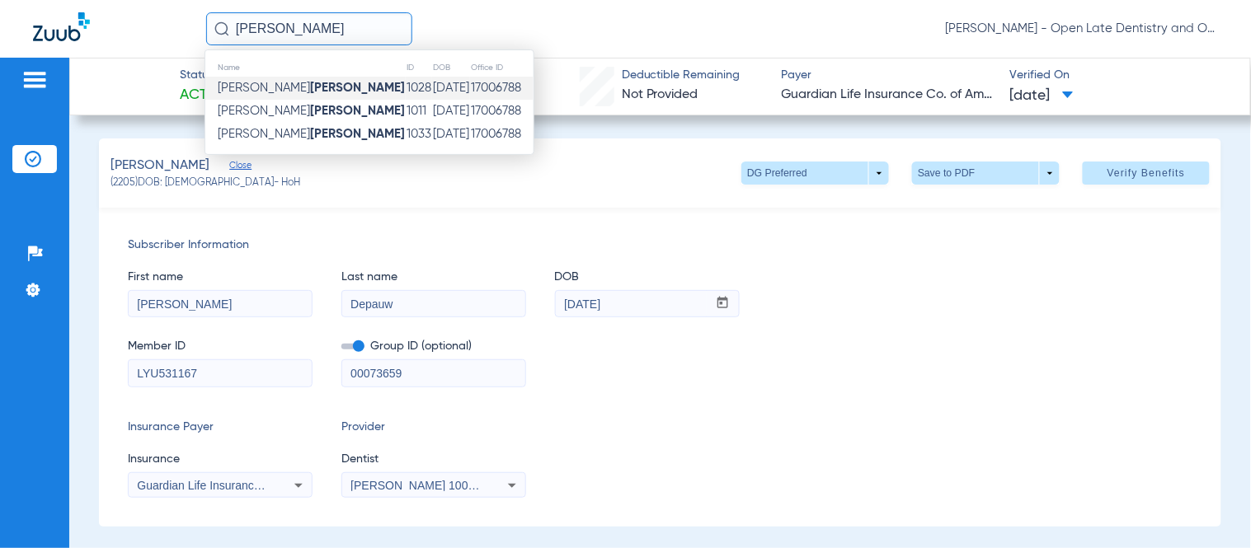
type input "dietzen"
click at [310, 92] on strong "Dietzen" at bounding box center [357, 88] width 95 height 12
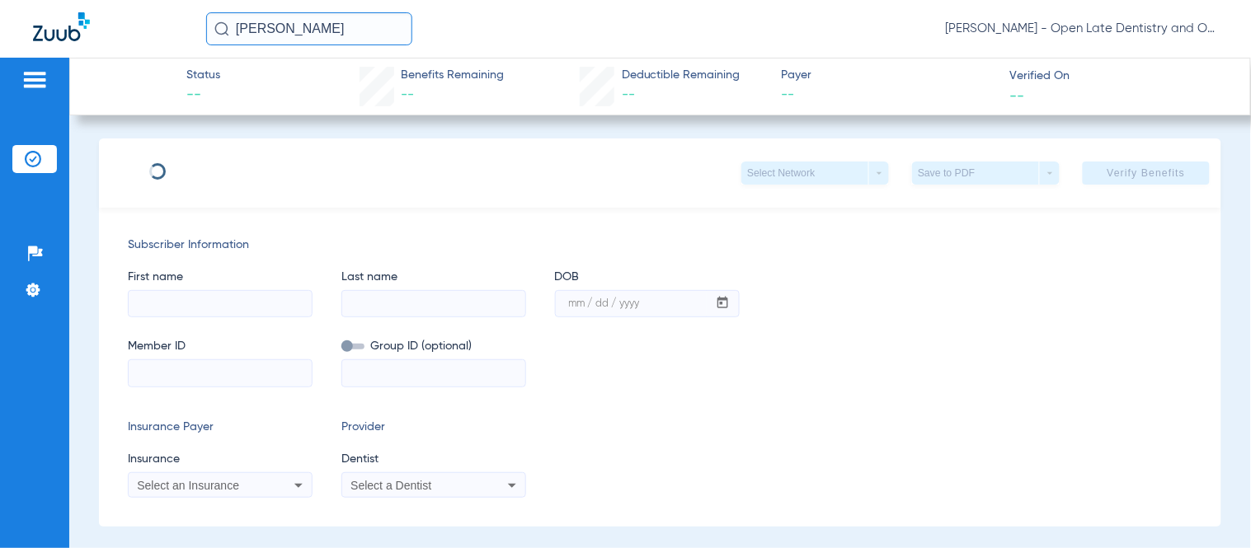
type input "Bonnie"
type input "Dietzen"
type input "08/31/1960"
type input "432335158"
type input "800000010000"
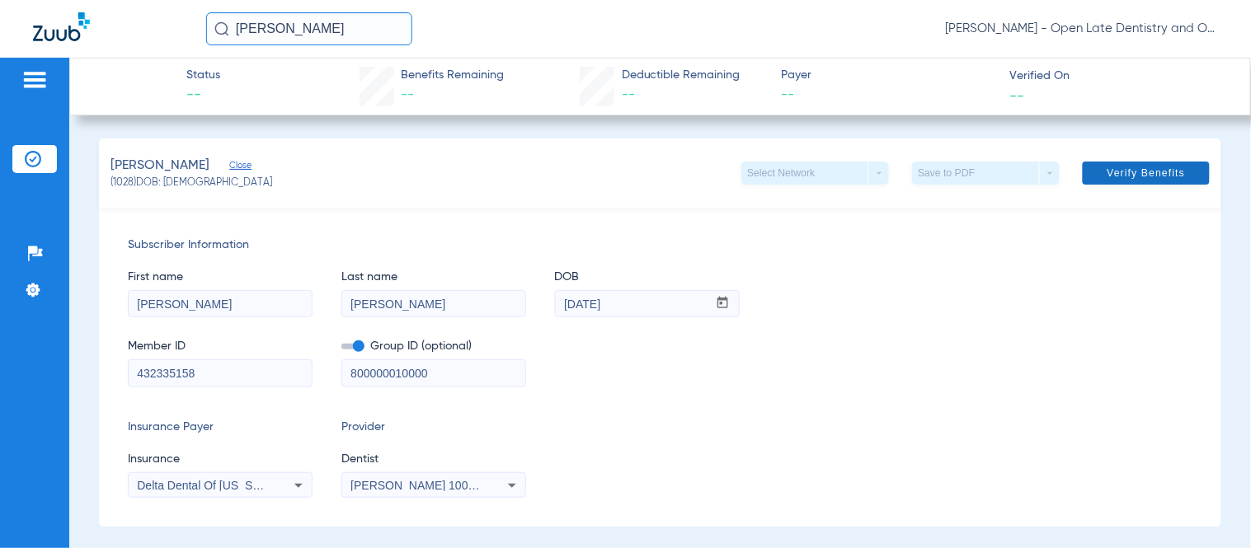
click at [1143, 169] on span "Verify Benefits" at bounding box center [1146, 173] width 78 height 13
click at [301, 489] on icon at bounding box center [299, 486] width 20 height 20
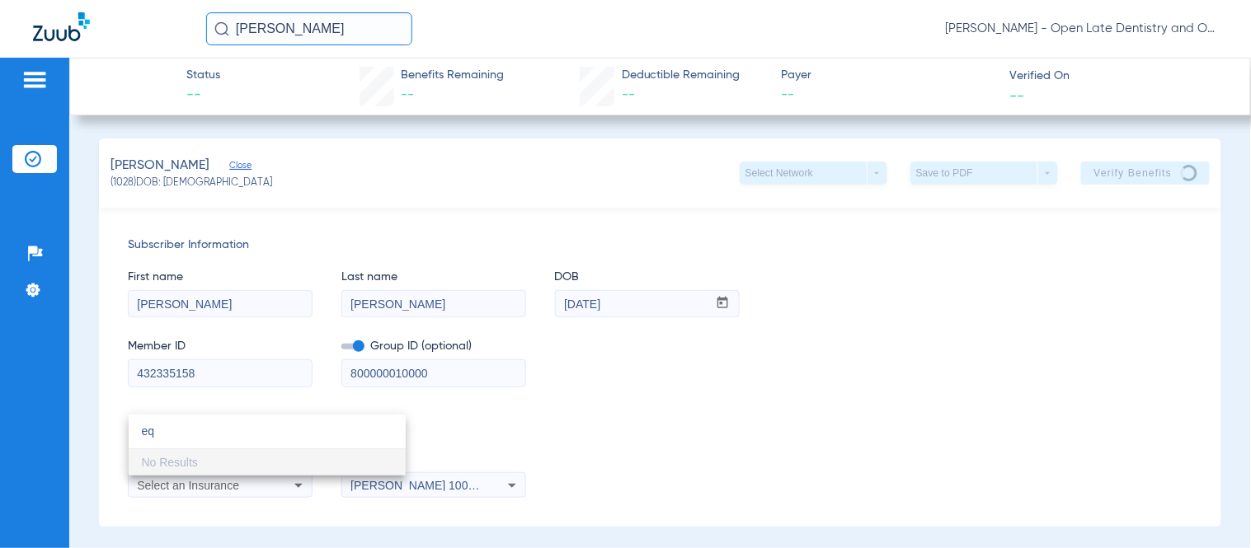
type input "e"
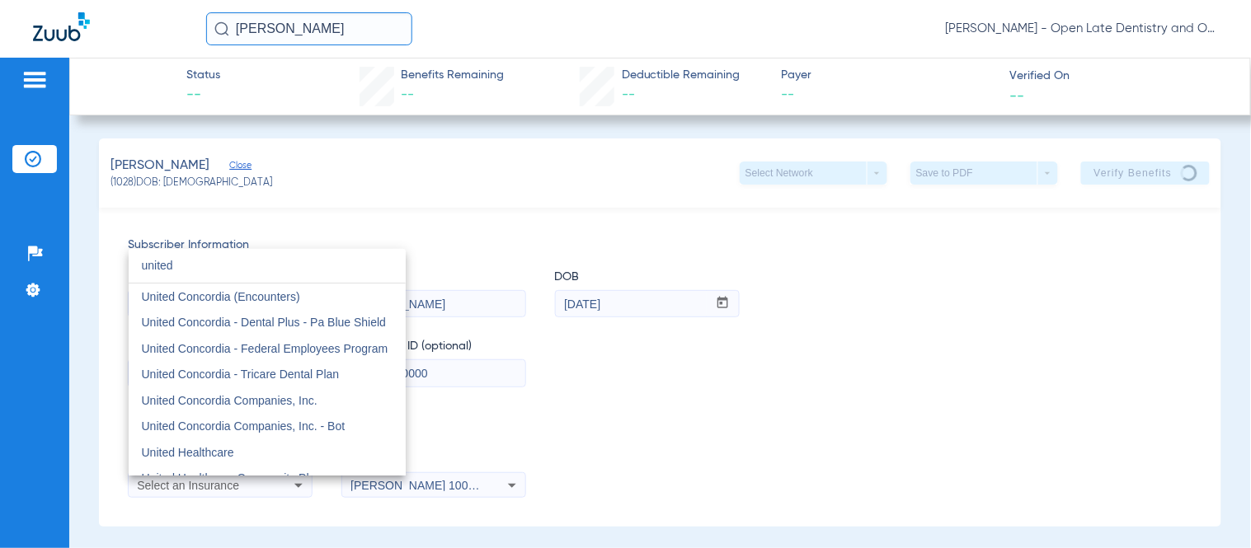
type input "united"
click at [829, 381] on div at bounding box center [625, 274] width 1251 height 548
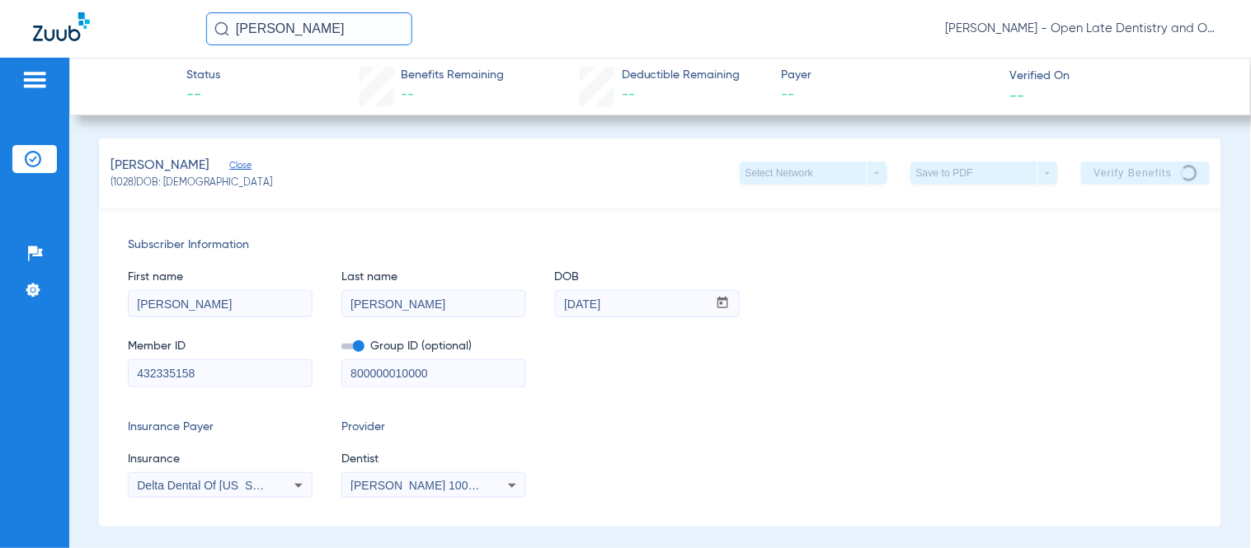
drag, startPoint x: 306, startPoint y: 17, endPoint x: 216, endPoint y: 10, distance: 90.2
click at [236, 15] on input "dietzen" at bounding box center [309, 28] width 206 height 33
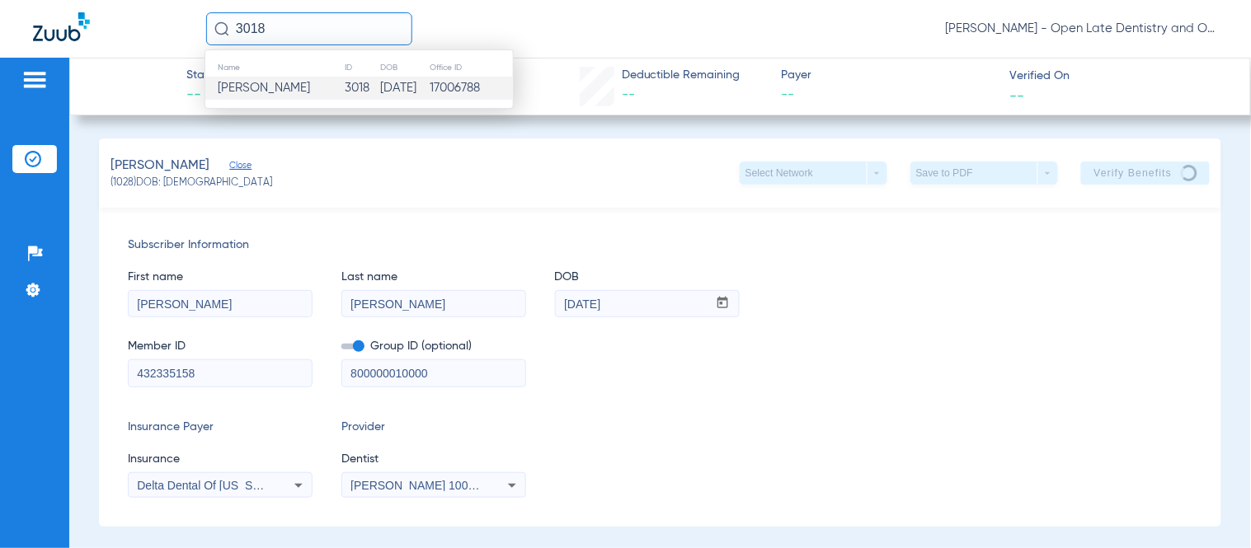
type input "3018"
click at [280, 87] on span "Bimal Desai" at bounding box center [264, 88] width 92 height 12
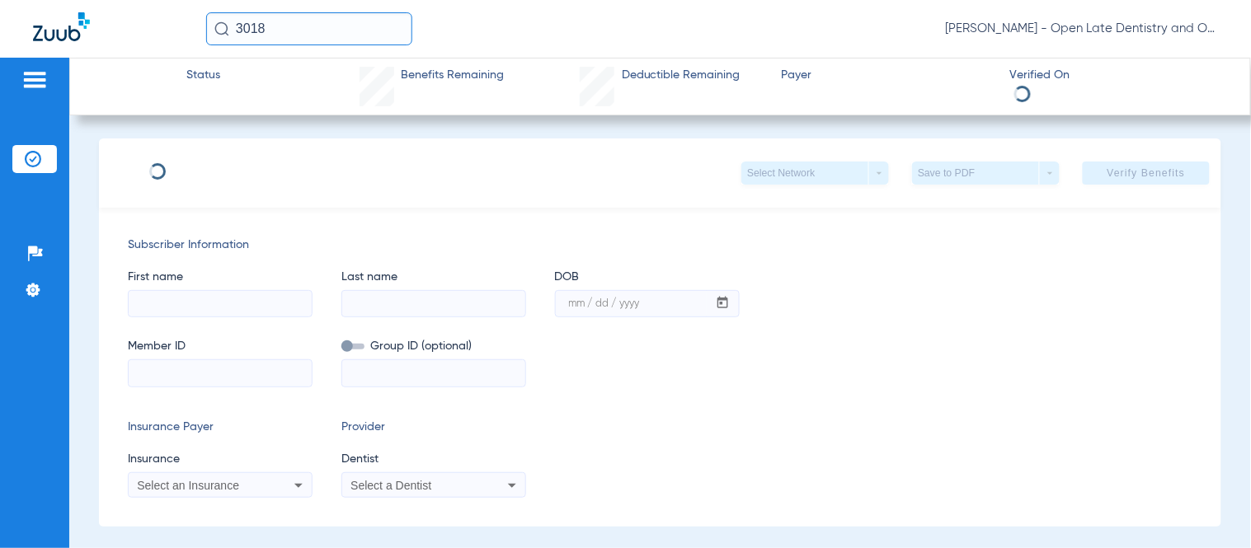
type input "Bimal"
type input "Desai"
type input "12/09/1973"
type input "121075794901"
type input "18842 01001"
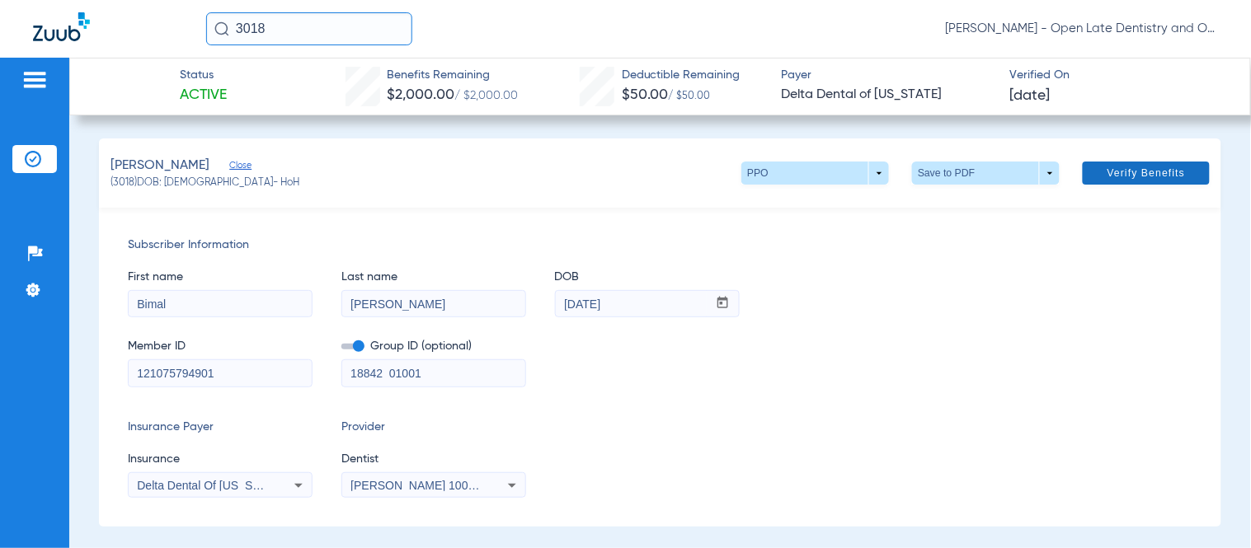
click at [1107, 175] on span "Verify Benefits" at bounding box center [1146, 173] width 78 height 13
click at [1135, 176] on span "Verify Benefits" at bounding box center [1146, 173] width 78 height 13
drag, startPoint x: 314, startPoint y: 35, endPoint x: 129, endPoint y: 31, distance: 185.5
click at [179, 31] on div "3018 Richard Alexander Rouse - Open Late Dentistry and Orthodontics" at bounding box center [625, 29] width 1251 height 58
click at [339, 21] on input "3889" at bounding box center [309, 28] width 206 height 33
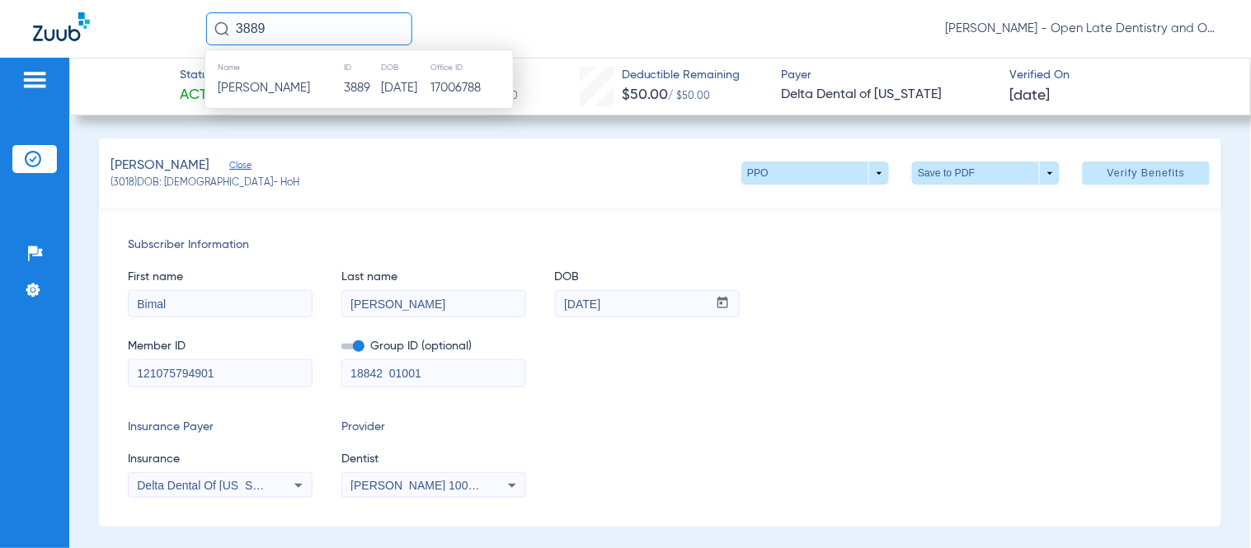
type input "3889"
click at [278, 100] on div "Name ID DOB Office ID Michael Shortt 3889 03/28/1973 17006788" at bounding box center [358, 78] width 309 height 59
click at [279, 87] on span "Michael Shortt" at bounding box center [264, 88] width 92 height 12
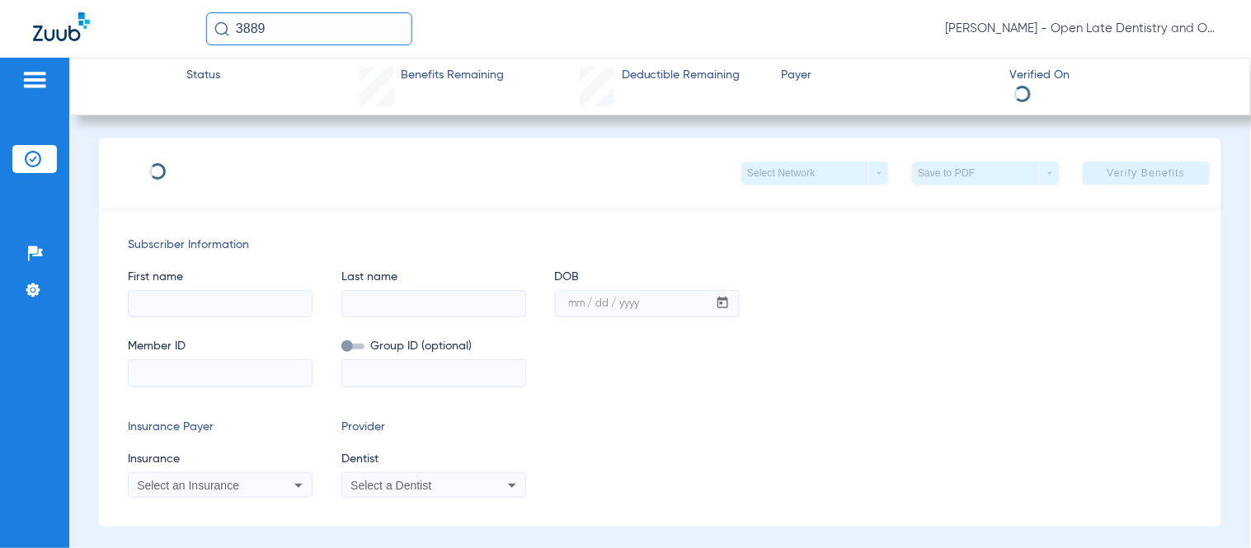
type input "Michael"
type input "Shortt"
type input "03/28/1973"
type input "601341568"
type input "1001"
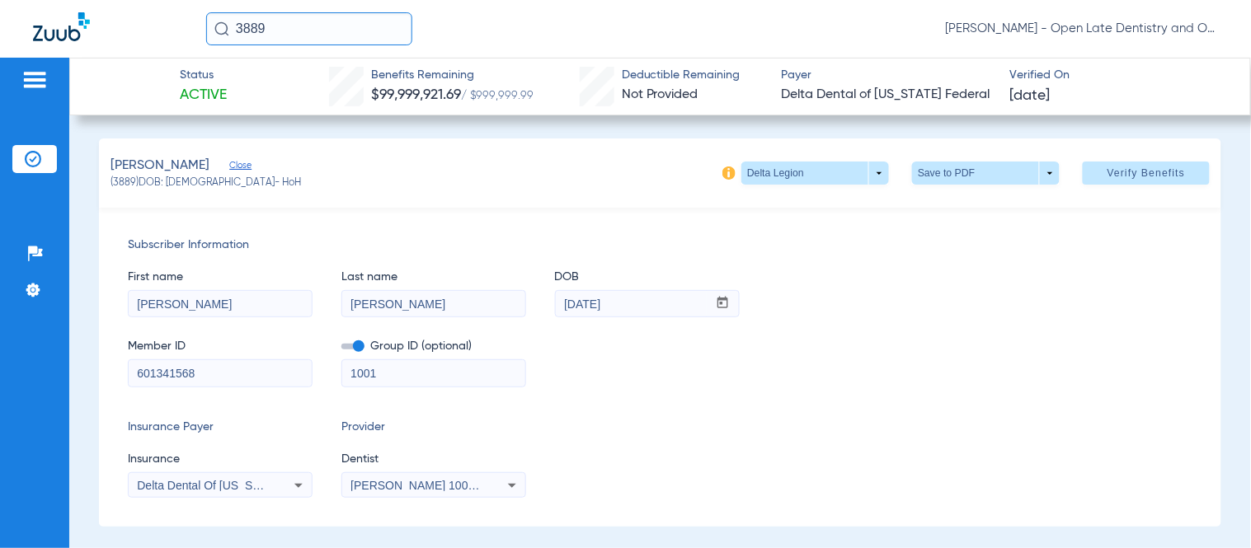
click at [303, 485] on icon at bounding box center [299, 486] width 20 height 20
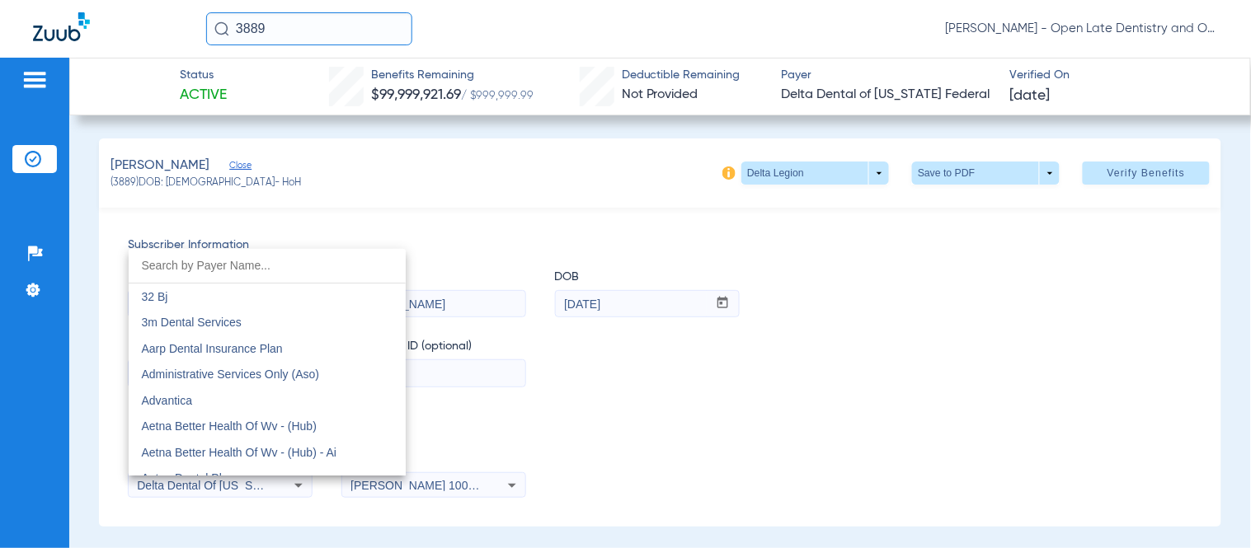
scroll to position [3079, 0]
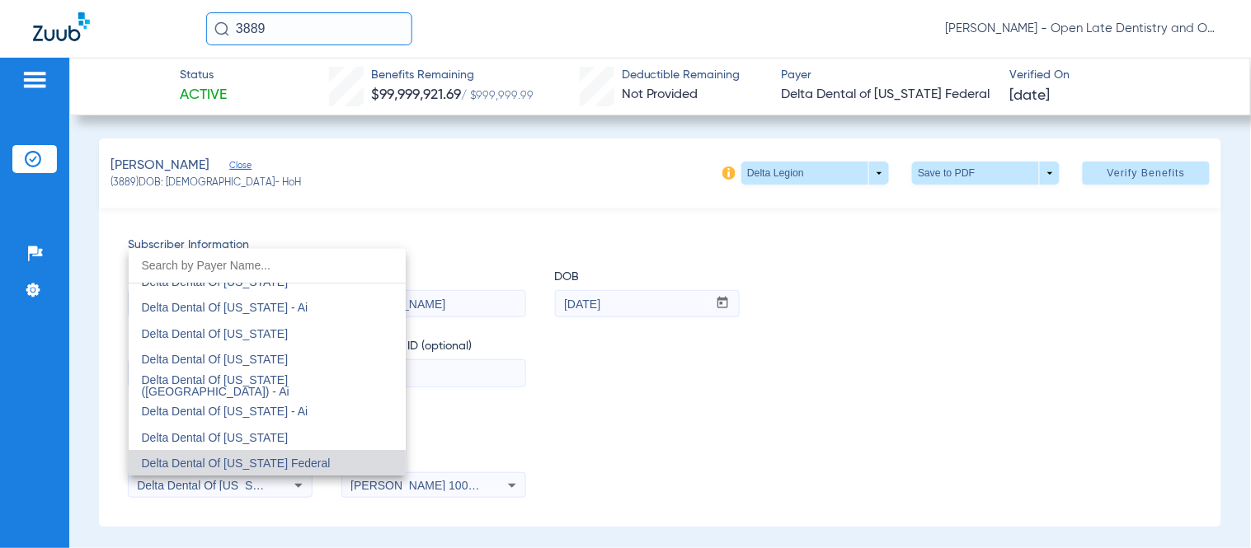
click at [654, 415] on div at bounding box center [625, 274] width 1251 height 548
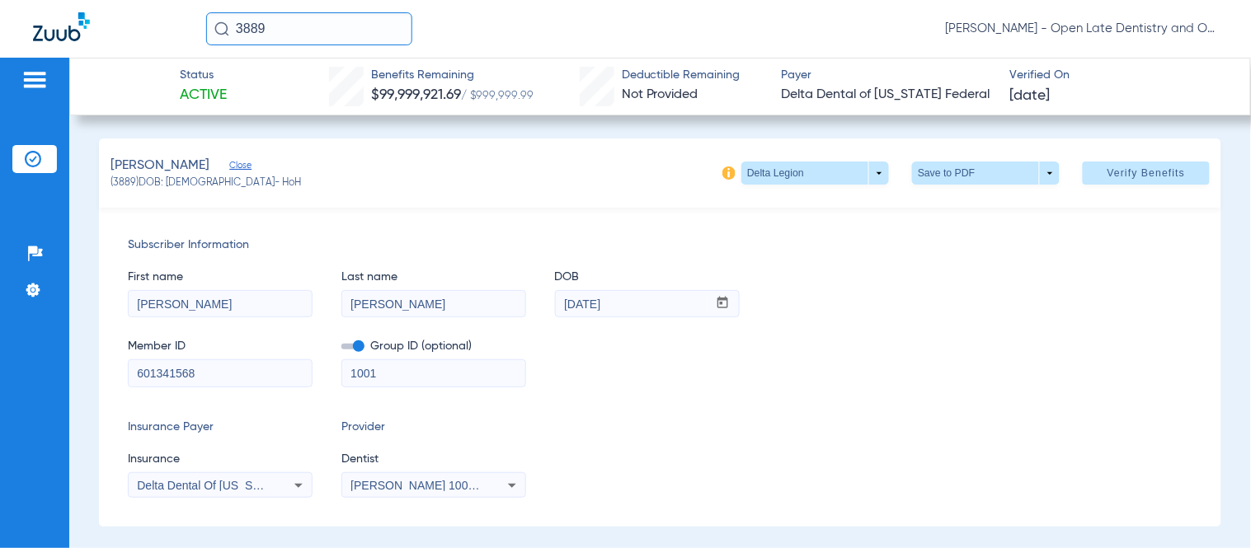
drag, startPoint x: 265, startPoint y: 36, endPoint x: 141, endPoint y: 37, distance: 124.5
click at [141, 37] on div "3889 Richard Alexander Rouse - Open Late Dentistry and Orthodontics" at bounding box center [625, 29] width 1251 height 58
click at [346, 29] on input "vicky" at bounding box center [309, 28] width 206 height 33
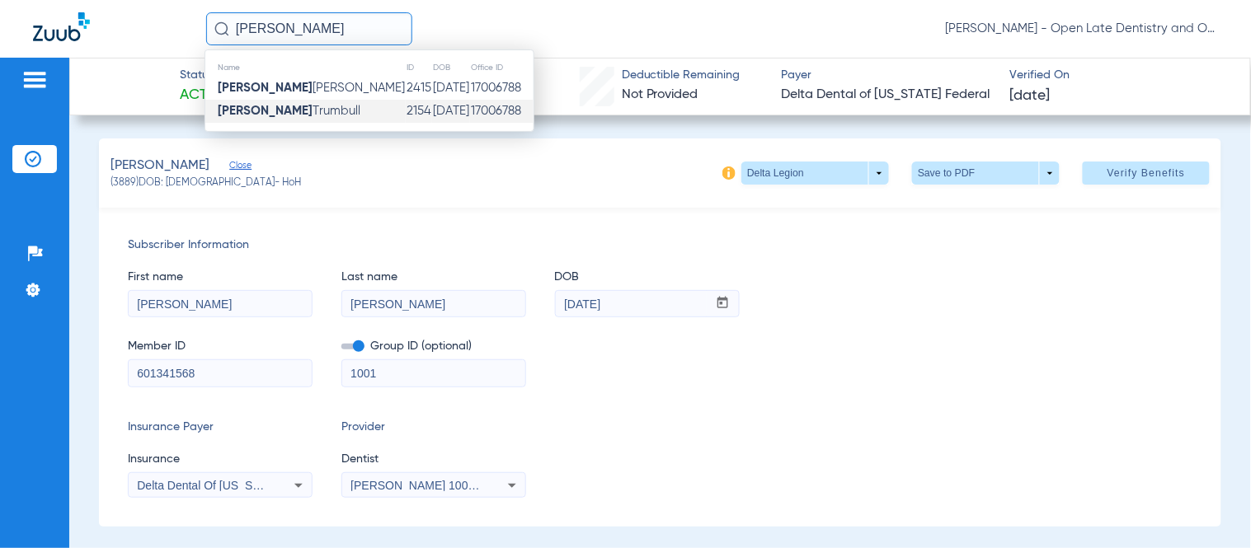
type input "vicky"
click at [275, 107] on span "Vicky Trumbull" at bounding box center [289, 111] width 143 height 12
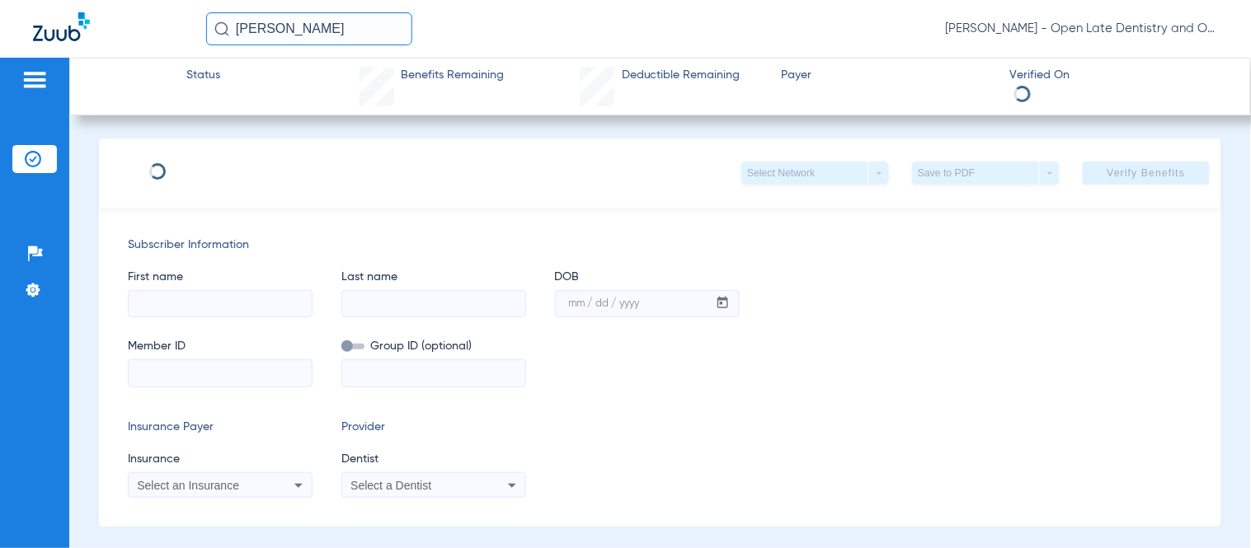
type input "Vicky"
type input "Trumbull"
type input "02/06/1949"
type input "4119959820"
type input "05426 00003"
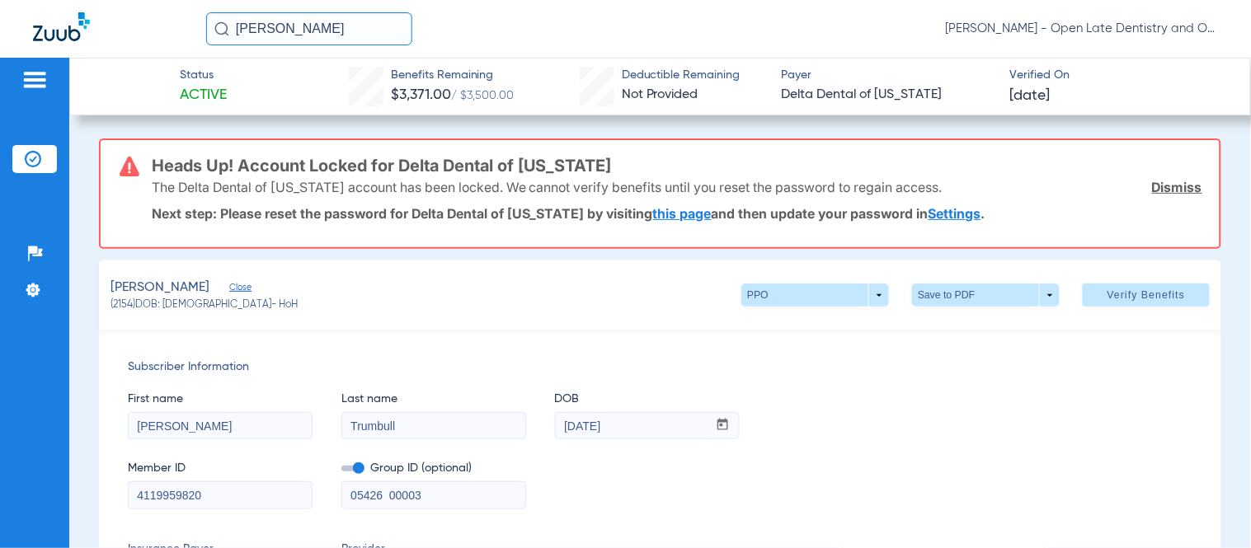
drag, startPoint x: 278, startPoint y: 26, endPoint x: 95, endPoint y: 49, distance: 184.5
click at [140, 43] on div "vicky Richard Alexander Rouse - Open Late Dentistry and Orthodontics" at bounding box center [625, 29] width 1251 height 58
click at [300, 25] on input "ramirez" at bounding box center [309, 28] width 206 height 33
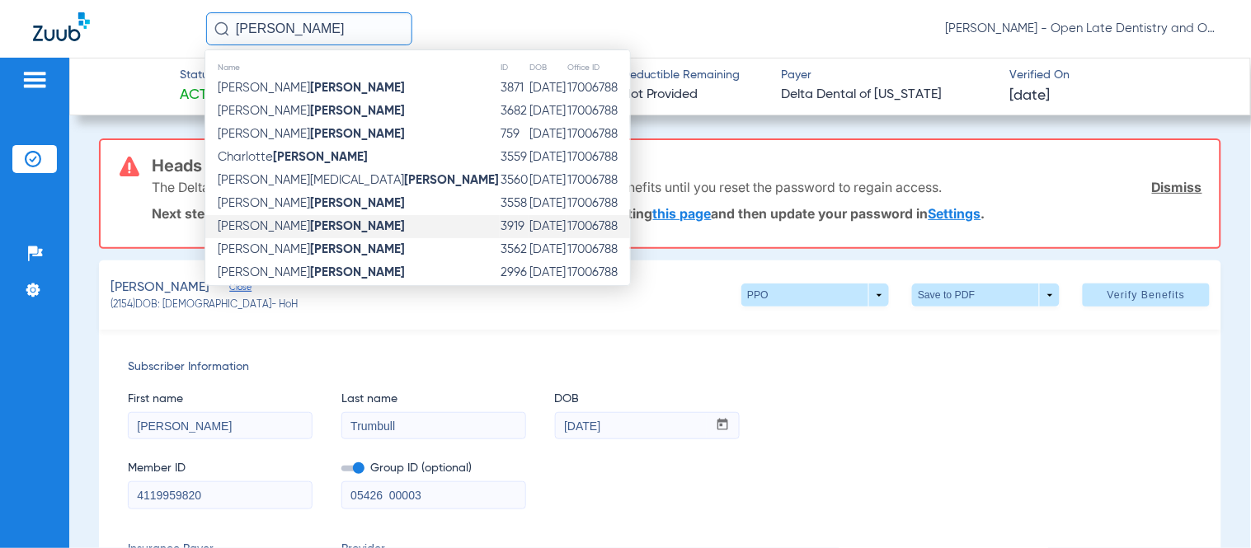
type input "ramirez"
click at [310, 229] on strong "[PERSON_NAME]" at bounding box center [357, 226] width 95 height 12
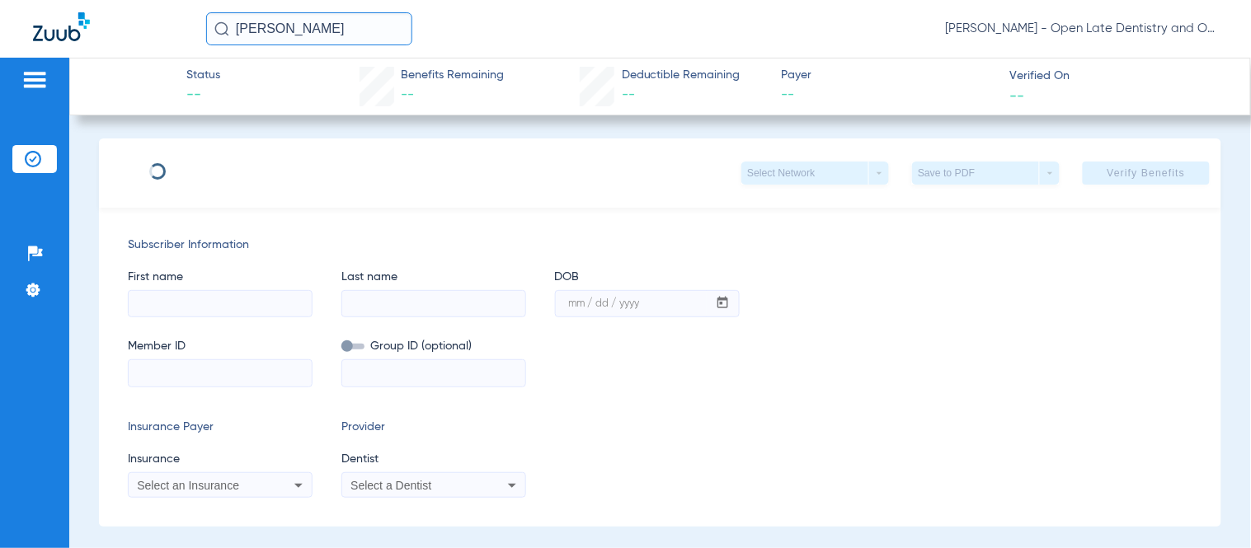
type input "[PERSON_NAME]"
type input "[DATE]"
type input "112073491401"
type input "0520231001"
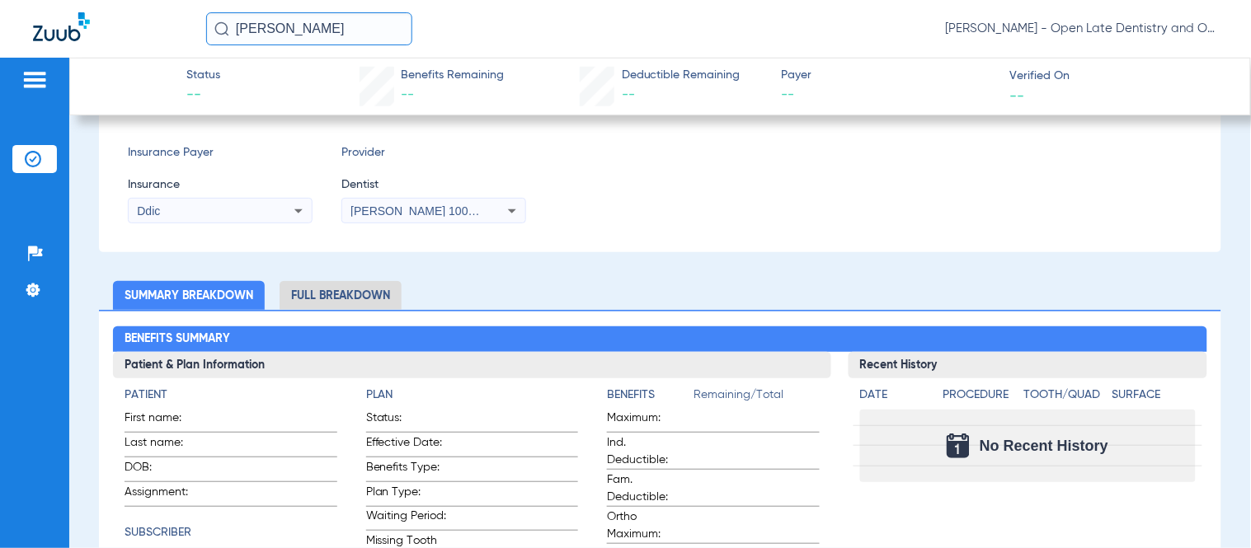
scroll to position [92, 0]
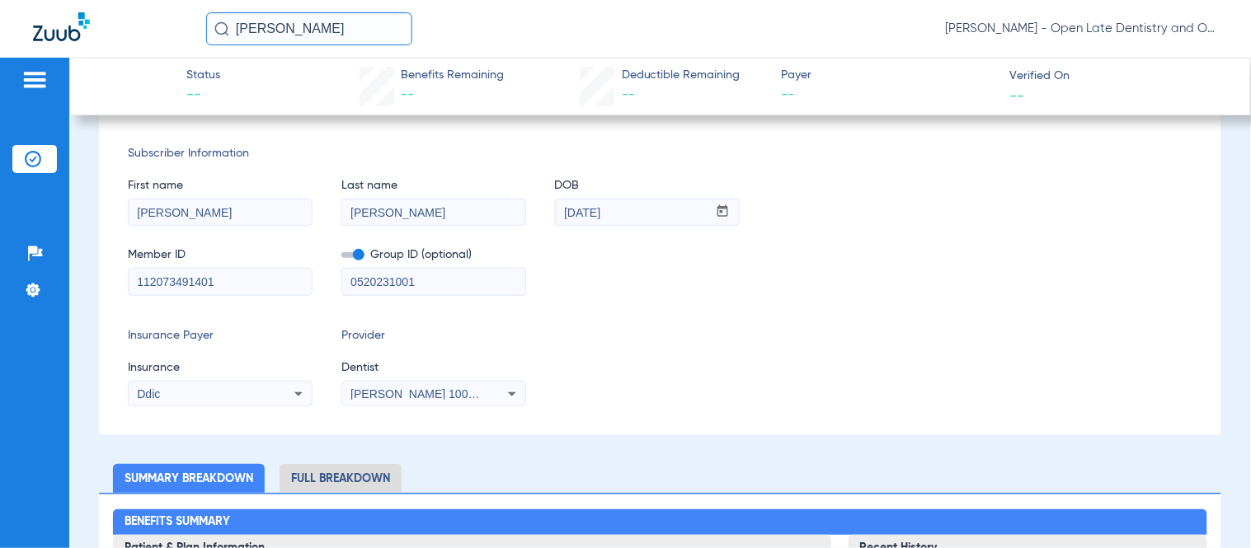
drag, startPoint x: 315, startPoint y: 30, endPoint x: 130, endPoint y: 30, distance: 184.7
click at [130, 29] on div "ramirez Richard Alexander Rouse - Open Late Dentistry and Orthodontics" at bounding box center [625, 29] width 1251 height 58
click at [339, 44] on input "3562" at bounding box center [309, 28] width 206 height 33
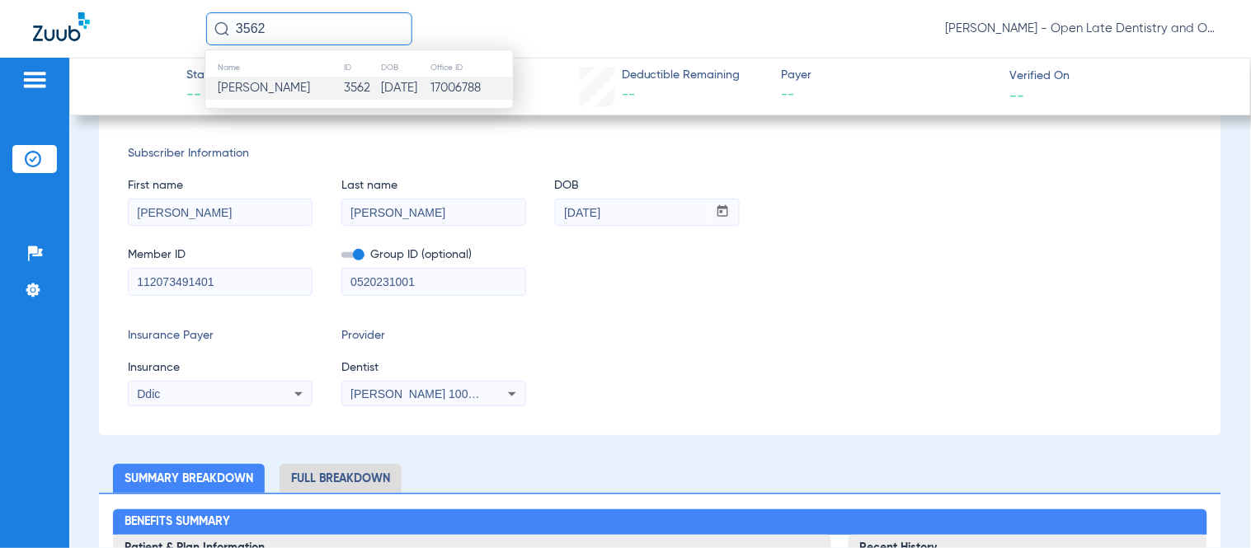
type input "3562"
click at [310, 82] on span "Jonathan Ramirez" at bounding box center [264, 88] width 92 height 12
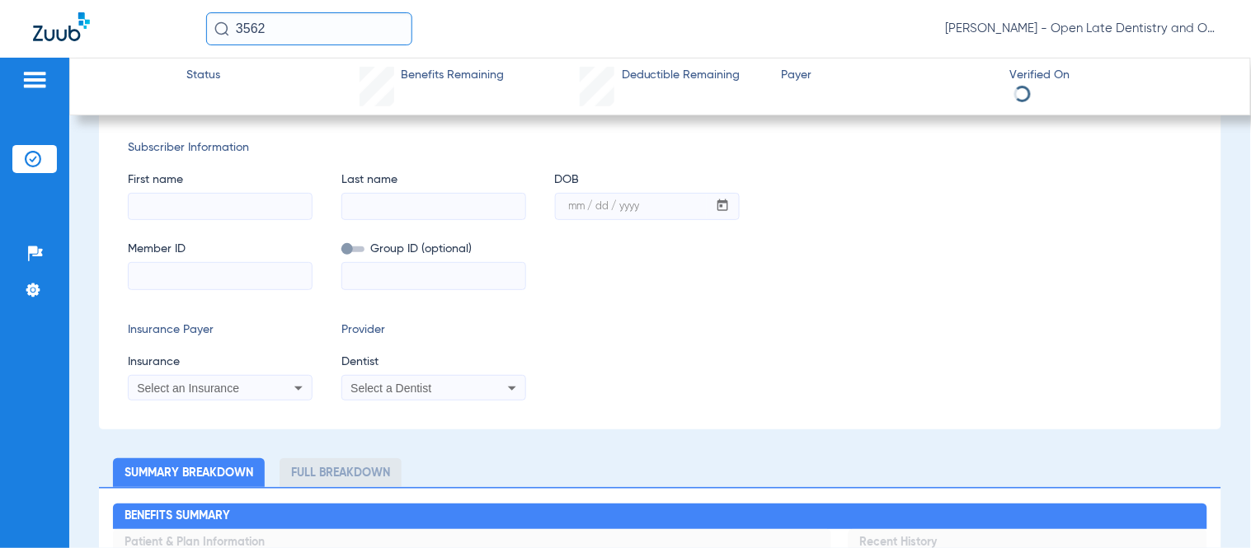
type input "[PERSON_NAME]"
type input "[DATE]"
type input "112073491401"
type input "0520231001"
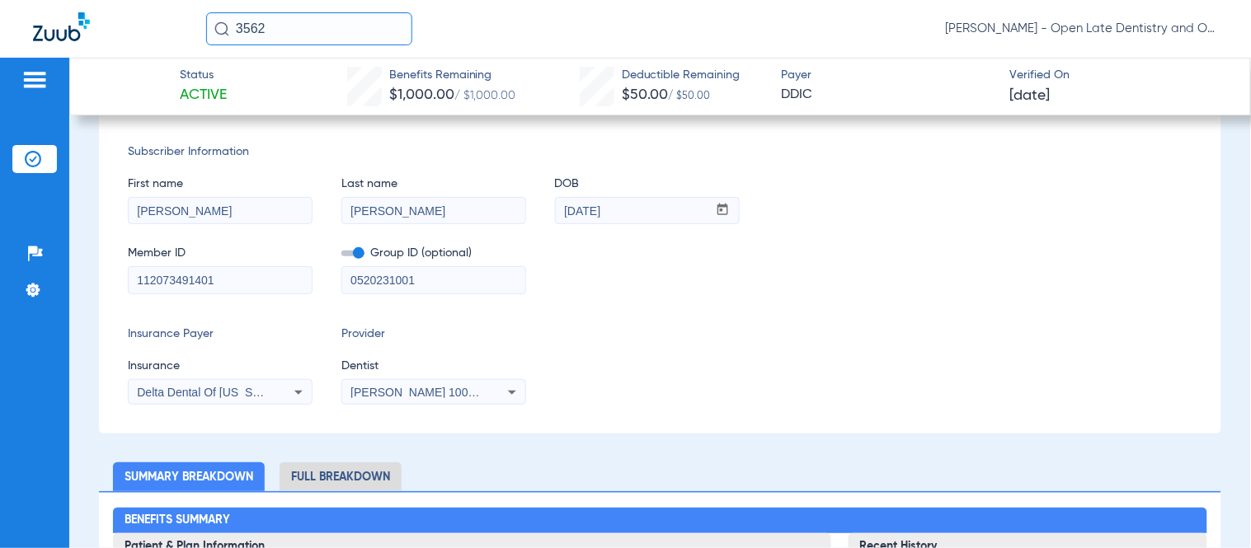
scroll to position [183, 0]
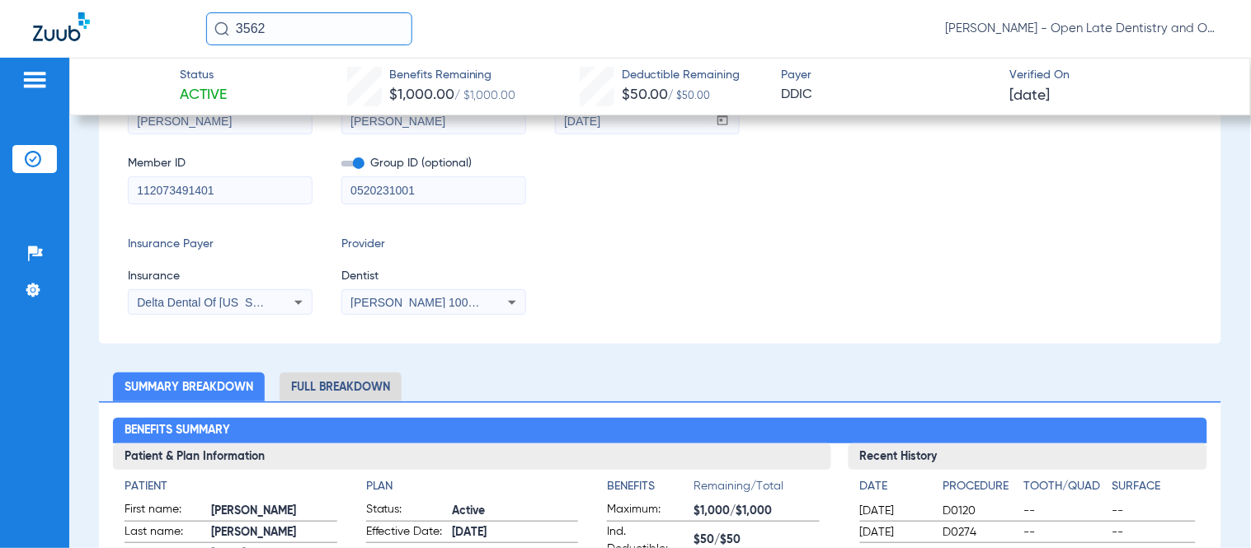
click at [301, 313] on mat-select "Delta Dental Of [US_STATE]" at bounding box center [220, 302] width 185 height 26
click at [308, 307] on div "Delta Dental Of [US_STATE]" at bounding box center [220, 303] width 183 height 20
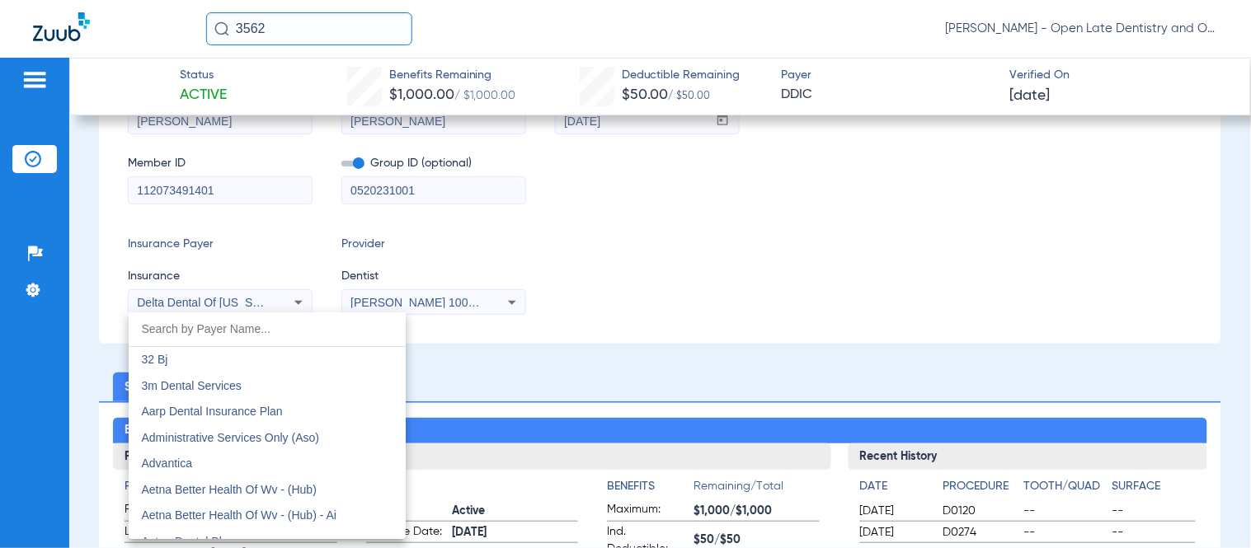
scroll to position [3053, 0]
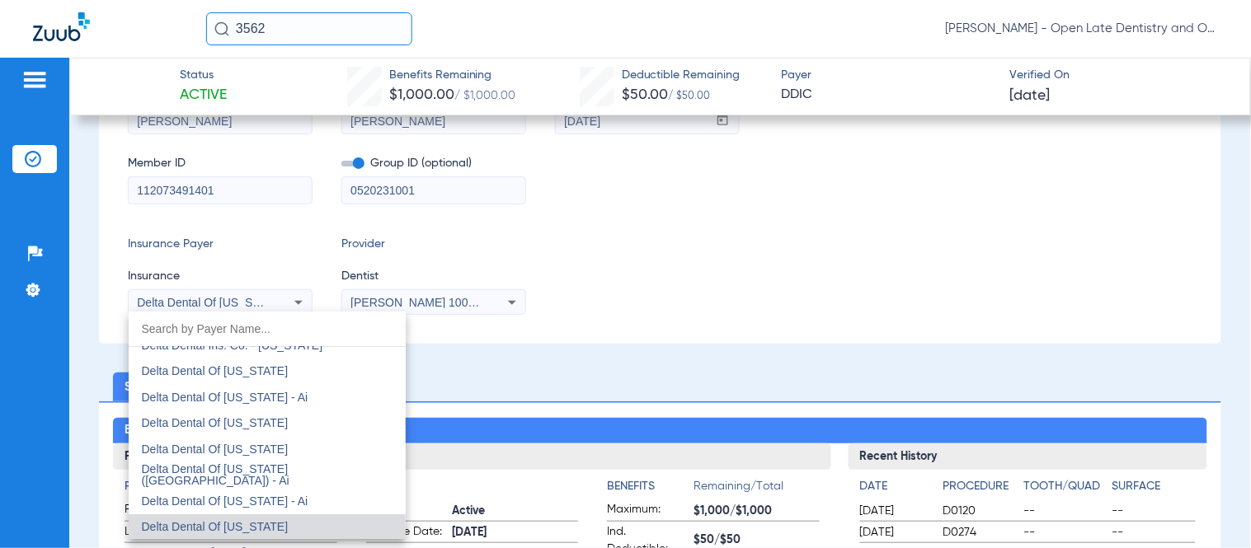
click at [862, 289] on div at bounding box center [625, 274] width 1251 height 548
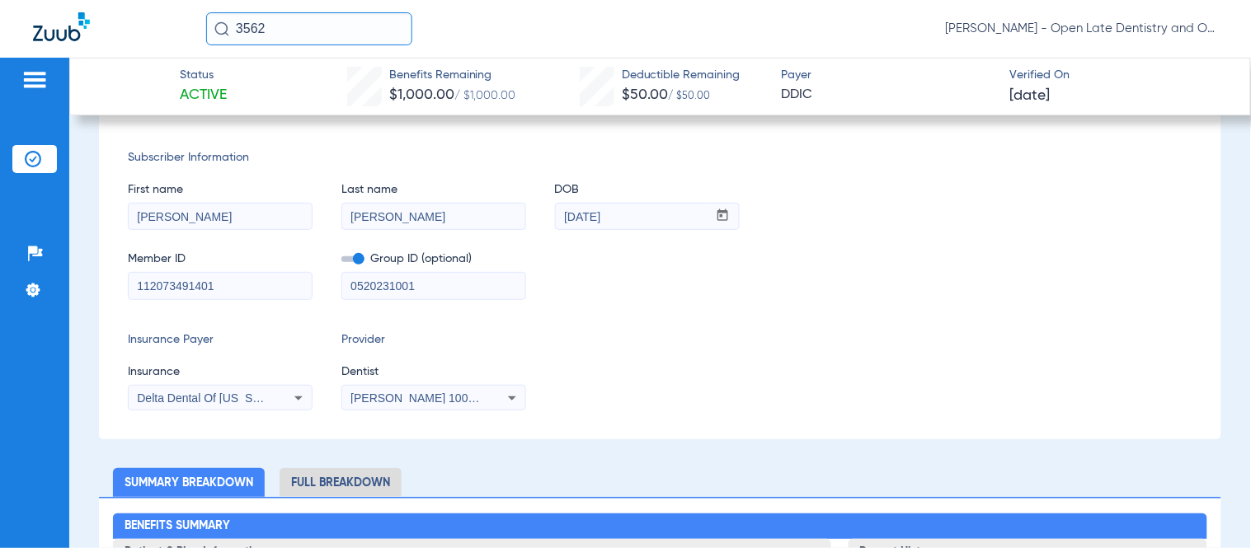
scroll to position [0, 0]
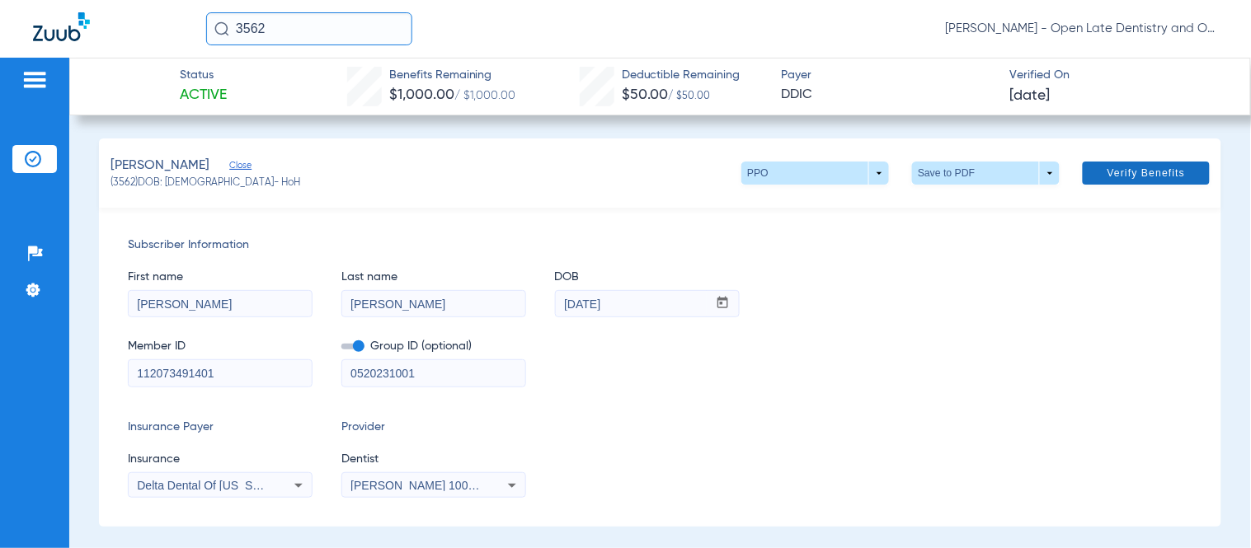
click at [1188, 185] on span at bounding box center [1145, 173] width 127 height 40
click at [1163, 173] on span "Verify Benefits" at bounding box center [1146, 173] width 78 height 13
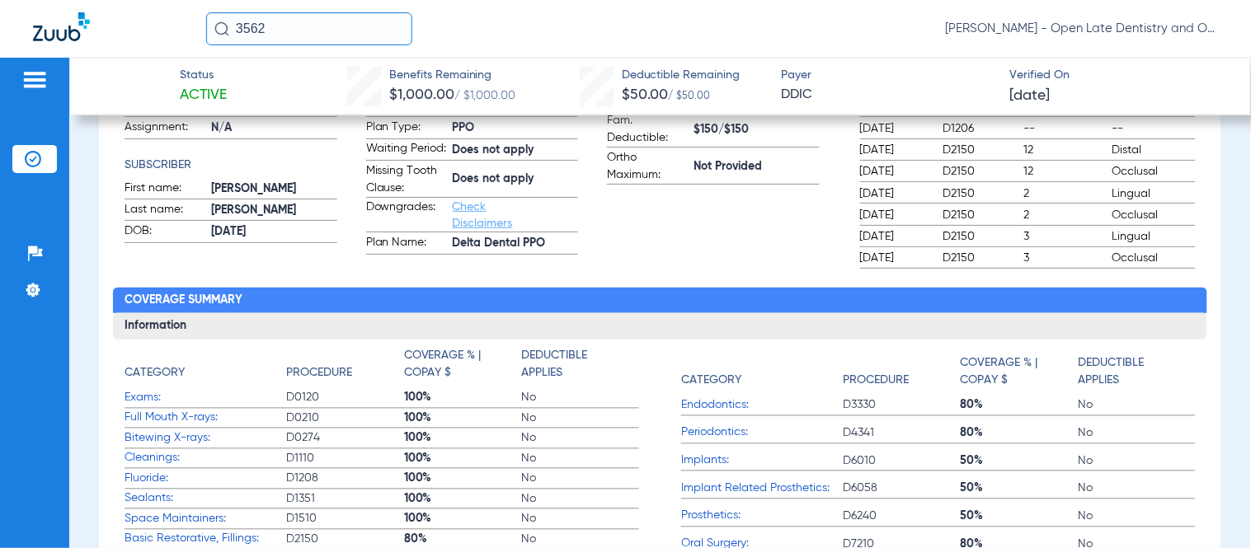
scroll to position [458, 0]
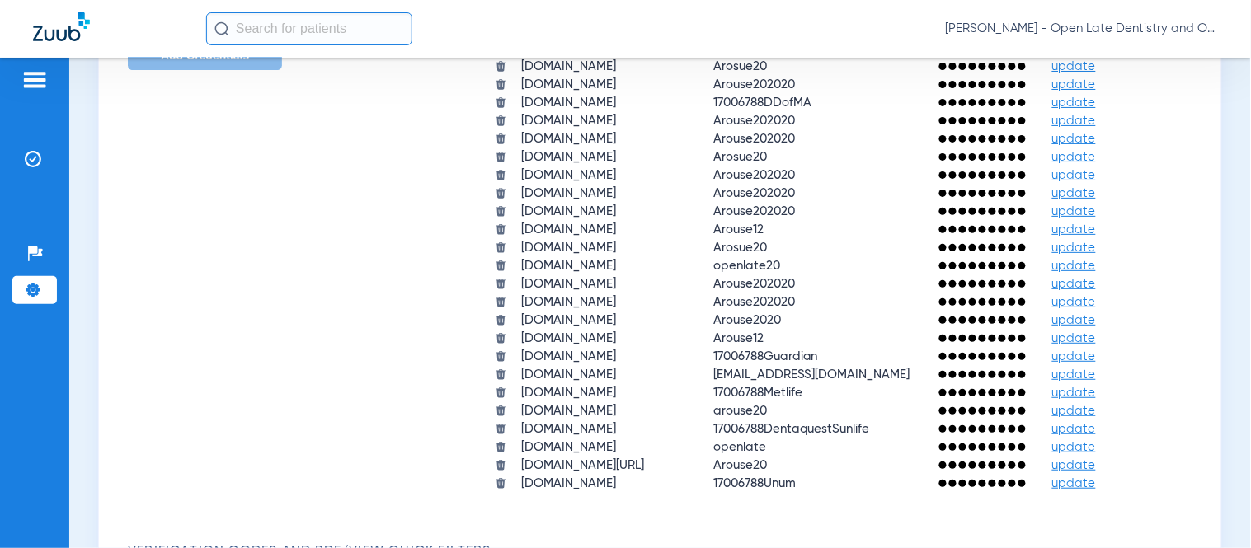
scroll to position [1347, 0]
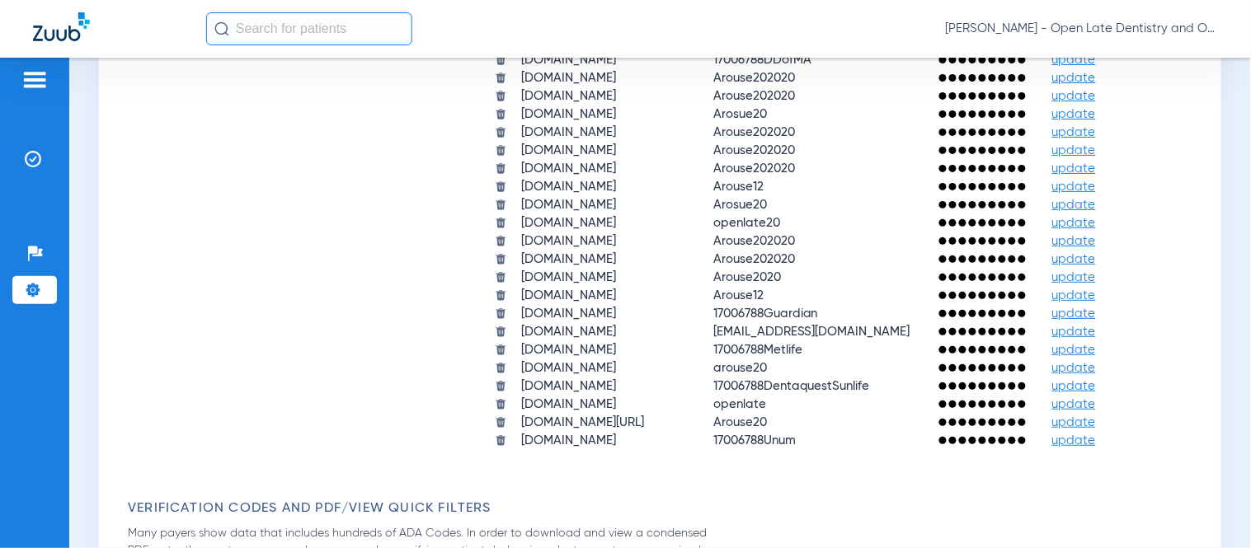
click at [1052, 84] on span "update" at bounding box center [1074, 78] width 44 height 12
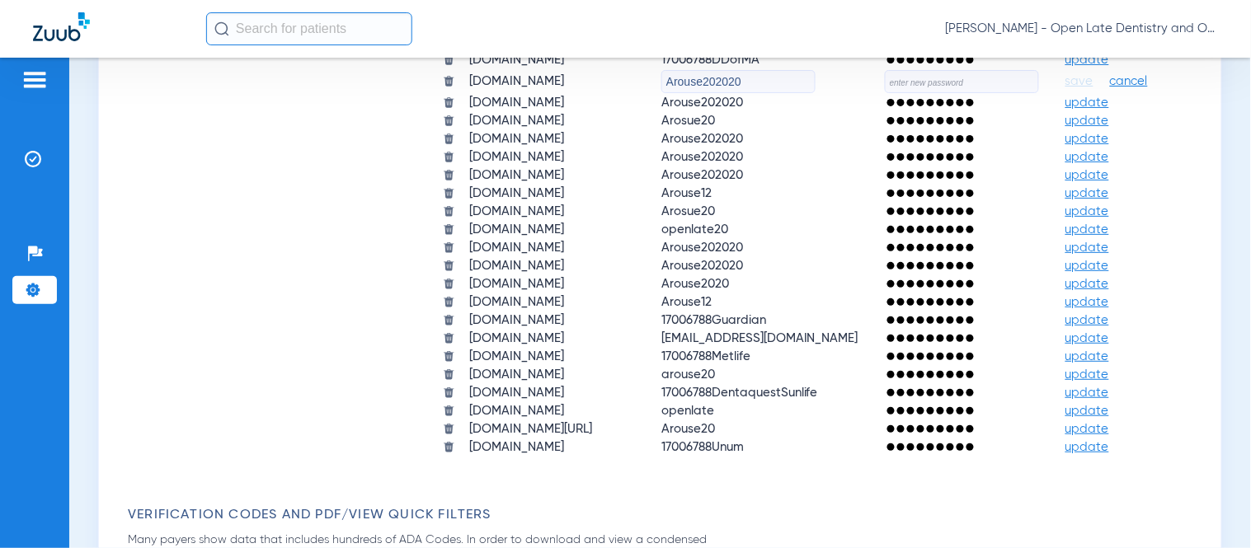
drag, startPoint x: 614, startPoint y: 301, endPoint x: 486, endPoint y: 295, distance: 127.9
click at [486, 93] on tr "deltadentalmo.com Arouse202020 save cancel" at bounding box center [808, 81] width 756 height 23
type input "Arosue20"
click at [885, 93] on input "text" at bounding box center [962, 81] width 154 height 23
paste input "MngbhnWhjn4$9"
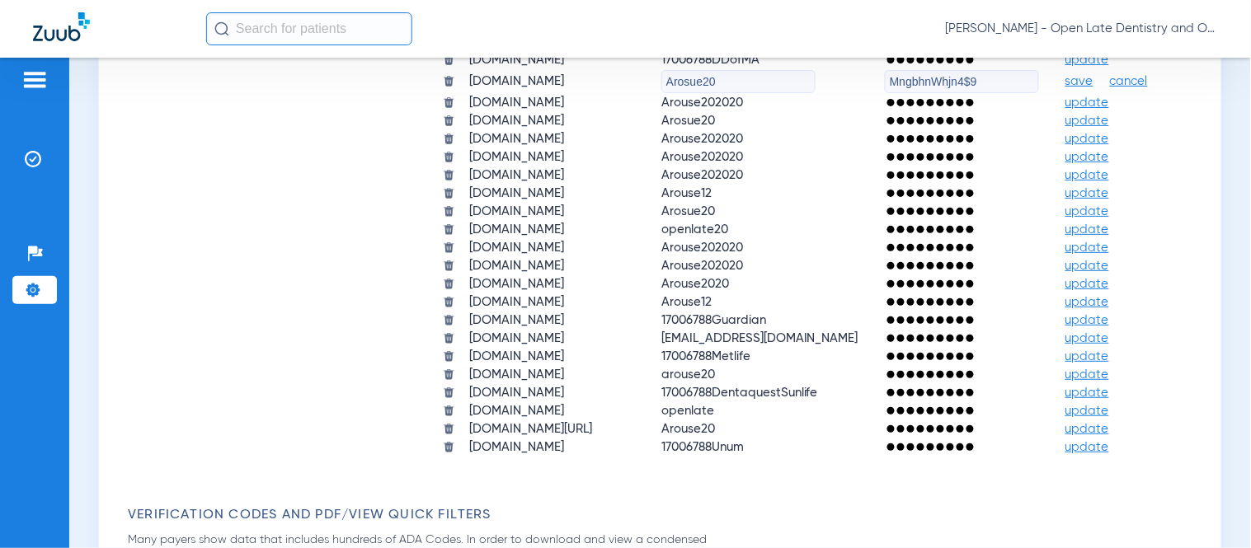
type input "MngbhnWhjn4$9"
click at [1065, 89] on span "save" at bounding box center [1079, 81] width 28 height 15
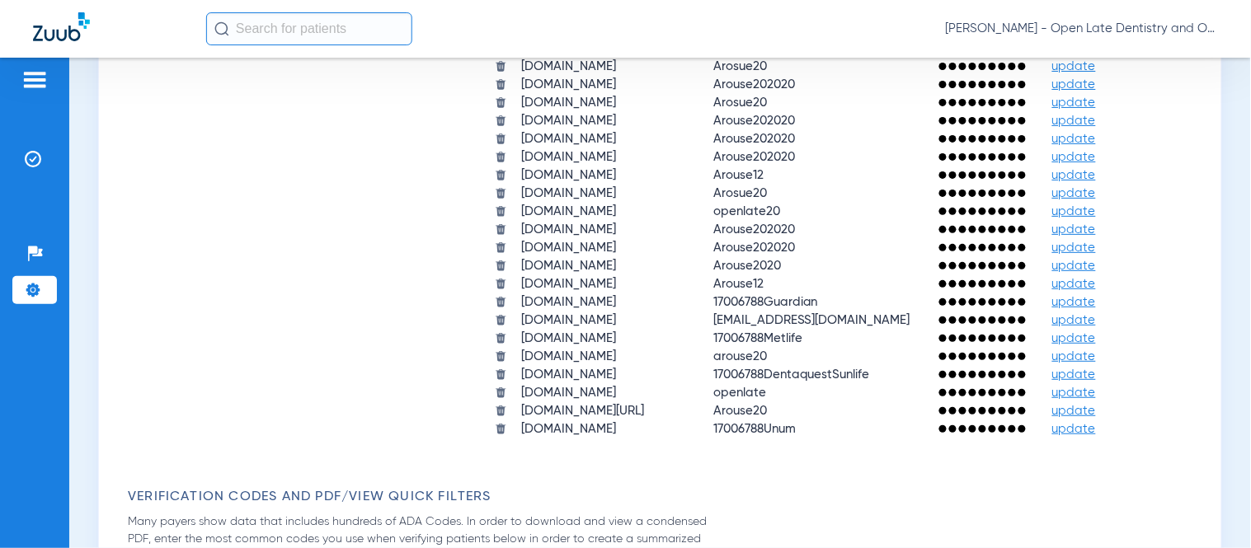
scroll to position [1465, 0]
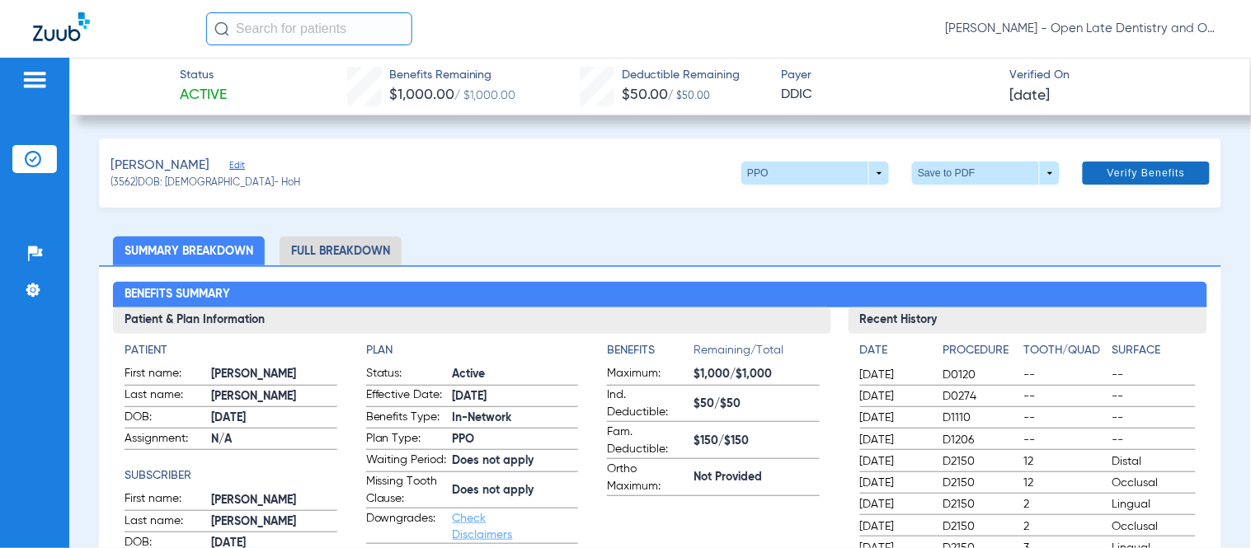
click at [1139, 174] on span "Verify Benefits" at bounding box center [1146, 173] width 78 height 13
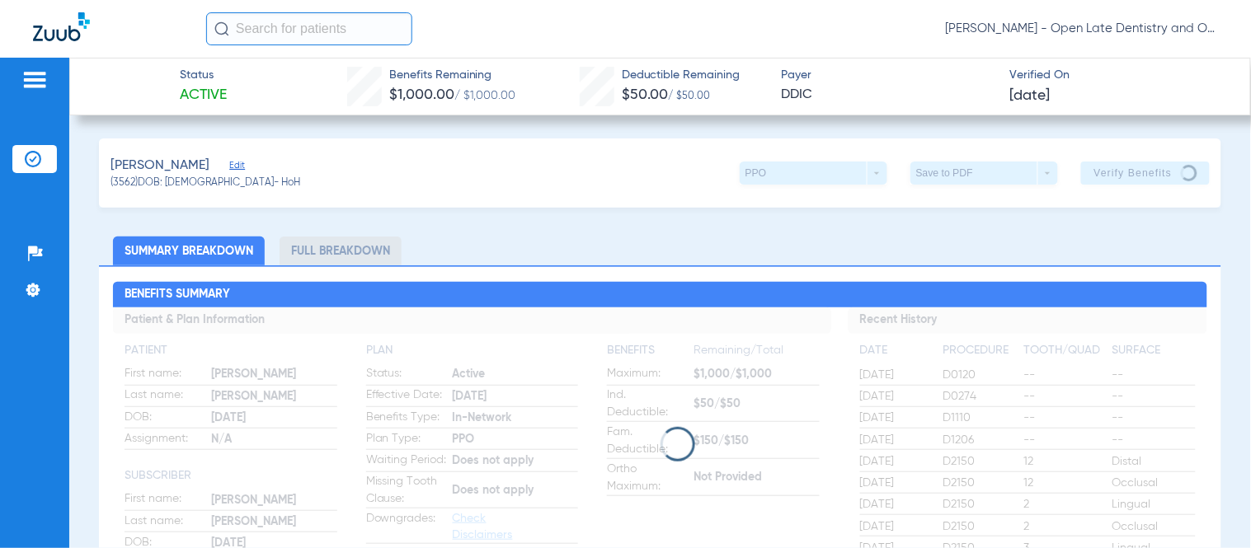
click at [709, 245] on ul "Summary Breakdown Full Breakdown" at bounding box center [660, 251] width 1122 height 29
click at [621, 195] on div "[PERSON_NAME] (3562) DOB: [DEMOGRAPHIC_DATA] - HoH PPO arrow_drop_down Save to …" at bounding box center [660, 173] width 1122 height 69
